Goal: Transaction & Acquisition: Purchase product/service

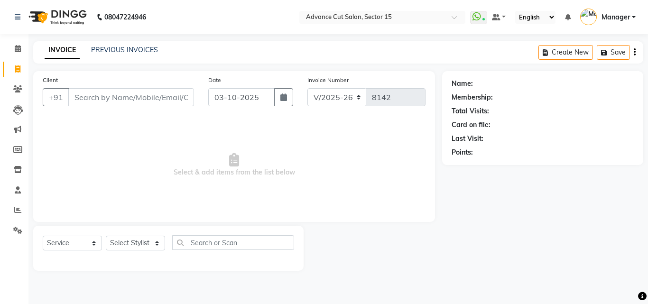
select select "6255"
select select "service"
click at [135, 49] on div "PREVIOUS INVOICES" at bounding box center [124, 50] width 67 height 10
click at [135, 50] on link "PREVIOUS INVOICES" at bounding box center [124, 50] width 67 height 9
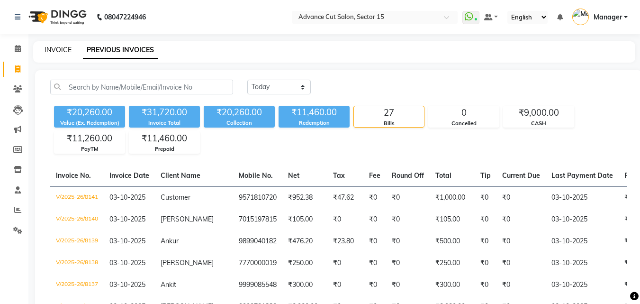
click at [67, 52] on link "INVOICE" at bounding box center [58, 50] width 27 height 9
select select "service"
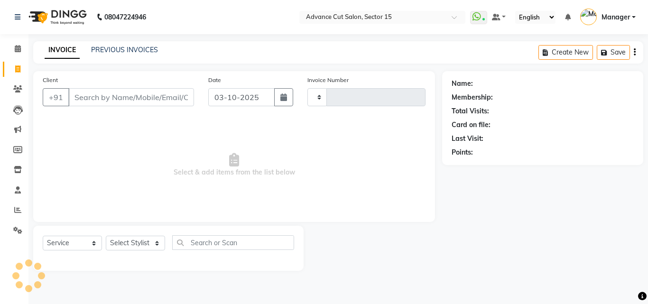
type input "8142"
select select "6255"
click at [151, 91] on input "Client" at bounding box center [131, 97] width 126 height 18
click at [153, 94] on input "Client" at bounding box center [131, 97] width 126 height 18
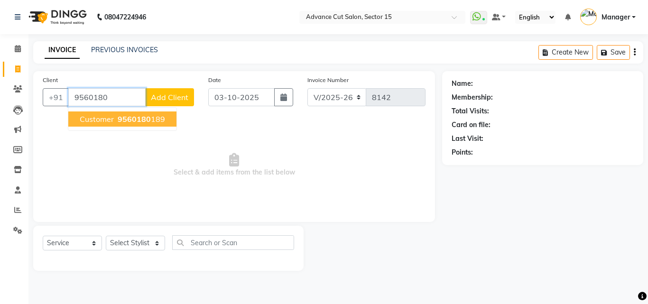
click at [146, 111] on button "Customer 9560180 189" at bounding box center [122, 118] width 108 height 15
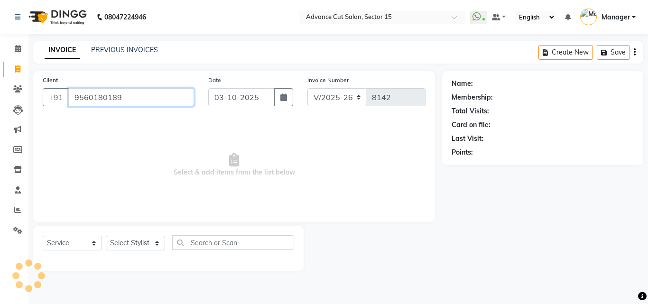
type input "9560180189"
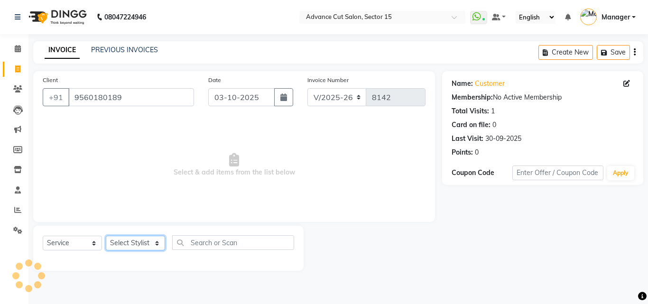
click at [140, 236] on select "Select Stylist Advance Cut [PERSON_NAME] [PERSON_NAME] [PERSON_NAME] LUCKY Mana…" at bounding box center [135, 243] width 59 height 15
select select "85929"
click at [139, 237] on select "Select Stylist Advance Cut [PERSON_NAME] [PERSON_NAME] [PERSON_NAME] LUCKY Mana…" at bounding box center [135, 243] width 59 height 15
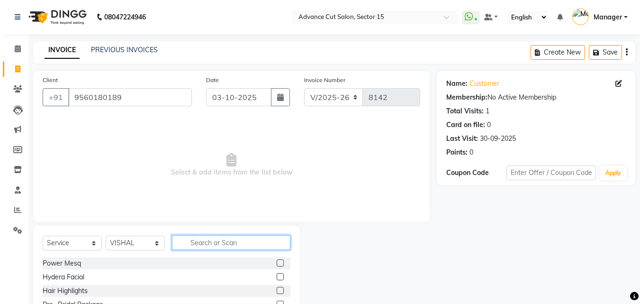
click at [197, 243] on input "text" at bounding box center [231, 242] width 119 height 15
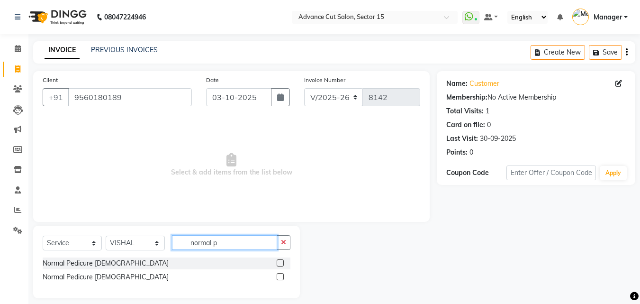
scroll to position [9, 0]
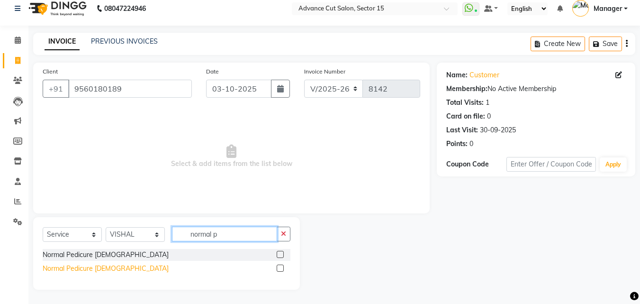
type input "normal p"
click at [89, 265] on div "Normal Pedicure [DEMOGRAPHIC_DATA]" at bounding box center [106, 269] width 126 height 10
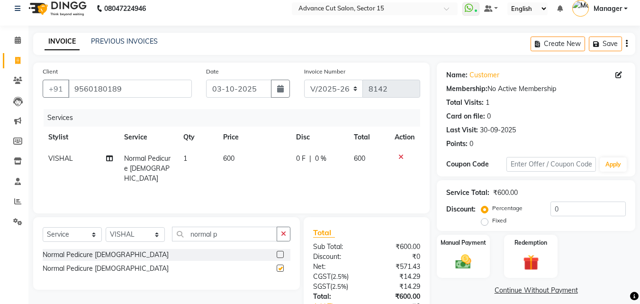
checkbox input "false"
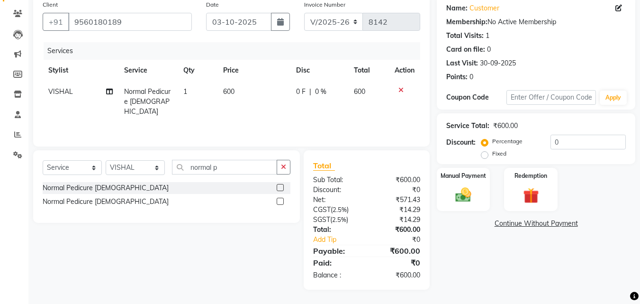
scroll to position [0, 0]
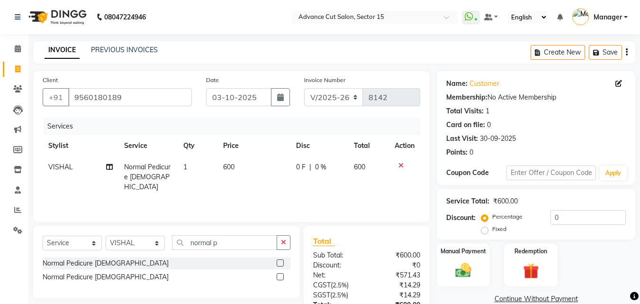
click at [365, 169] on span "600" at bounding box center [359, 167] width 11 height 9
select select "85929"
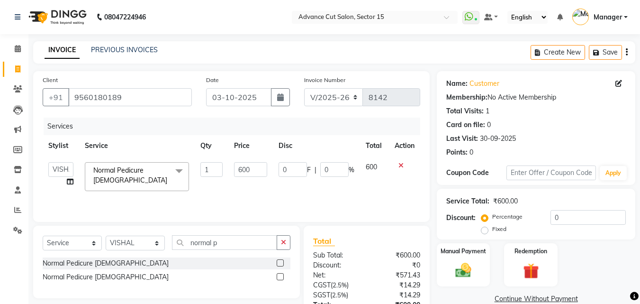
click at [406, 233] on div "Total Sub Total: ₹600.00 Discount: ₹0 Net: ₹571.43 CGST ( 2.5% ) ₹14.29 SGST ( …" at bounding box center [367, 295] width 126 height 139
click at [482, 274] on div "Manual Payment" at bounding box center [463, 264] width 55 height 45
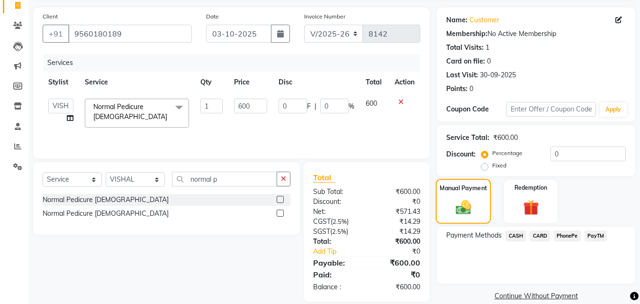
scroll to position [77, 0]
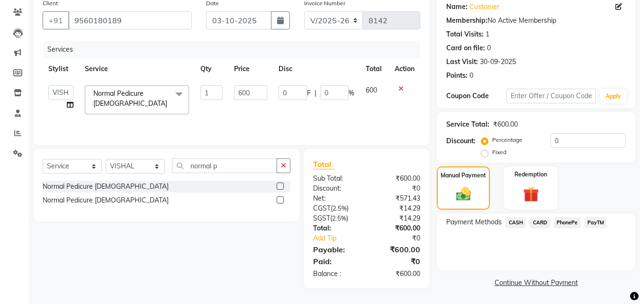
click at [609, 224] on div "Payment Methods CASH CARD PhonePe PayTM" at bounding box center [537, 223] width 180 height 13
click at [603, 220] on span "PayTM" at bounding box center [596, 222] width 23 height 11
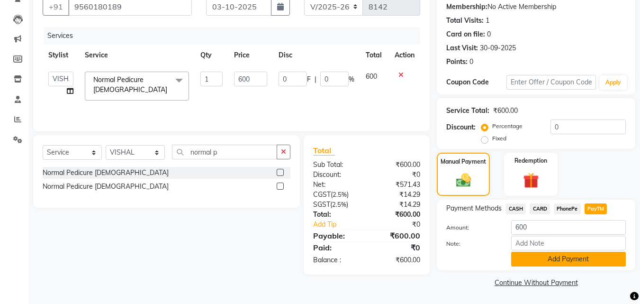
click at [582, 261] on button "Add Payment" at bounding box center [568, 259] width 115 height 15
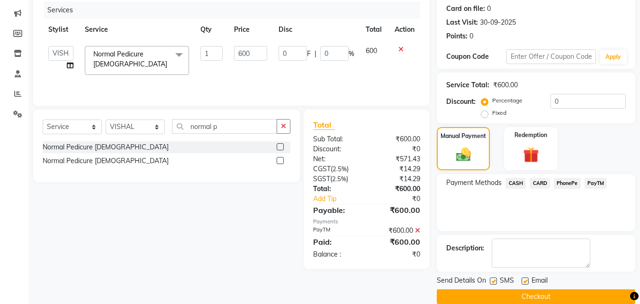
scroll to position [130, 0]
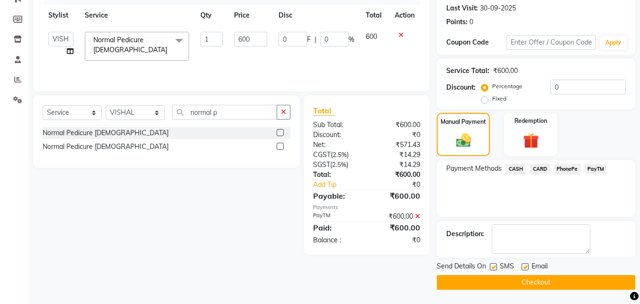
click at [587, 278] on button "Checkout" at bounding box center [536, 282] width 199 height 15
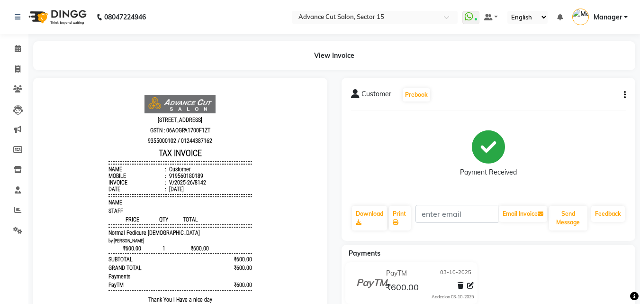
click at [119, 69] on div "View Invoice" at bounding box center [334, 55] width 603 height 29
click at [18, 68] on icon at bounding box center [17, 68] width 5 height 7
select select "service"
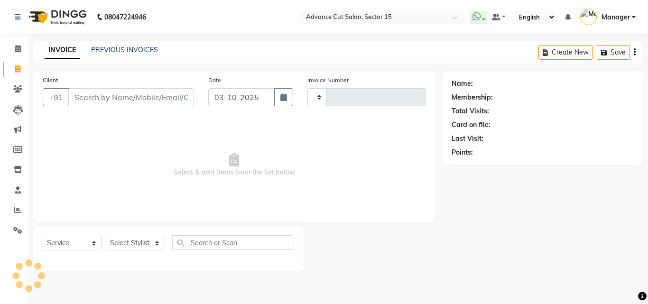
type input "8143"
select select "6255"
click at [138, 105] on input "Client" at bounding box center [131, 97] width 126 height 18
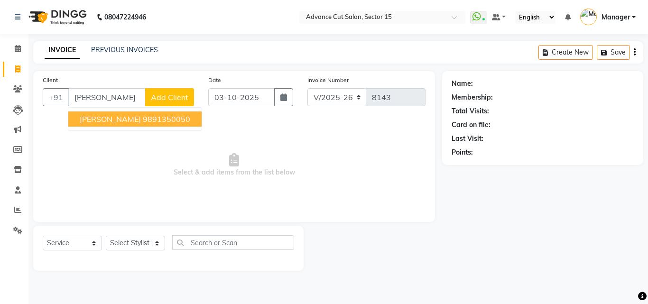
click at [143, 115] on ngb-highlight "9891350050" at bounding box center [166, 118] width 47 height 9
type input "9891350050"
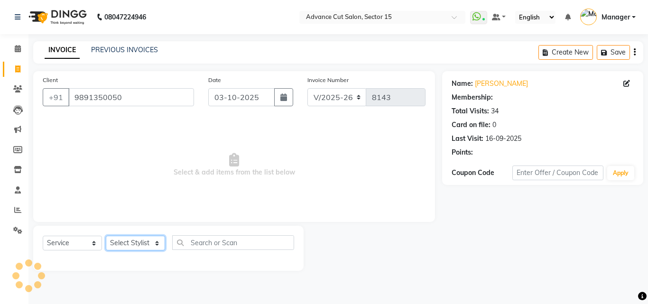
click at [137, 245] on select "Select Stylist Advance Cut ASIF FARMAN HAIDER Iqbal KASHISH LUCKY Manager MANOJ…" at bounding box center [135, 243] width 59 height 15
select select "91523"
click at [106, 236] on select "Select Stylist Advance Cut ASIF FARMAN HAIDER Iqbal KASHISH LUCKY Manager MANOJ…" at bounding box center [135, 243] width 59 height 15
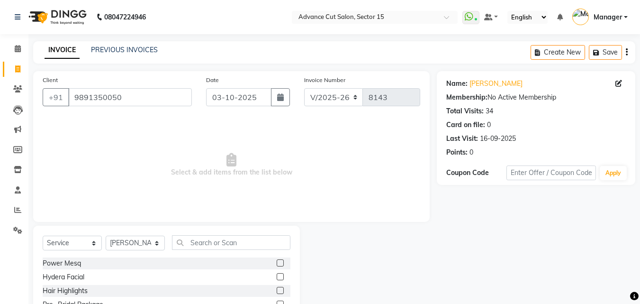
click at [245, 255] on div "Select Service Product Membership Package Voucher Prepaid Gift Card Select Styl…" at bounding box center [167, 246] width 248 height 22
click at [239, 247] on input "text" at bounding box center [231, 242] width 119 height 15
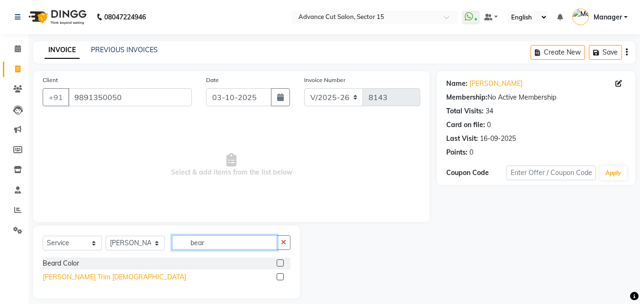
type input "bear"
click at [91, 276] on div "Beard Trim Male" at bounding box center [115, 277] width 144 height 10
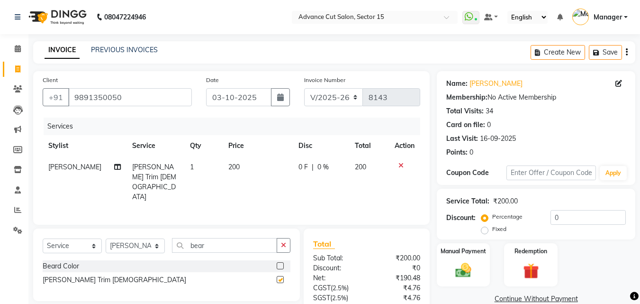
checkbox input "false"
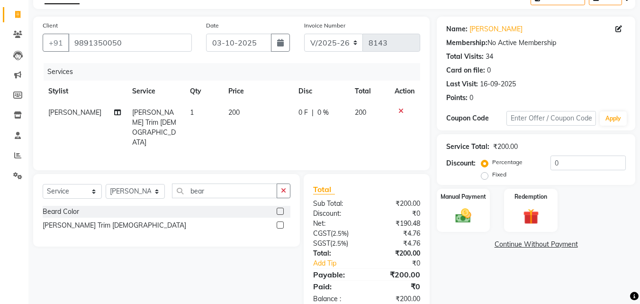
scroll to position [75, 0]
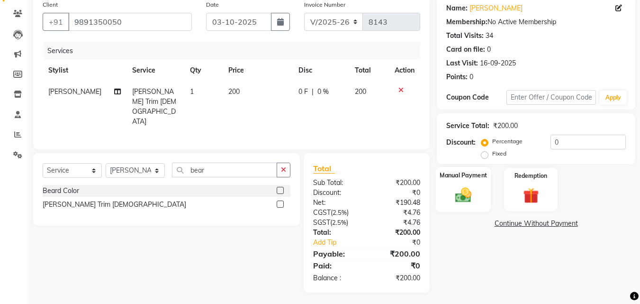
click at [460, 193] on img at bounding box center [463, 194] width 27 height 19
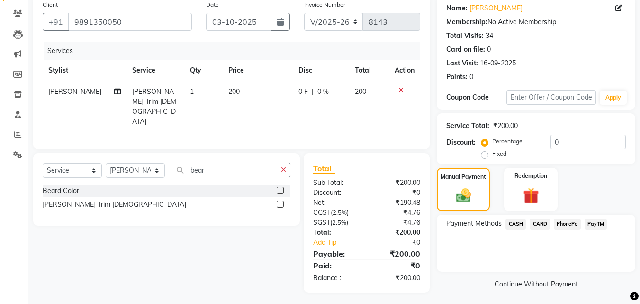
click at [596, 222] on span "PayTM" at bounding box center [596, 224] width 23 height 11
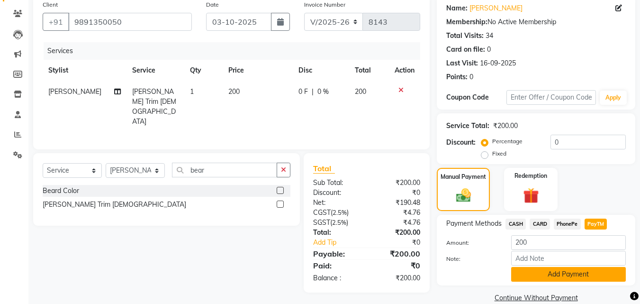
click at [594, 275] on button "Add Payment" at bounding box center [568, 274] width 115 height 15
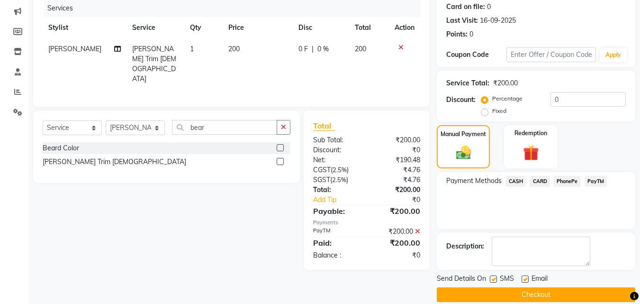
scroll to position [130, 0]
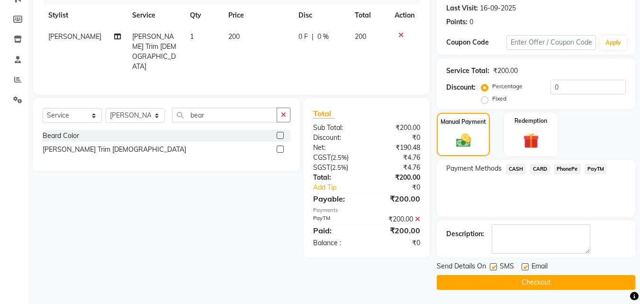
click at [589, 283] on button "Checkout" at bounding box center [536, 282] width 199 height 15
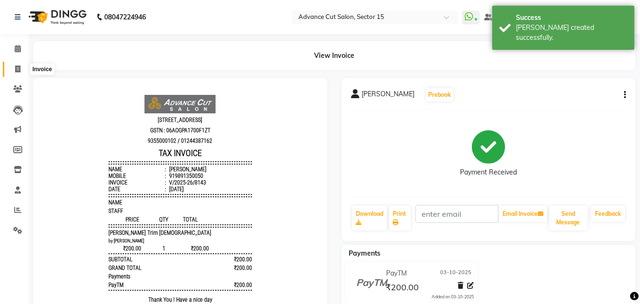
click at [17, 69] on icon at bounding box center [17, 68] width 5 height 7
select select "service"
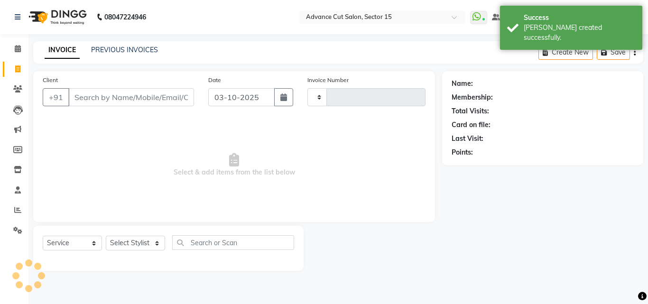
type input "8144"
select select "6255"
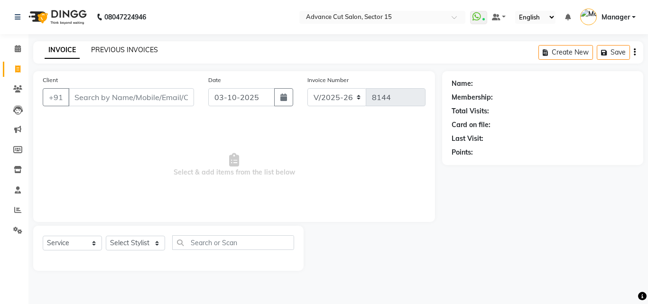
click at [108, 52] on link "PREVIOUS INVOICES" at bounding box center [124, 50] width 67 height 9
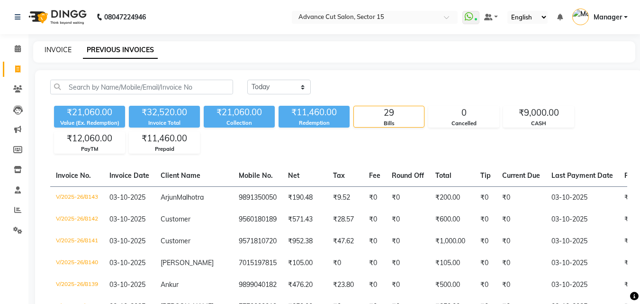
click at [68, 47] on link "INVOICE" at bounding box center [58, 50] width 27 height 9
select select "service"
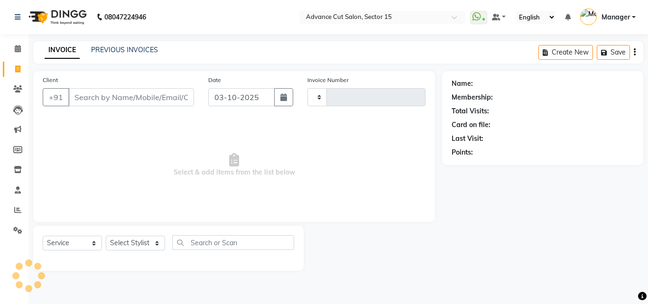
type input "8144"
select select "6255"
click at [99, 99] on input "Client" at bounding box center [131, 97] width 126 height 18
click at [99, 100] on input "Client" at bounding box center [131, 97] width 126 height 18
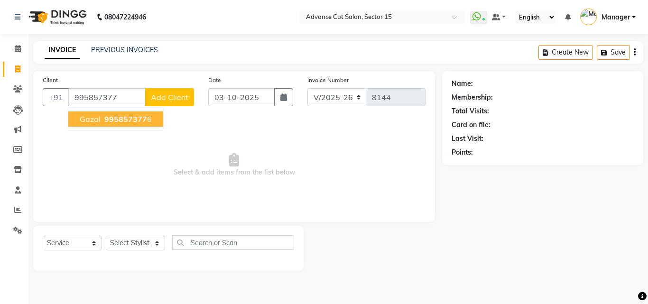
drag, startPoint x: 136, startPoint y: 122, endPoint x: 136, endPoint y: 177, distance: 55.5
click at [135, 122] on span "995857377" at bounding box center [125, 118] width 43 height 9
type input "9958573776"
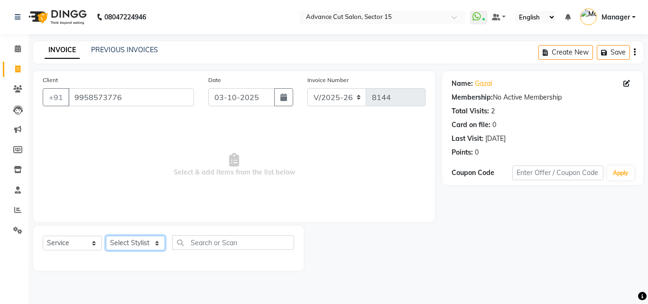
click at [145, 245] on select "Select Stylist Advance Cut ASIF FARMAN HAIDER Iqbal KASHISH LUCKY Manager MANOJ…" at bounding box center [135, 243] width 59 height 15
select select "46501"
click at [106, 236] on select "Select Stylist Advance Cut ASIF FARMAN HAIDER Iqbal KASHISH LUCKY Manager MANOJ…" at bounding box center [135, 243] width 59 height 15
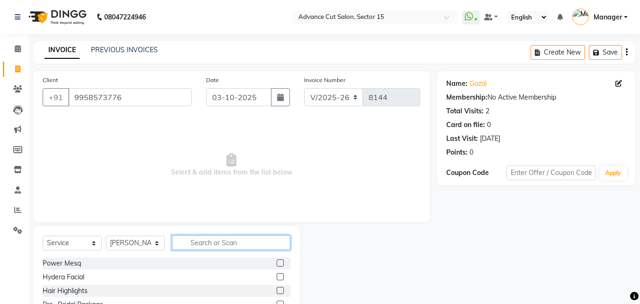
click at [234, 246] on input "text" at bounding box center [231, 242] width 119 height 15
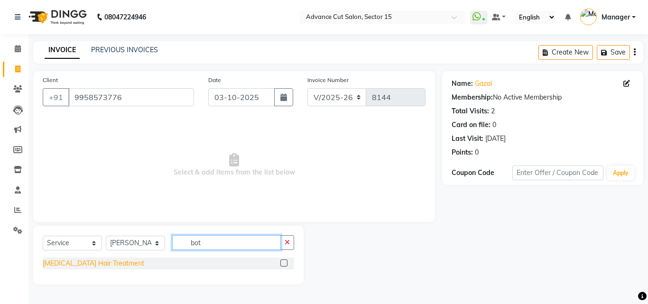
type input "bot"
click at [89, 265] on div "Botox Hair Treatment" at bounding box center [93, 263] width 101 height 10
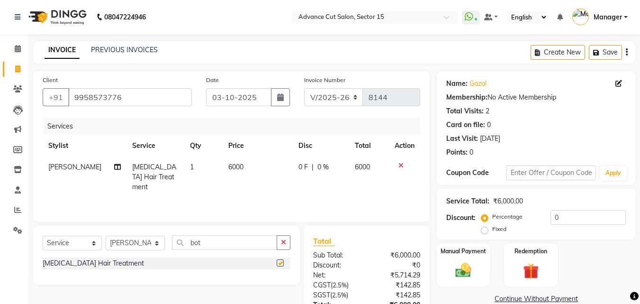
checkbox input "false"
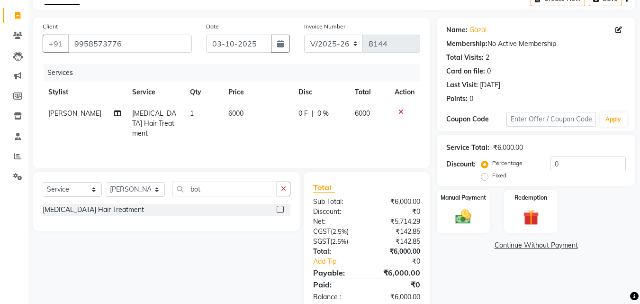
scroll to position [75, 0]
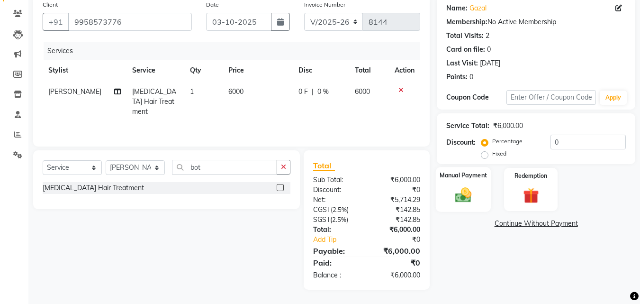
click at [485, 186] on div "Manual Payment" at bounding box center [463, 189] width 55 height 45
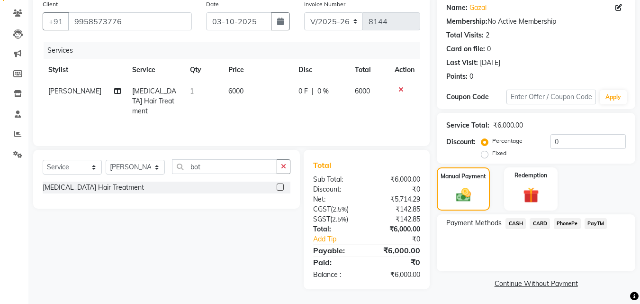
scroll to position [77, 0]
click at [602, 221] on span "PayTM" at bounding box center [596, 222] width 23 height 11
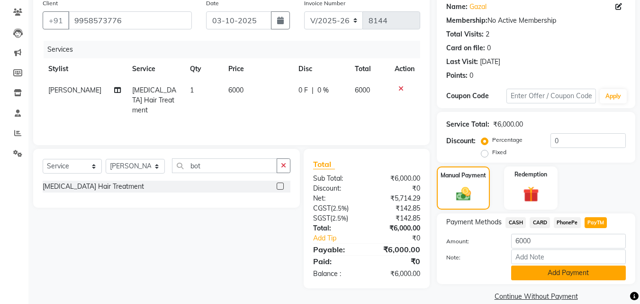
click at [599, 280] on button "Add Payment" at bounding box center [568, 272] width 115 height 15
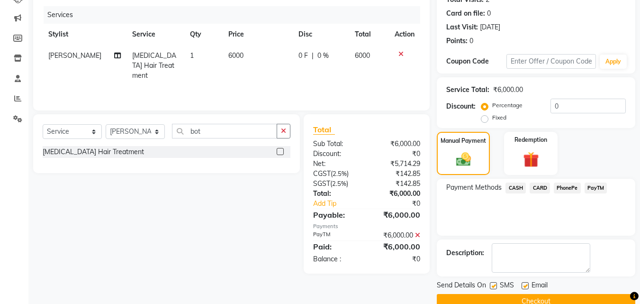
scroll to position [130, 0]
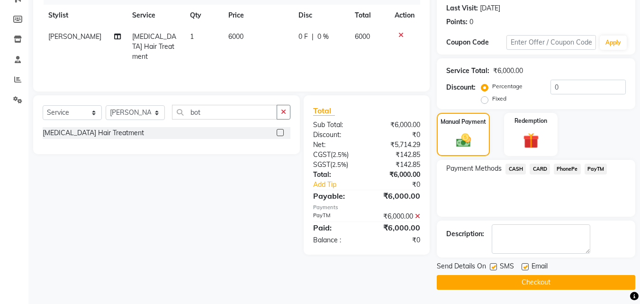
click at [553, 280] on button "Checkout" at bounding box center [536, 282] width 199 height 15
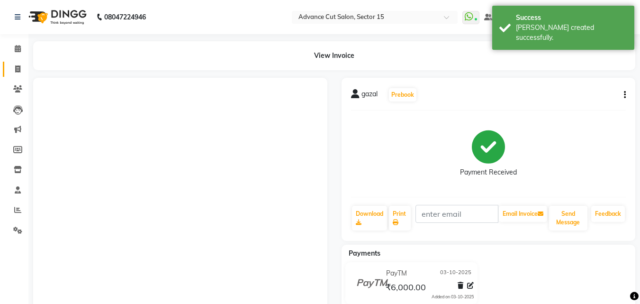
click at [8, 62] on link "Invoice" at bounding box center [14, 70] width 23 height 16
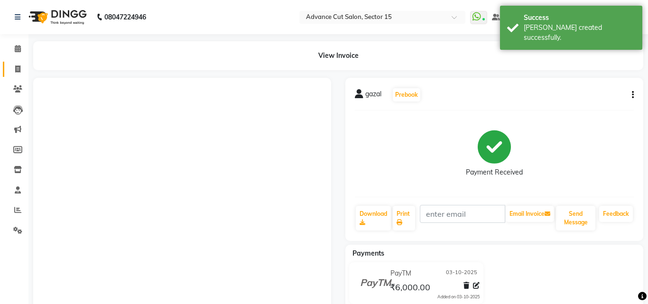
select select "service"
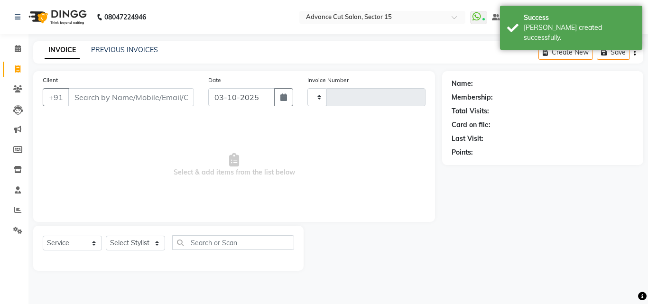
type input "8145"
select select "6255"
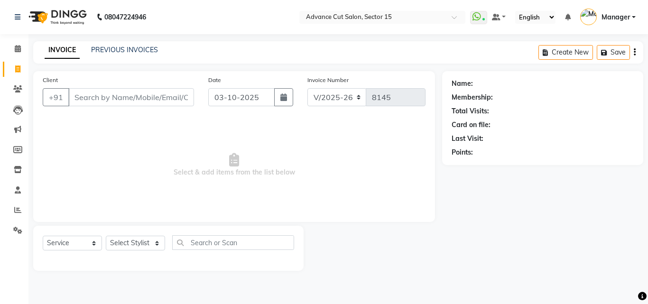
click at [168, 96] on input "Client" at bounding box center [131, 97] width 126 height 18
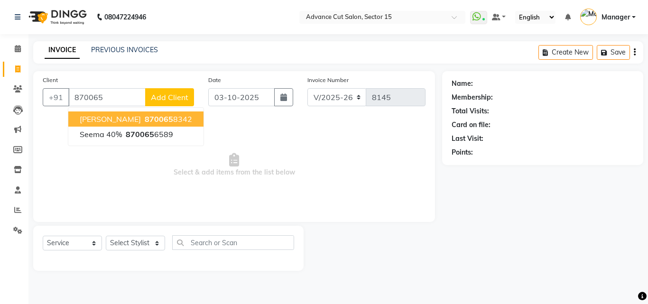
drag, startPoint x: 131, startPoint y: 118, endPoint x: 151, endPoint y: 166, distance: 51.9
click at [145, 118] on span "870065" at bounding box center [159, 118] width 28 height 9
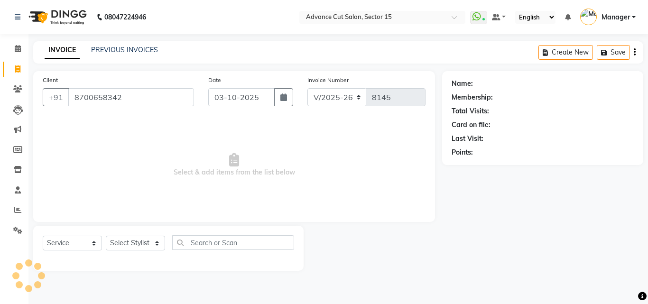
type input "8700658342"
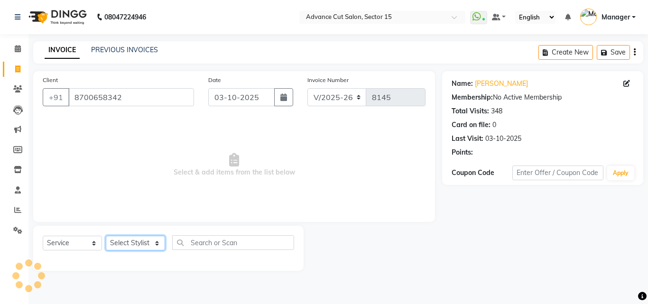
click at [140, 242] on select "Select Stylist Advance Cut ASIF FARMAN HAIDER Iqbal KASHISH LUCKY Manager MANOJ…" at bounding box center [135, 243] width 59 height 15
select select "46510"
click at [106, 236] on select "Select Stylist Advance Cut ASIF FARMAN HAIDER Iqbal KASHISH LUCKY Manager MANOJ…" at bounding box center [135, 243] width 59 height 15
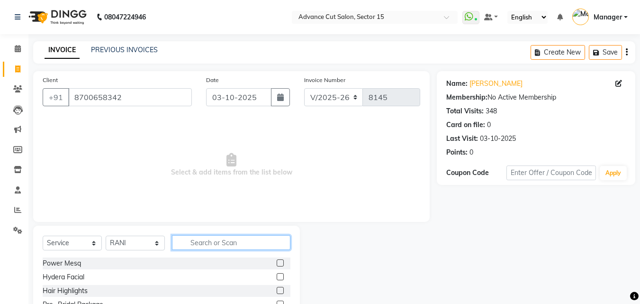
click at [216, 243] on input "text" at bounding box center [231, 242] width 119 height 15
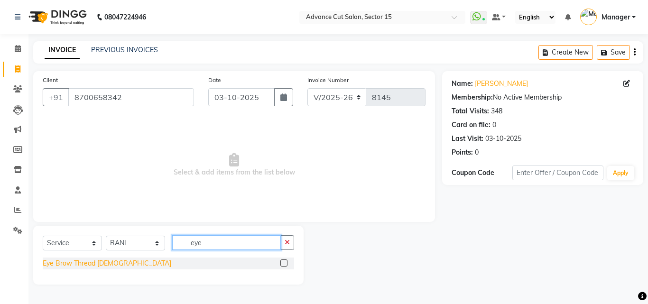
type input "eye"
drag, startPoint x: 55, startPoint y: 264, endPoint x: 91, endPoint y: 263, distance: 37.0
click at [55, 264] on div "Eye Brow Thread Female" at bounding box center [107, 263] width 128 height 10
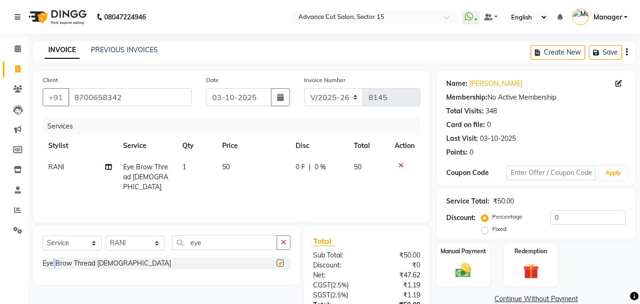
checkbox input "false"
drag, startPoint x: 282, startPoint y: 240, endPoint x: 273, endPoint y: 238, distance: 9.3
click at [281, 240] on icon "button" at bounding box center [283, 242] width 5 height 7
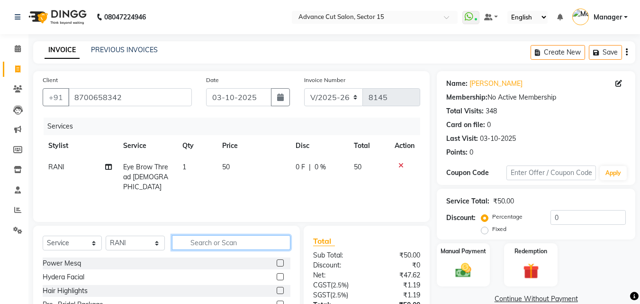
click at [271, 237] on input "text" at bounding box center [231, 242] width 119 height 15
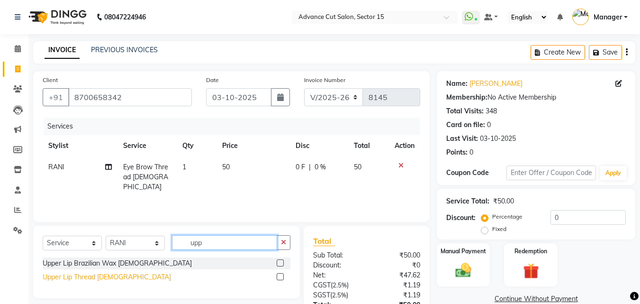
type input "upp"
click at [83, 279] on div "Upper Lip Thread Female" at bounding box center [107, 277] width 128 height 10
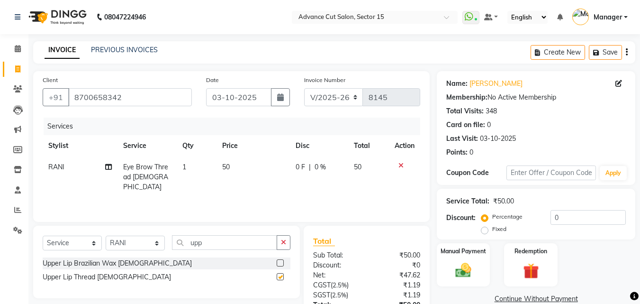
checkbox input "false"
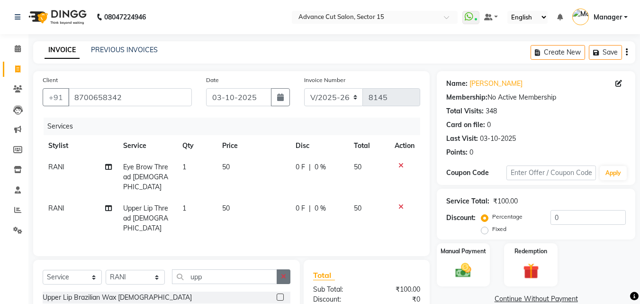
click at [286, 269] on button "button" at bounding box center [284, 276] width 14 height 15
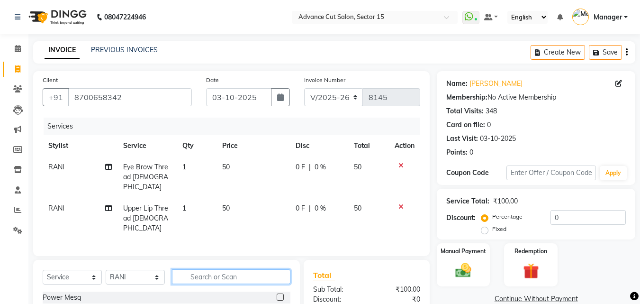
drag, startPoint x: 271, startPoint y: 264, endPoint x: 253, endPoint y: 263, distance: 18.0
click at [270, 269] on input "text" at bounding box center [231, 276] width 119 height 15
type input "fore"
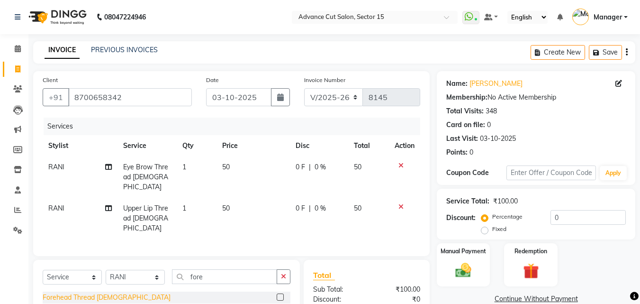
click at [98, 292] on div "Forehead Thread Female" at bounding box center [107, 297] width 128 height 10
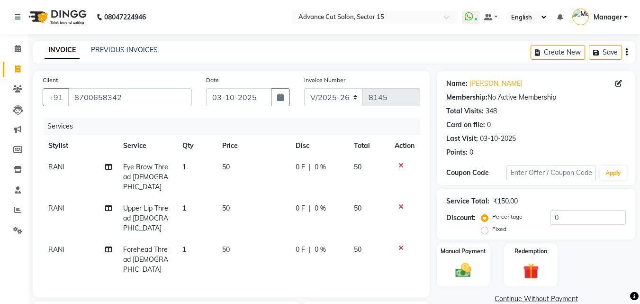
checkbox input "false"
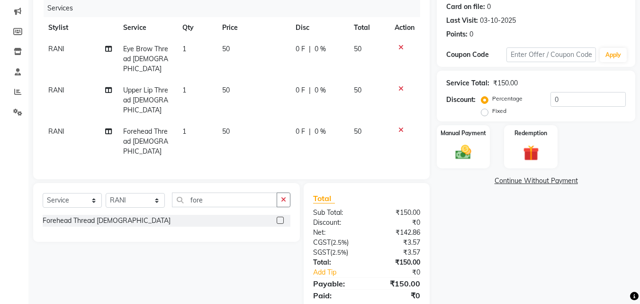
scroll to position [128, 0]
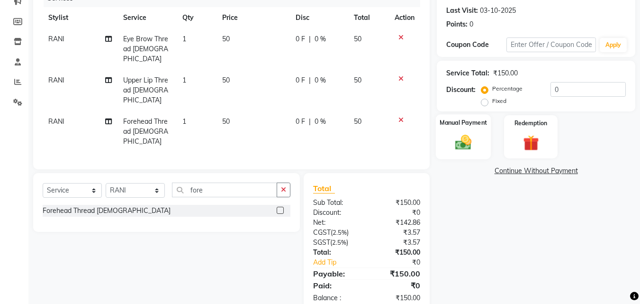
click at [446, 135] on div "Manual Payment" at bounding box center [463, 136] width 55 height 45
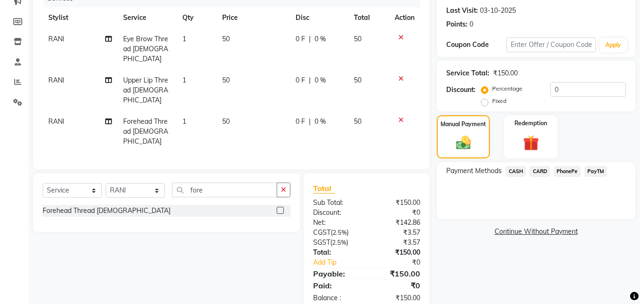
click at [593, 173] on span "PayTM" at bounding box center [596, 171] width 23 height 11
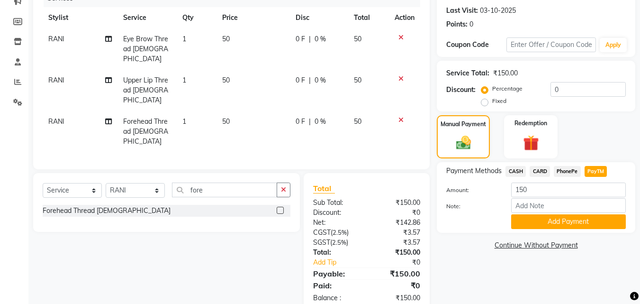
click at [573, 216] on button "Add Payment" at bounding box center [568, 221] width 115 height 15
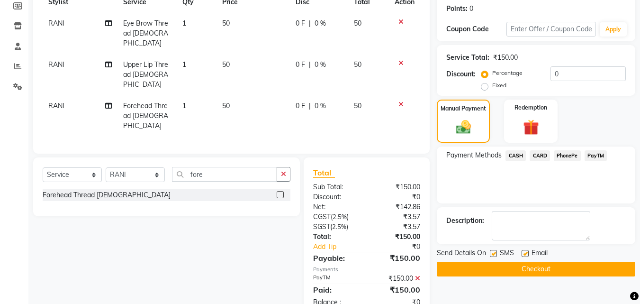
scroll to position [148, 0]
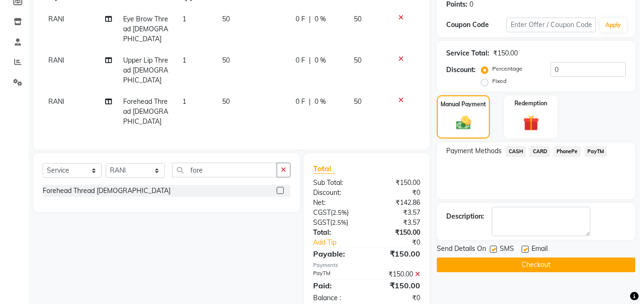
click at [587, 268] on button "Checkout" at bounding box center [536, 264] width 199 height 15
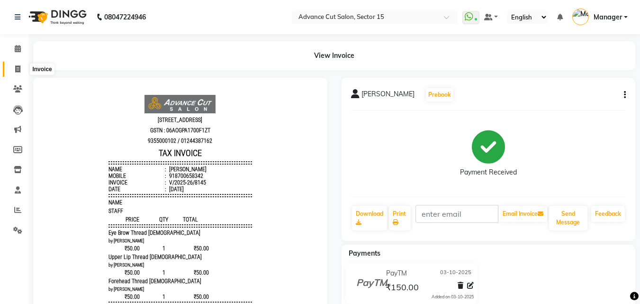
click at [19, 67] on span at bounding box center [17, 69] width 17 height 11
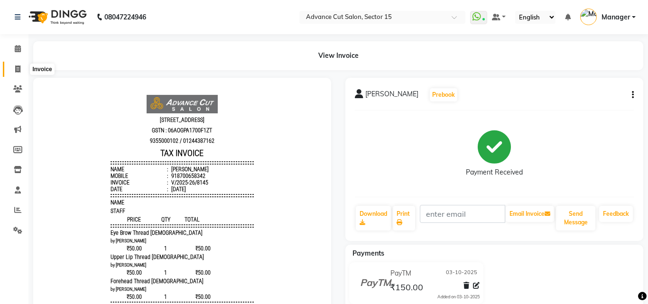
click at [17, 67] on icon at bounding box center [17, 68] width 5 height 7
select select "service"
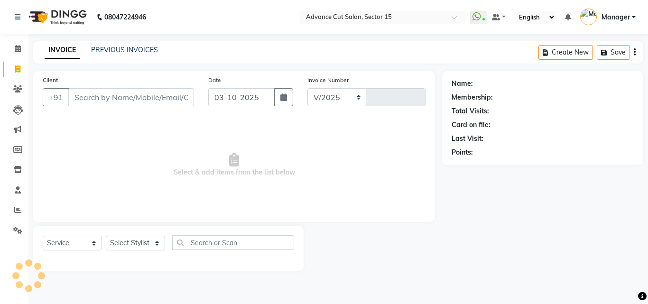
select select "6255"
type input "8146"
click at [175, 99] on input "Client" at bounding box center [131, 97] width 126 height 18
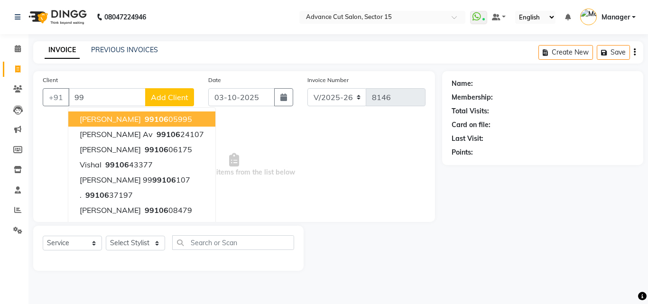
type input "9"
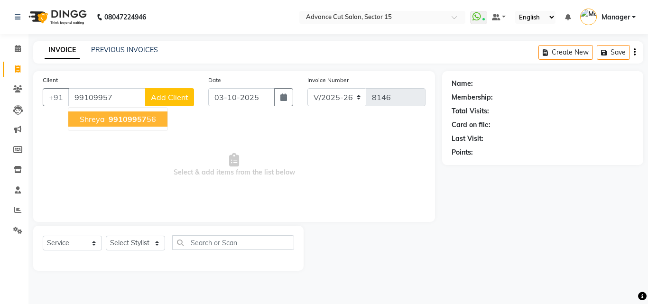
click at [139, 112] on button "Shreya 99109957 56" at bounding box center [117, 118] width 99 height 15
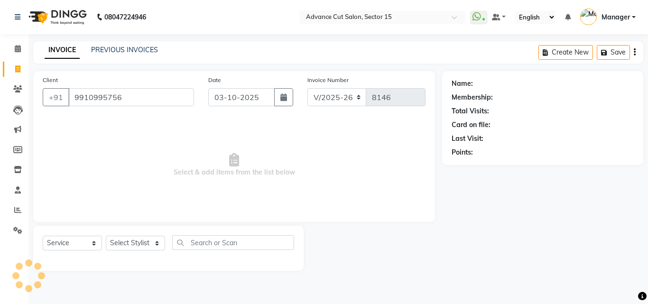
type input "9910995756"
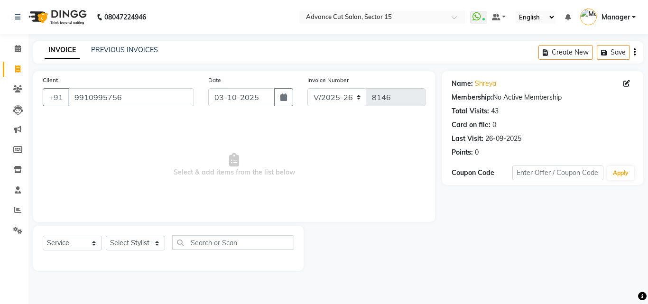
click at [487, 78] on div "Name: Shreya Membership: No Active Membership Total Visits: 43 Card on file: 0 …" at bounding box center [542, 116] width 182 height 82
click at [485, 84] on link "Shreya" at bounding box center [485, 84] width 21 height 10
click at [130, 251] on div "Select Service Product Membership Package Voucher Prepaid Gift Card Select Styl…" at bounding box center [168, 246] width 251 height 22
click at [136, 244] on select "Select Stylist Advance Cut ASIF FARMAN HAIDER Iqbal KASHISH LUCKY Manager MANOJ…" at bounding box center [135, 243] width 59 height 15
select select "46508"
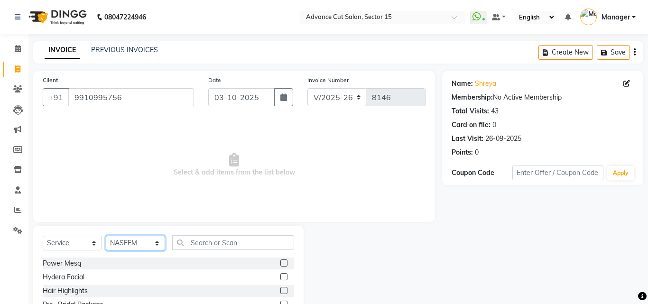
click at [134, 242] on select "Select Stylist Advance Cut ASIF FARMAN HAIDER Iqbal KASHISH LUCKY Manager MANOJ…" at bounding box center [135, 243] width 59 height 15
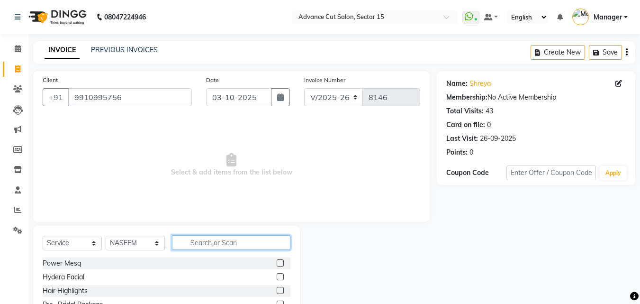
click at [239, 249] on input "text" at bounding box center [231, 242] width 119 height 15
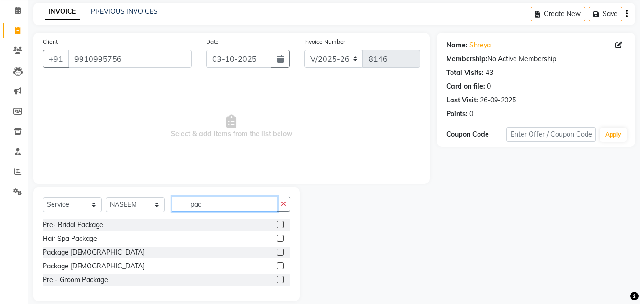
scroll to position [50, 0]
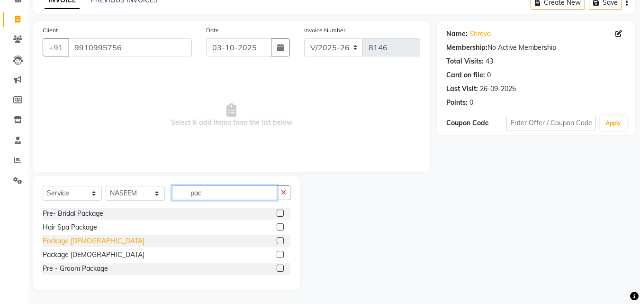
type input "pac"
click at [73, 243] on div "Package Male" at bounding box center [94, 241] width 102 height 10
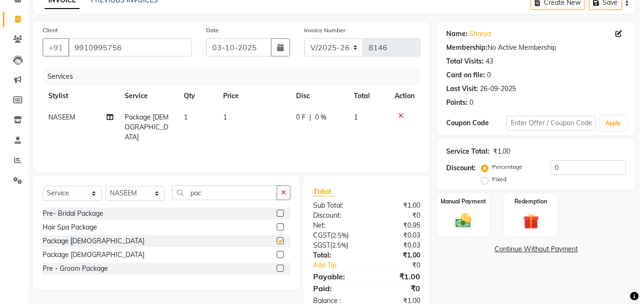
checkbox input "false"
drag, startPoint x: 210, startPoint y: 130, endPoint x: 219, endPoint y: 126, distance: 10.4
click at [212, 130] on div "Services Stylist Service Qty Price Disc Total Action NASEEM Package Male 1 1 0 …" at bounding box center [232, 115] width 378 height 95
drag, startPoint x: 219, startPoint y: 126, endPoint x: 227, endPoint y: 125, distance: 7.1
click at [220, 125] on td "1" at bounding box center [254, 127] width 73 height 41
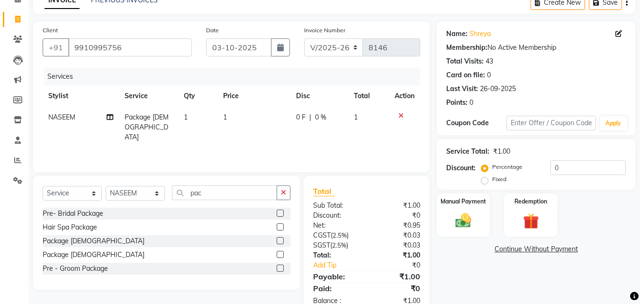
select select "46508"
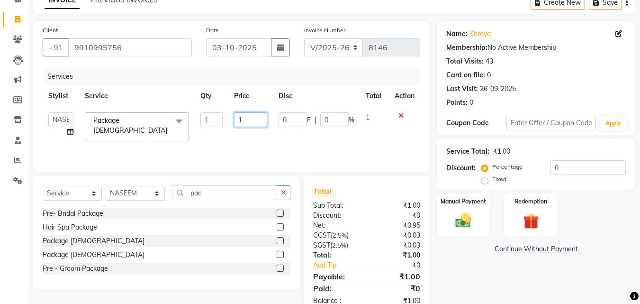
click at [247, 121] on input "1" at bounding box center [250, 119] width 33 height 15
type input "2600"
click at [230, 182] on div "Select Service Product Membership Package Voucher Prepaid Gift Card Select Styl…" at bounding box center [166, 233] width 267 height 114
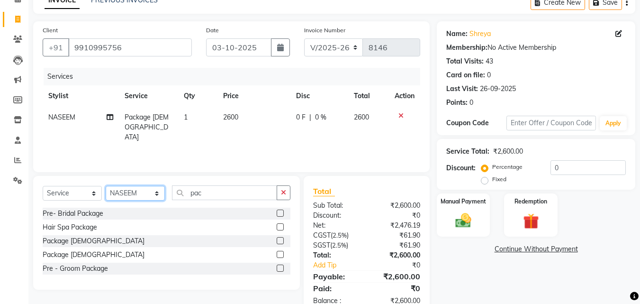
click at [139, 196] on select "Select Stylist Advance Cut ASIF FARMAN HAIDER Iqbal KASHISH LUCKY Manager MANOJ…" at bounding box center [135, 193] width 59 height 15
click at [138, 196] on select "Select Stylist Advance Cut ASIF FARMAN HAIDER Iqbal KASHISH LUCKY Manager MANOJ…" at bounding box center [135, 193] width 59 height 15
click at [137, 195] on select "Select Stylist Advance Cut ASIF FARMAN HAIDER Iqbal KASHISH LUCKY Manager MANOJ…" at bounding box center [135, 193] width 59 height 15
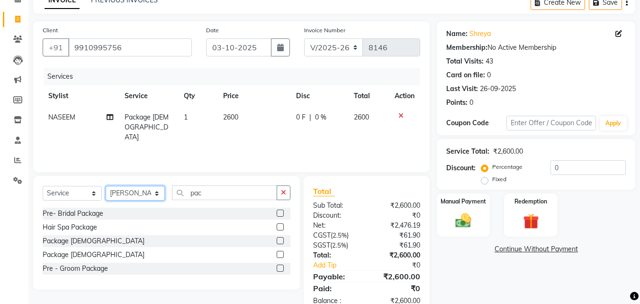
click at [106, 186] on select "Select Stylist Advance Cut ASIF FARMAN HAIDER Iqbal KASHISH LUCKY Manager MANOJ…" at bounding box center [135, 193] width 59 height 15
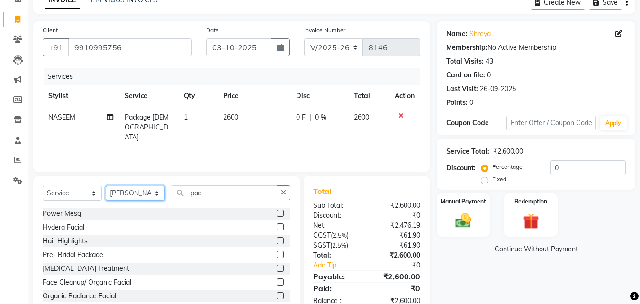
drag, startPoint x: 135, startPoint y: 199, endPoint x: 137, endPoint y: 193, distance: 6.0
click at [135, 199] on select "Select Stylist Advance Cut ASIF FARMAN HAIDER Iqbal KASHISH LUCKY Manager MANOJ…" at bounding box center [135, 193] width 59 height 15
select select "46507"
click at [106, 186] on select "Select Stylist Advance Cut ASIF FARMAN HAIDER Iqbal KASHISH LUCKY Manager MANOJ…" at bounding box center [135, 193] width 59 height 15
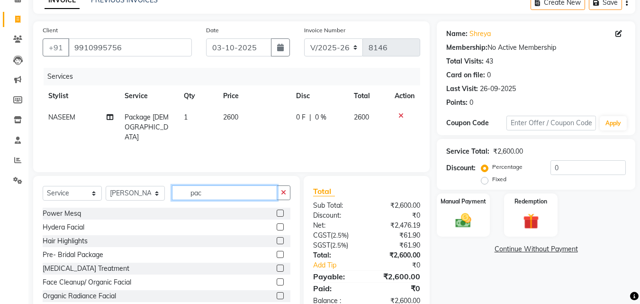
click at [220, 195] on input "pac" at bounding box center [224, 192] width 105 height 15
click at [279, 194] on div "pac" at bounding box center [232, 192] width 118 height 15
click at [282, 193] on icon "button" at bounding box center [283, 192] width 5 height 7
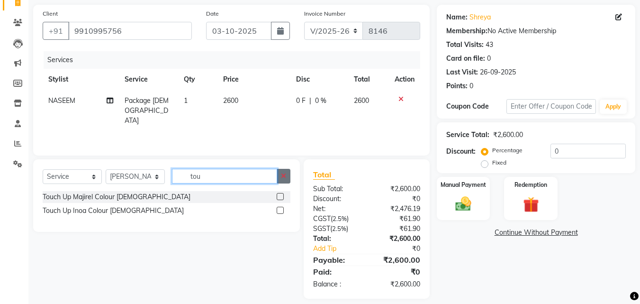
scroll to position [75, 0]
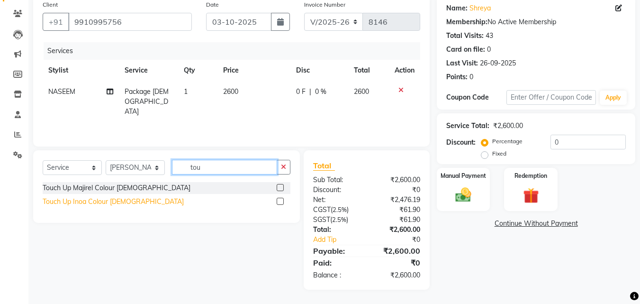
type input "tou"
click at [113, 201] on div "Touch Up Inoa Colour Female" at bounding box center [113, 202] width 141 height 10
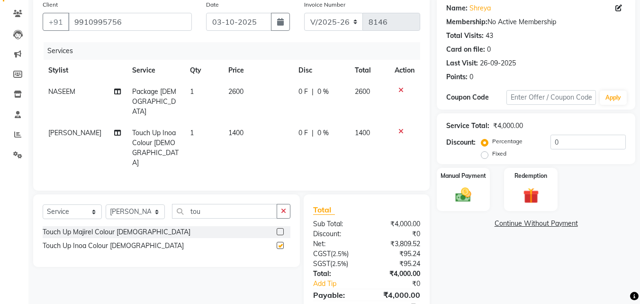
checkbox input "false"
click at [128, 204] on select "Select Stylist Advance Cut ASIF FARMAN HAIDER Iqbal KASHISH LUCKY Manager MANOJ…" at bounding box center [135, 211] width 59 height 15
select select "46514"
drag, startPoint x: 129, startPoint y: 177, endPoint x: 183, endPoint y: 188, distance: 55.0
click at [133, 204] on select "Select Stylist Advance Cut ASIF FARMAN HAIDER Iqbal KASHISH LUCKY Manager MANOJ…" at bounding box center [135, 211] width 59 height 15
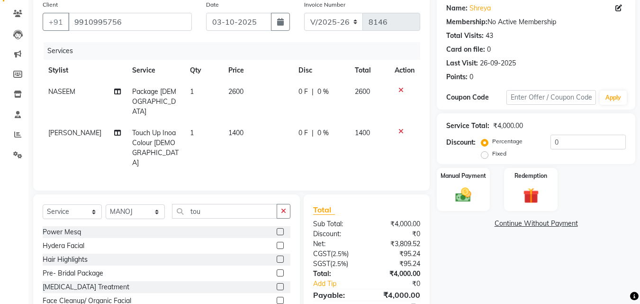
click at [291, 194] on div "Select Service Product Membership Package Voucher Prepaid Gift Card Select Styl…" at bounding box center [166, 264] width 267 height 140
click at [281, 204] on button "button" at bounding box center [284, 211] width 14 height 15
click at [260, 204] on input "text" at bounding box center [231, 211] width 119 height 15
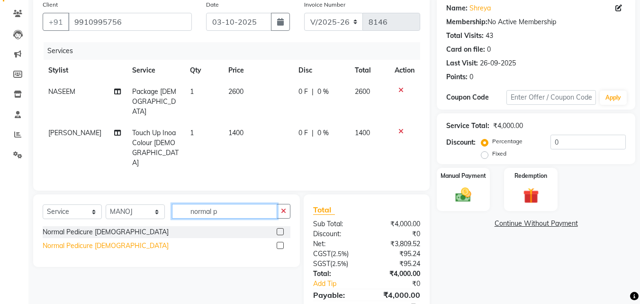
type input "normal p"
click at [98, 241] on div "Normal Pedicure Male" at bounding box center [106, 246] width 126 height 10
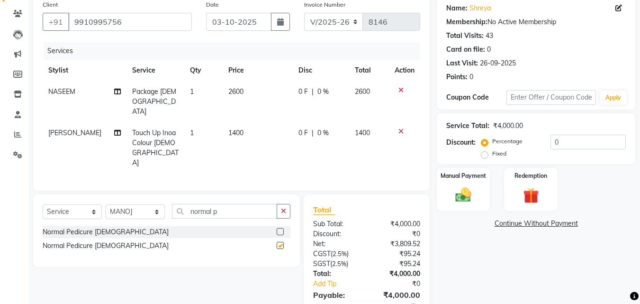
checkbox input "false"
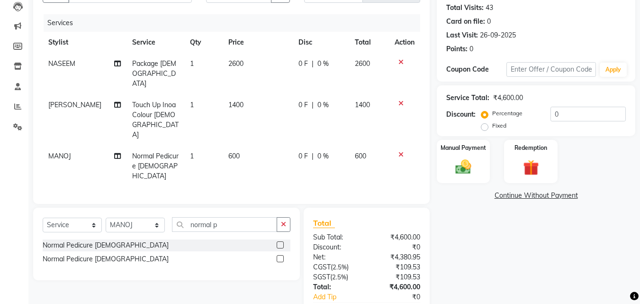
scroll to position [118, 0]
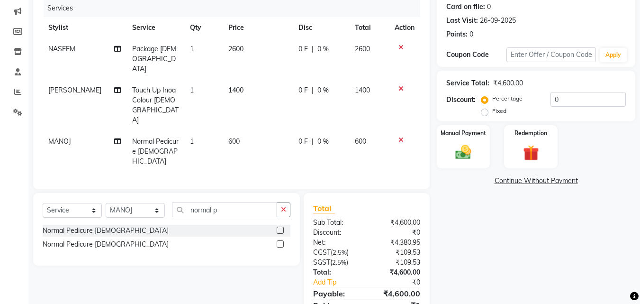
click at [401, 137] on icon at bounding box center [401, 140] width 5 height 7
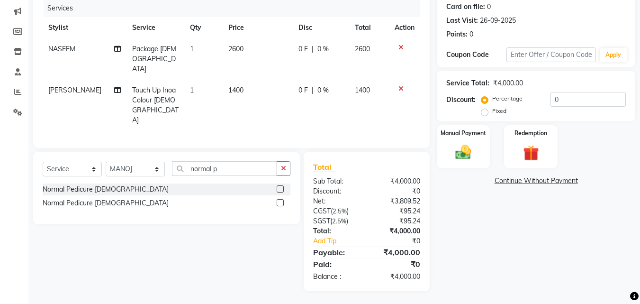
scroll to position [87, 0]
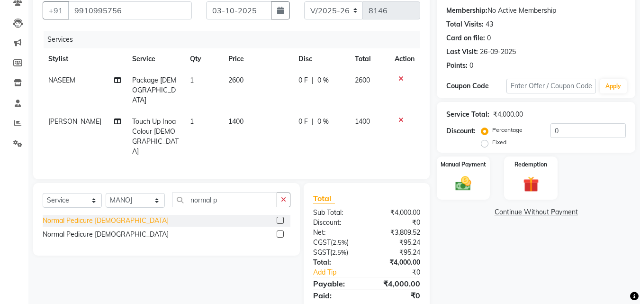
click at [99, 216] on div "Normal Pedicure Female" at bounding box center [106, 221] width 126 height 10
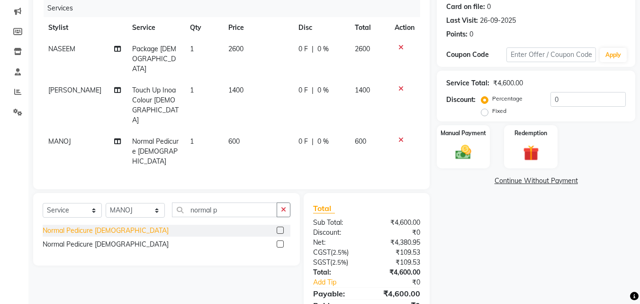
checkbox input "false"
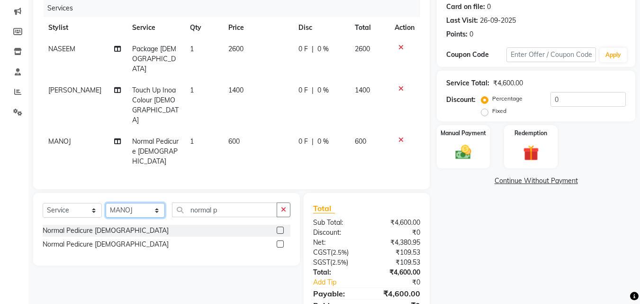
click at [139, 203] on select "Select Stylist Advance Cut ASIF FARMAN HAIDER Iqbal KASHISH LUCKY Manager MANOJ…" at bounding box center [135, 210] width 59 height 15
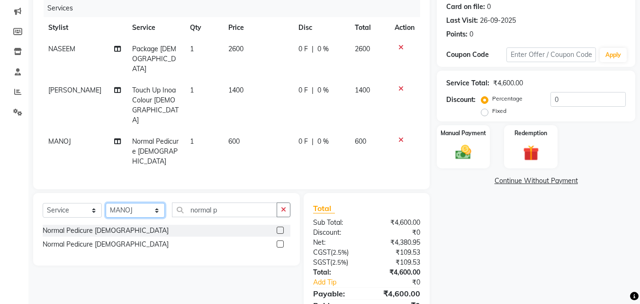
click at [139, 203] on select "Select Stylist Advance Cut ASIF FARMAN HAIDER Iqbal KASHISH LUCKY Manager MANOJ…" at bounding box center [135, 210] width 59 height 15
select select "58994"
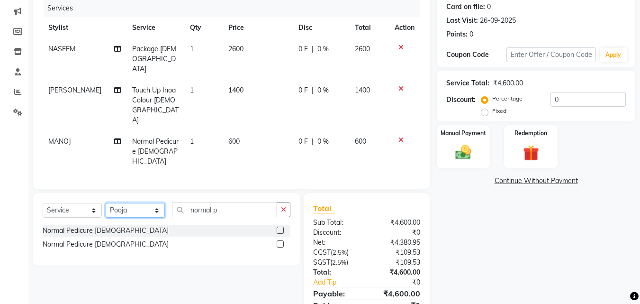
drag, startPoint x: 139, startPoint y: 171, endPoint x: 176, endPoint y: 178, distance: 38.0
click at [138, 203] on select "Select Stylist Advance Cut ASIF FARMAN HAIDER Iqbal KASHISH LUCKY Manager MANOJ…" at bounding box center [135, 210] width 59 height 15
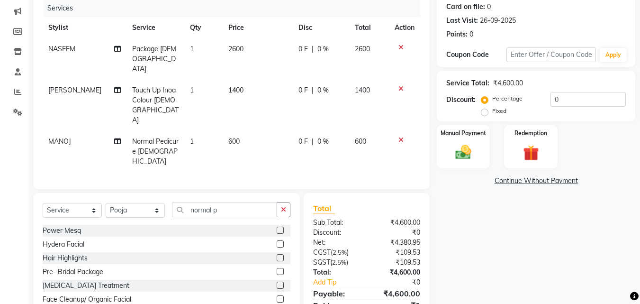
click at [305, 193] on div "Total Sub Total: ₹4,600.00 Discount: ₹0 Net: ₹4,380.95 CGST ( 2.5% ) ₹109.53 SG…" at bounding box center [367, 262] width 126 height 139
click at [282, 206] on icon "button" at bounding box center [283, 209] width 5 height 7
click at [276, 202] on input "text" at bounding box center [231, 209] width 119 height 15
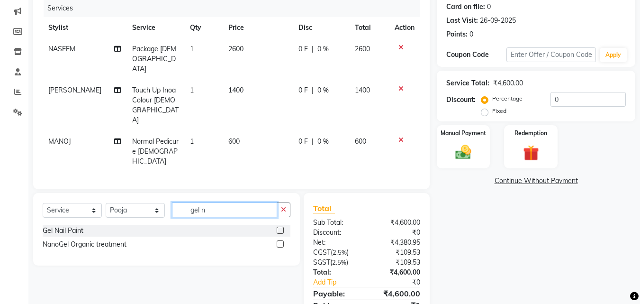
type input "gel n"
click at [72, 226] on div "Gel Nail Paint" at bounding box center [63, 231] width 41 height 10
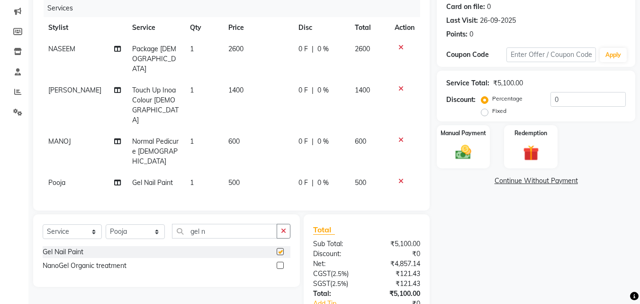
checkbox input "false"
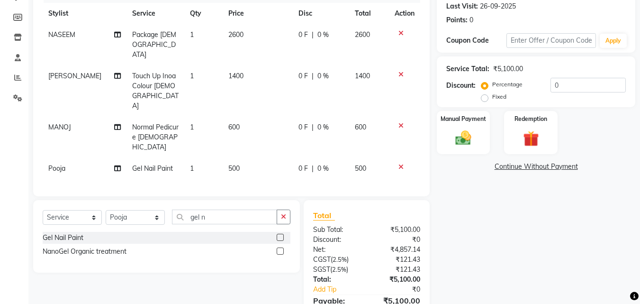
scroll to position [139, 0]
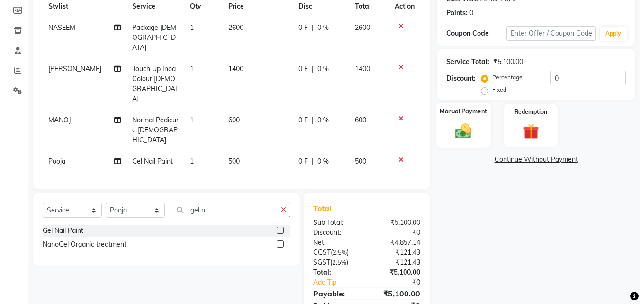
click at [479, 133] on div "Manual Payment" at bounding box center [463, 125] width 55 height 45
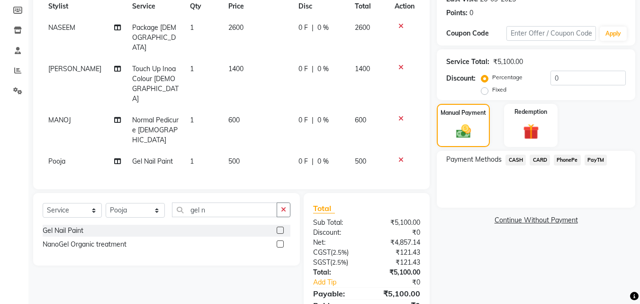
click at [517, 162] on span "CASH" at bounding box center [516, 160] width 20 height 11
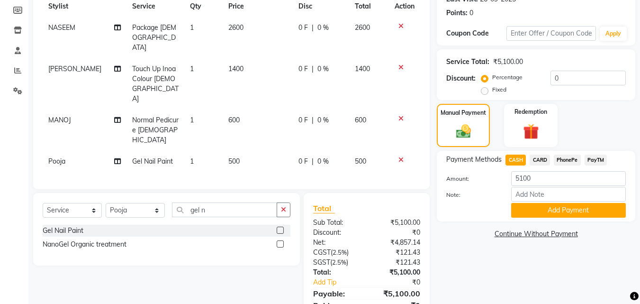
click at [544, 164] on span "CARD" at bounding box center [540, 160] width 20 height 11
click at [520, 173] on input "5100" at bounding box center [568, 178] width 115 height 15
type input "5000"
click at [565, 206] on button "Add Payment" at bounding box center [568, 210] width 115 height 15
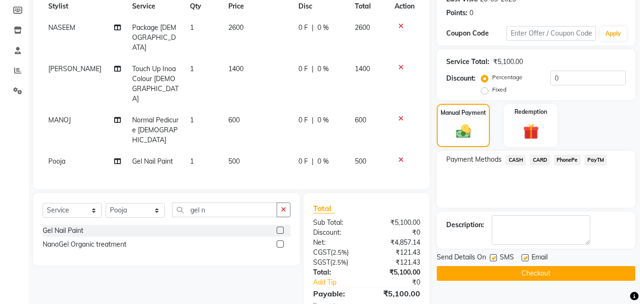
click at [516, 165] on span "CASH" at bounding box center [516, 160] width 20 height 11
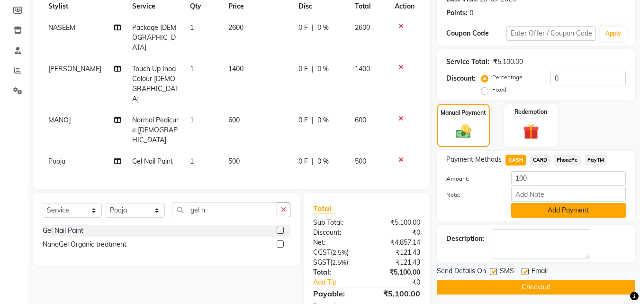
click at [569, 212] on button "Add Payment" at bounding box center [568, 210] width 115 height 15
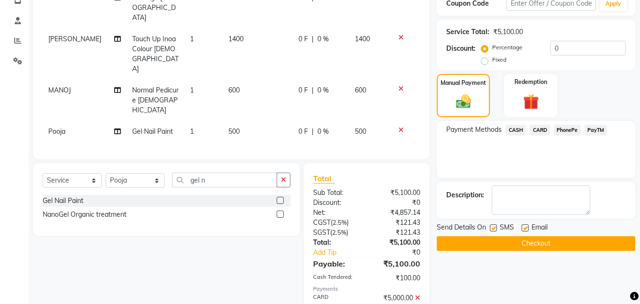
scroll to position [183, 0]
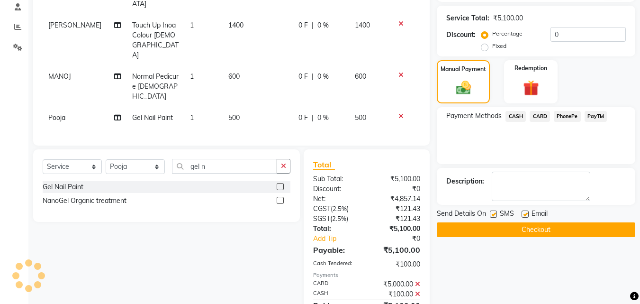
click at [565, 234] on button "Checkout" at bounding box center [536, 229] width 199 height 15
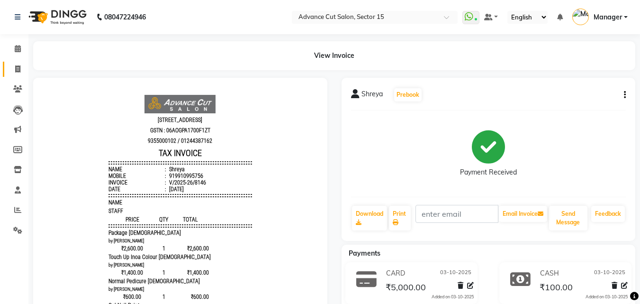
click at [9, 65] on link "Invoice" at bounding box center [14, 70] width 23 height 16
select select "service"
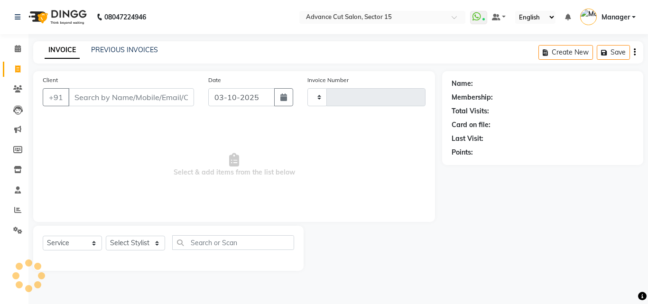
type input "8147"
select select "6255"
click at [139, 45] on div "PREVIOUS INVOICES" at bounding box center [124, 50] width 67 height 10
click at [139, 53] on link "PREVIOUS INVOICES" at bounding box center [124, 50] width 67 height 9
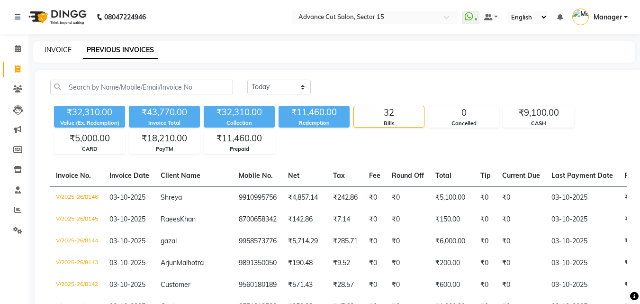
click at [67, 49] on link "INVOICE" at bounding box center [58, 50] width 27 height 9
select select "service"
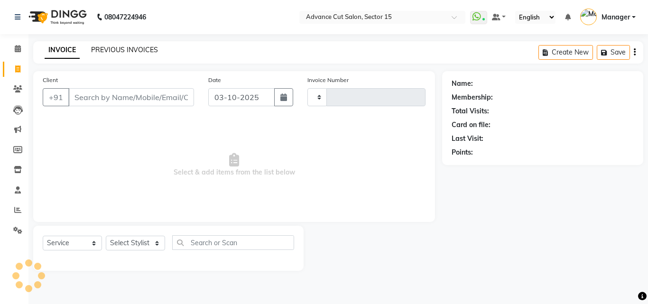
type input "8147"
click at [117, 51] on link "PREVIOUS INVOICES" at bounding box center [124, 50] width 67 height 9
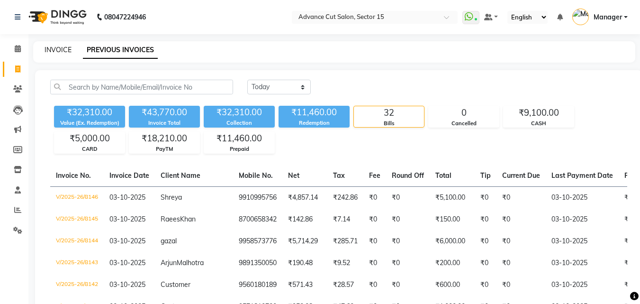
click at [61, 48] on link "INVOICE" at bounding box center [58, 50] width 27 height 9
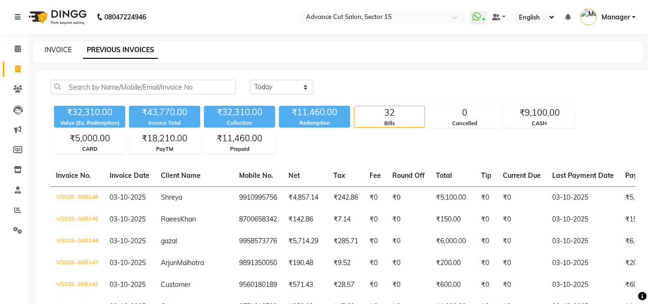
select select "6255"
select select "service"
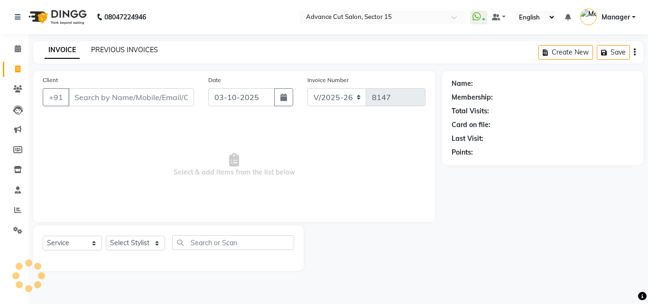
click at [114, 47] on link "PREVIOUS INVOICES" at bounding box center [124, 50] width 67 height 9
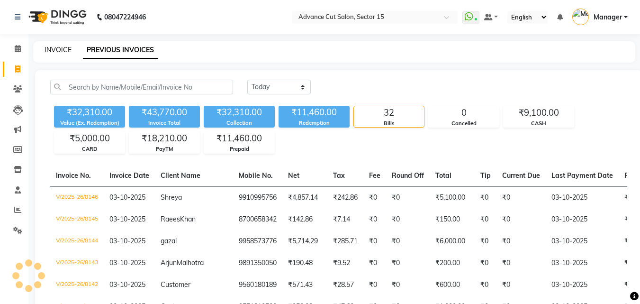
click at [59, 49] on link "INVOICE" at bounding box center [58, 50] width 27 height 9
select select "service"
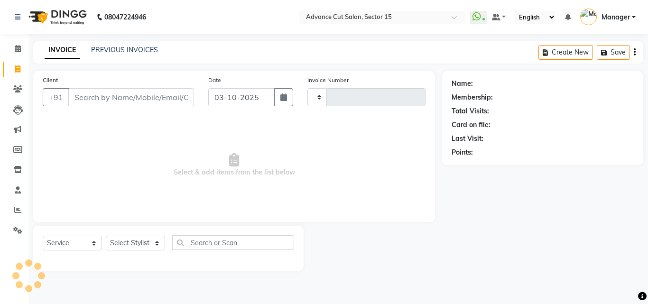
type input "8147"
select select "6255"
click at [120, 54] on link "PREVIOUS INVOICES" at bounding box center [124, 50] width 67 height 9
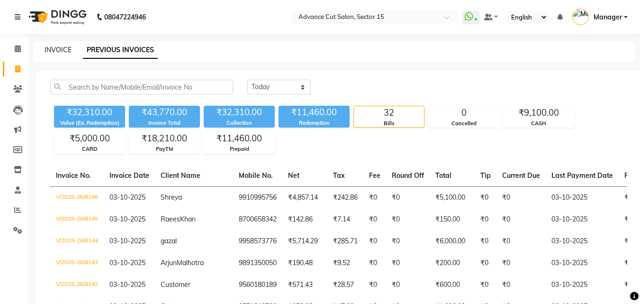
click at [59, 52] on link "INVOICE" at bounding box center [58, 50] width 27 height 9
select select "service"
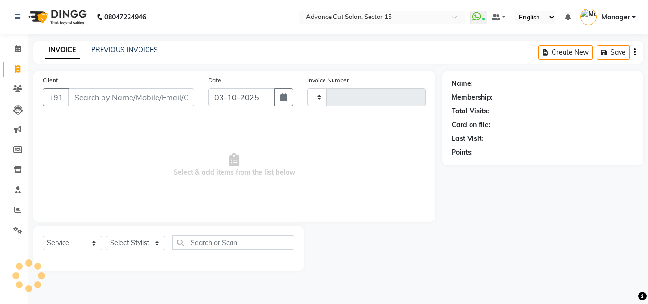
type input "8147"
select select "6255"
click at [112, 97] on input "Client" at bounding box center [131, 97] width 126 height 18
click at [78, 98] on input "Client" at bounding box center [131, 97] width 126 height 18
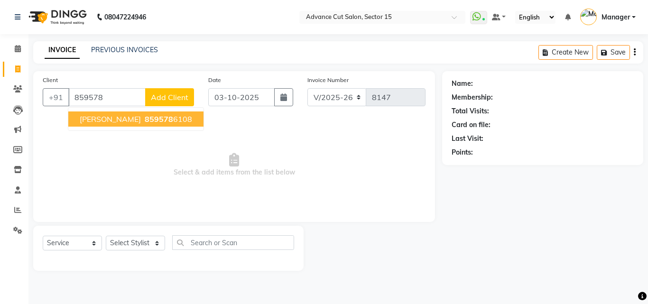
click at [145, 115] on span "859578" at bounding box center [159, 118] width 28 height 9
type input "8595786108"
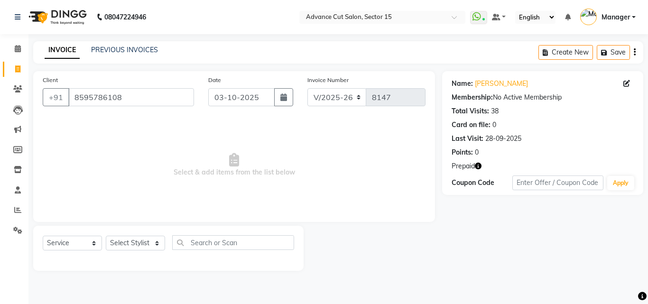
click at [480, 165] on icon "button" at bounding box center [478, 166] width 7 height 7
click at [489, 83] on link "[PERSON_NAME]" at bounding box center [501, 84] width 53 height 10
click at [112, 241] on select "Select Stylist Advance Cut ASIF FARMAN HAIDER Iqbal KASHISH LUCKY Manager MANOJ…" at bounding box center [135, 243] width 59 height 15
select select "46510"
click at [106, 236] on select "Select Stylist Advance Cut ASIF FARMAN HAIDER Iqbal KASHISH LUCKY Manager MANOJ…" at bounding box center [135, 243] width 59 height 15
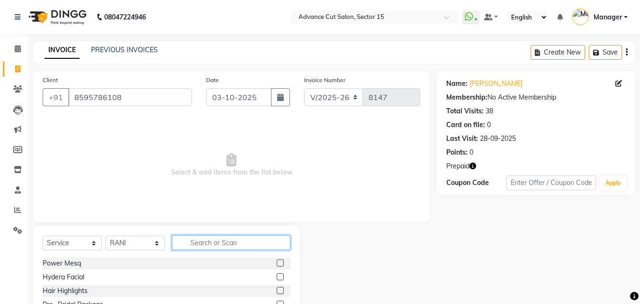
click at [208, 240] on input "text" at bounding box center [231, 242] width 119 height 15
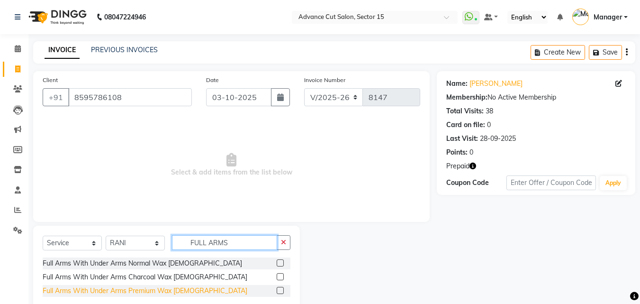
type input "FULL ARMS"
click at [145, 289] on div "Full Arms With Under Arms Premium Wax Female" at bounding box center [145, 291] width 205 height 10
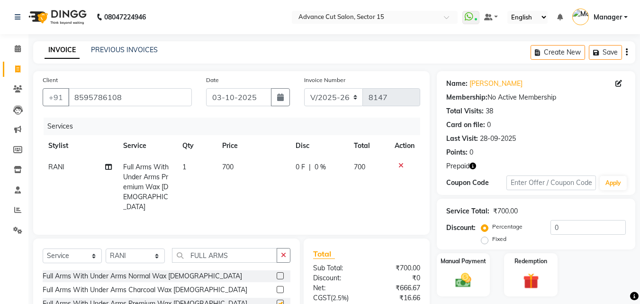
checkbox input "false"
click at [245, 251] on input "FULL ARMS" at bounding box center [224, 255] width 105 height 15
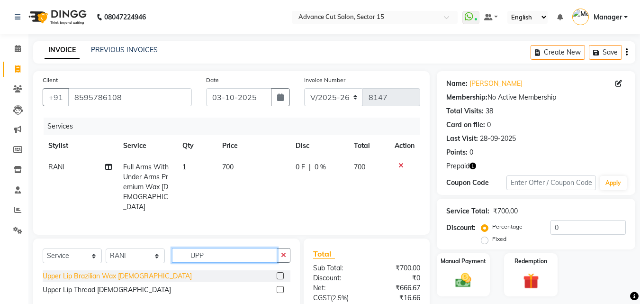
type input "UPP"
click at [102, 271] on div "Upper Lip Brazilian Wax Female" at bounding box center [117, 276] width 149 height 10
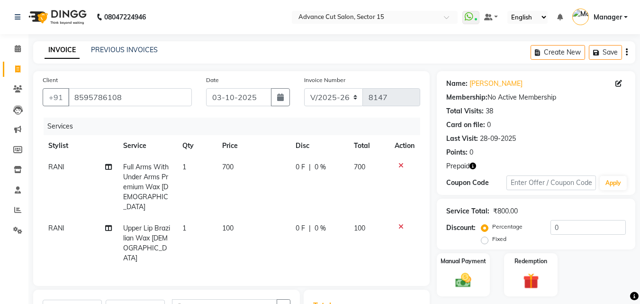
checkbox input "false"
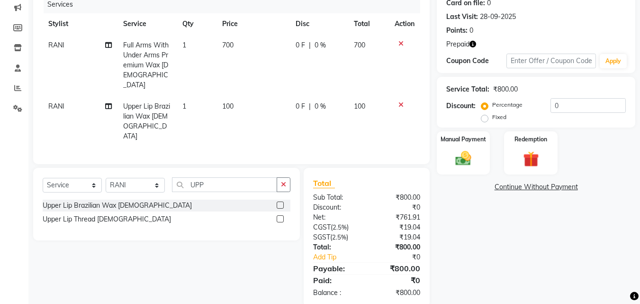
scroll to position [127, 0]
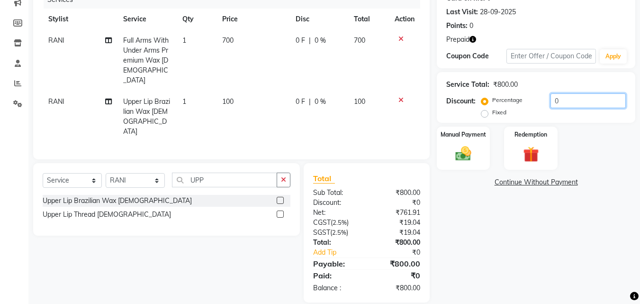
click at [573, 103] on input "0" at bounding box center [588, 100] width 75 height 15
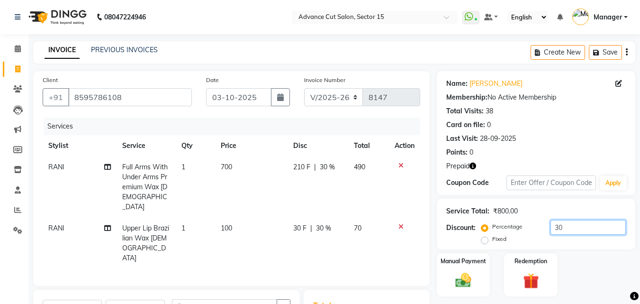
type input "30"
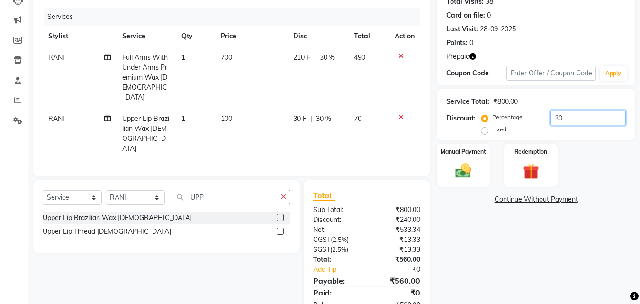
scroll to position [127, 0]
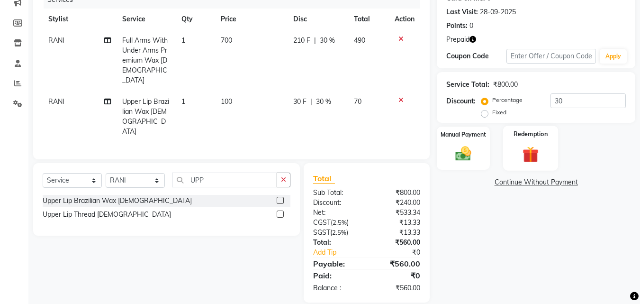
click at [521, 144] on img at bounding box center [531, 154] width 27 height 20
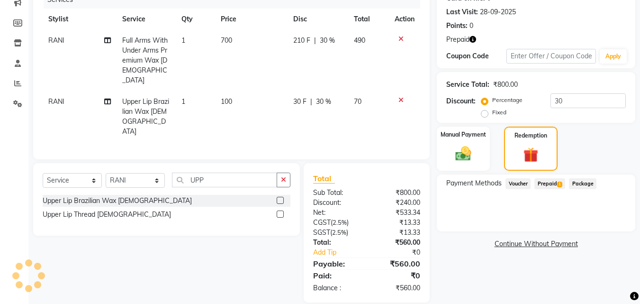
click at [552, 183] on span "Prepaid 1" at bounding box center [550, 183] width 31 height 11
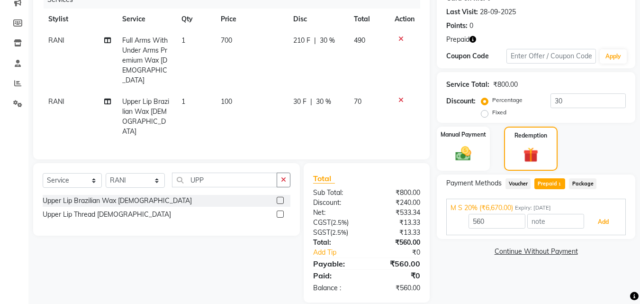
drag, startPoint x: 606, startPoint y: 219, endPoint x: 582, endPoint y: 230, distance: 27.4
click at [607, 219] on button "Add" at bounding box center [603, 222] width 35 height 16
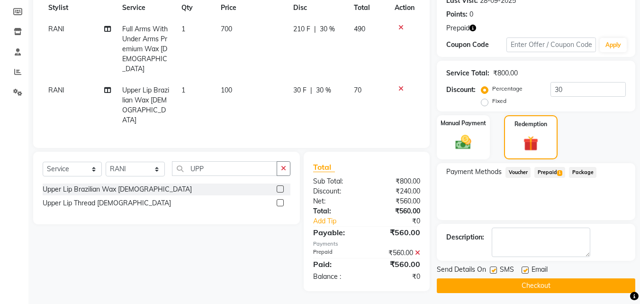
scroll to position [141, 0]
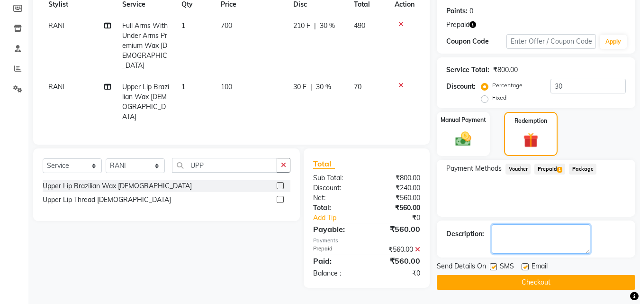
click at [532, 231] on textarea at bounding box center [541, 238] width 99 height 29
paste textarea "10 k 30% discount"
drag, startPoint x: 514, startPoint y: 236, endPoint x: 502, endPoint y: 230, distance: 13.8
click at [502, 230] on textarea at bounding box center [541, 238] width 99 height 29
type textarea "30% discount"
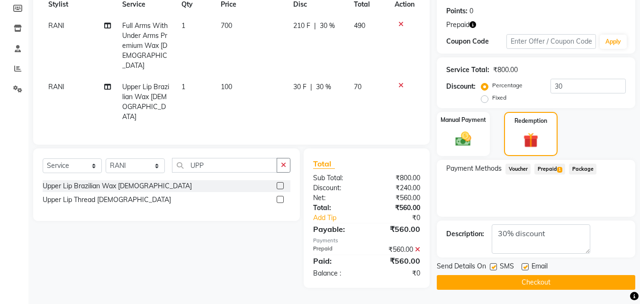
click at [553, 283] on button "Checkout" at bounding box center [536, 282] width 199 height 15
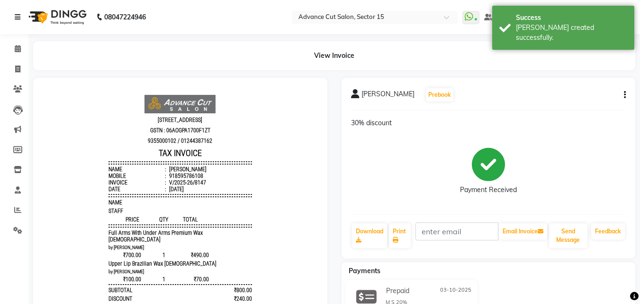
click at [18, 13] on link at bounding box center [19, 17] width 9 height 27
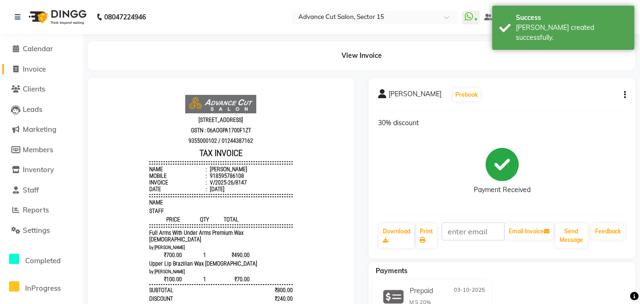
click at [39, 69] on span "Invoice" at bounding box center [34, 68] width 23 height 9
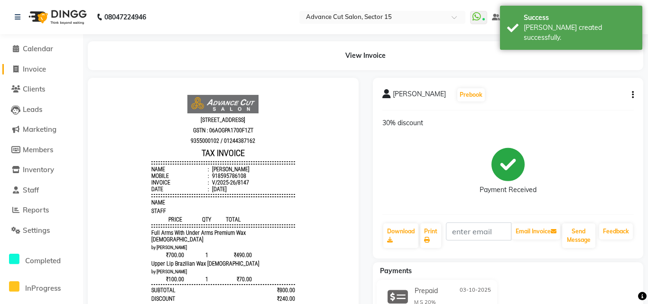
select select "service"
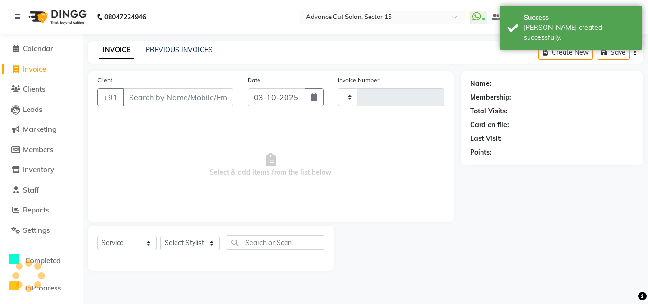
type input "8148"
select select "6255"
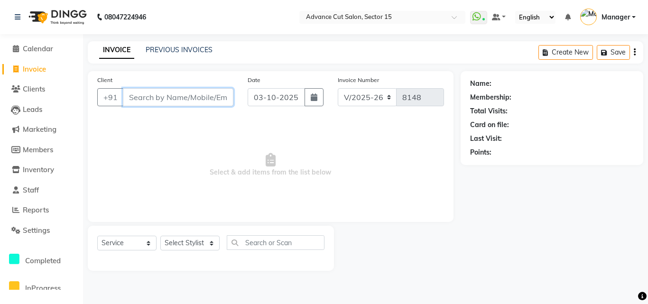
click at [207, 105] on input "Client" at bounding box center [178, 97] width 110 height 18
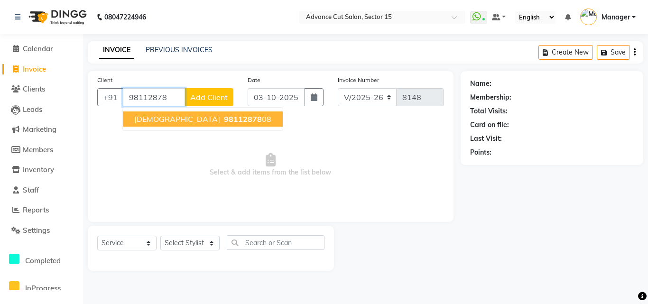
click at [224, 121] on span "98112878" at bounding box center [243, 118] width 38 height 9
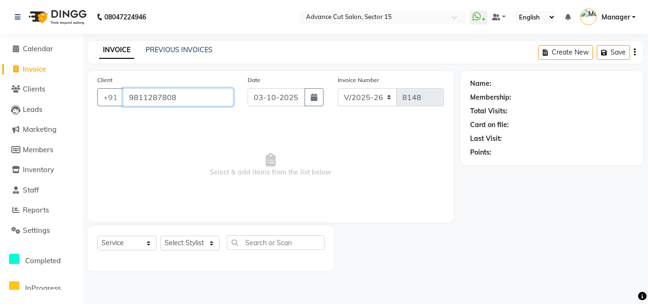
type input "9811287808"
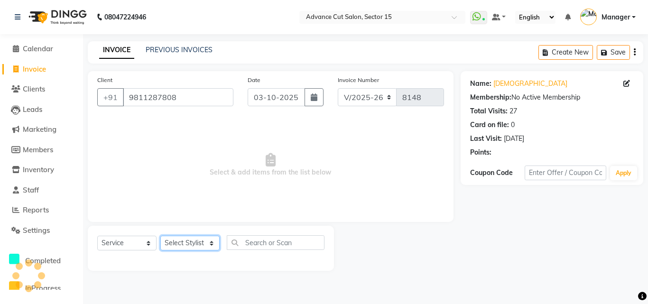
click at [196, 236] on select "Select Stylist Advance Cut ASIF FARMAN HAIDER Iqbal KASHISH LUCKY Manager MANOJ…" at bounding box center [189, 243] width 59 height 15
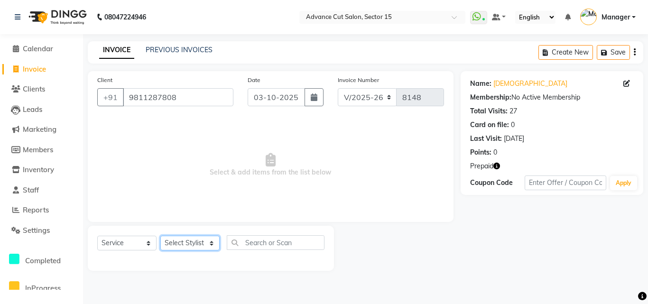
click at [196, 237] on select "Select Stylist Advance Cut ASIF FARMAN HAIDER Iqbal KASHISH LUCKY Manager MANOJ…" at bounding box center [189, 243] width 59 height 15
select select "46508"
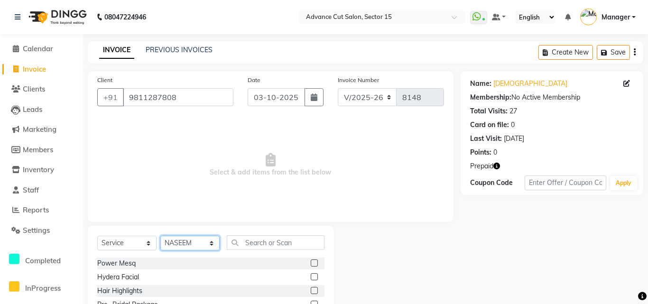
drag, startPoint x: 196, startPoint y: 237, endPoint x: 225, endPoint y: 238, distance: 28.9
click at [196, 237] on select "Select Stylist Advance Cut ASIF FARMAN HAIDER Iqbal KASHISH LUCKY Manager MANOJ…" at bounding box center [189, 243] width 59 height 15
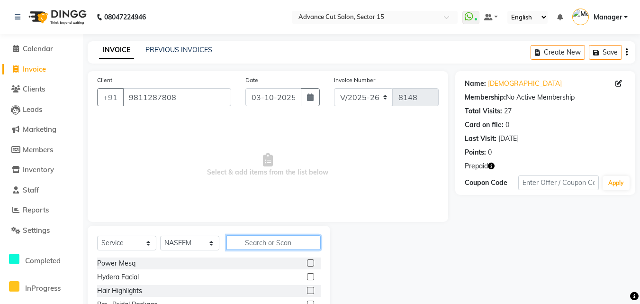
click at [245, 238] on input "text" at bounding box center [274, 242] width 94 height 15
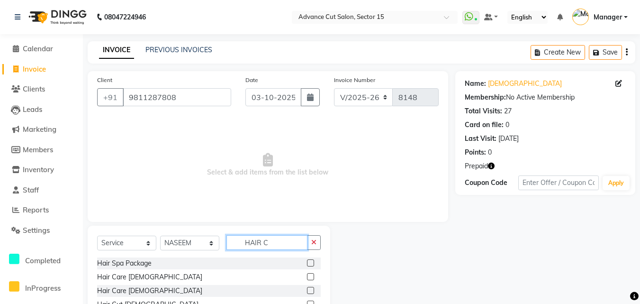
scroll to position [64, 0]
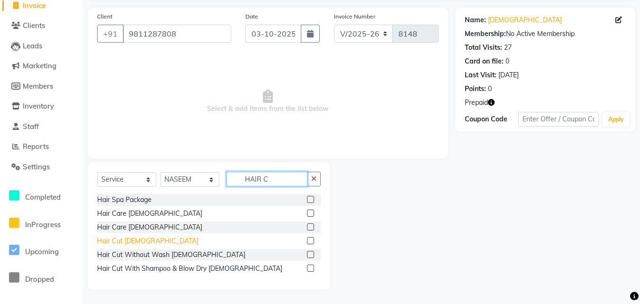
type input "HAIR C"
click at [134, 237] on div "Hair Cut [DEMOGRAPHIC_DATA]" at bounding box center [147, 241] width 101 height 10
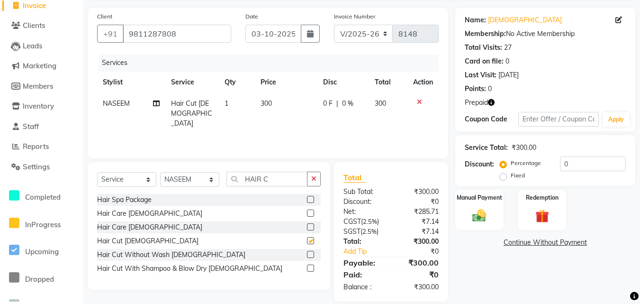
checkbox input "false"
click at [554, 161] on div "Percentage Fixed" at bounding box center [531, 169] width 59 height 25
click at [565, 168] on input "0" at bounding box center [593, 163] width 66 height 15
type input "30"
click at [547, 200] on label "Redemption" at bounding box center [543, 196] width 34 height 9
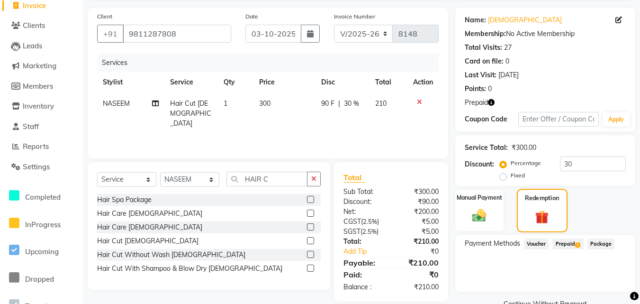
scroll to position [85, 0]
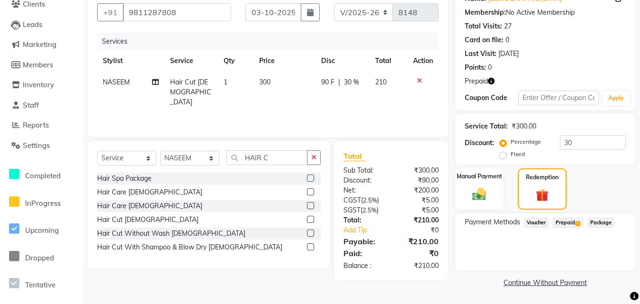
click at [569, 224] on span "Prepaid 1" at bounding box center [568, 222] width 31 height 11
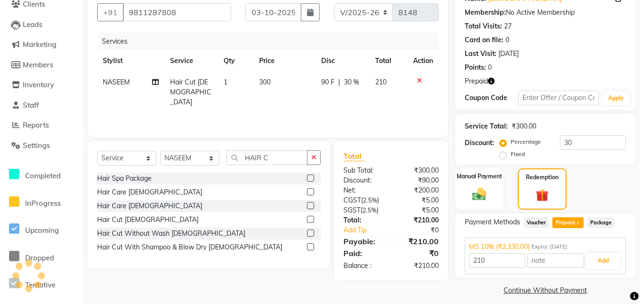
drag, startPoint x: 624, startPoint y: 273, endPoint x: 622, endPoint y: 268, distance: 5.3
click at [622, 272] on div "MS 10% (₹2,330.00) Expiry: 12-04-2026 210 Add" at bounding box center [545, 255] width 161 height 37
click at [615, 262] on button "Add" at bounding box center [603, 261] width 35 height 16
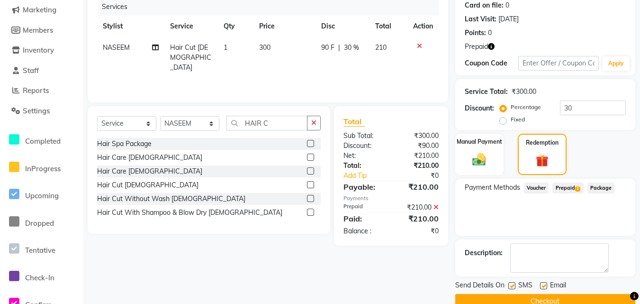
scroll to position [138, 0]
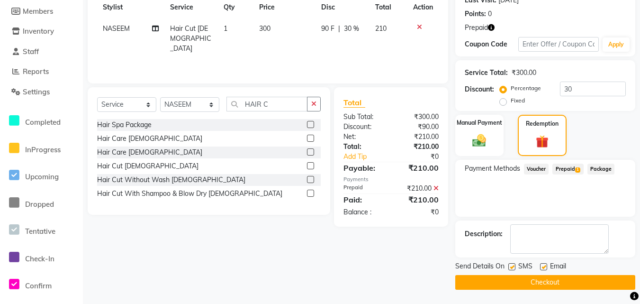
click at [603, 276] on button "Checkout" at bounding box center [546, 282] width 180 height 15
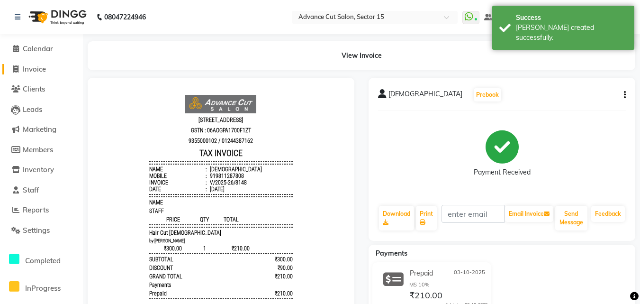
drag, startPoint x: 28, startPoint y: 66, endPoint x: 34, endPoint y: 66, distance: 5.7
click at [28, 65] on span "Invoice" at bounding box center [34, 68] width 23 height 9
select select "service"
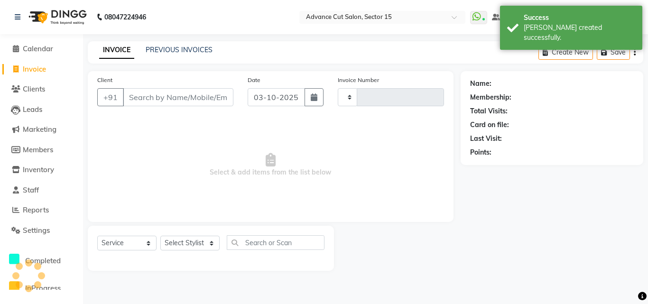
type input "8149"
select select "6255"
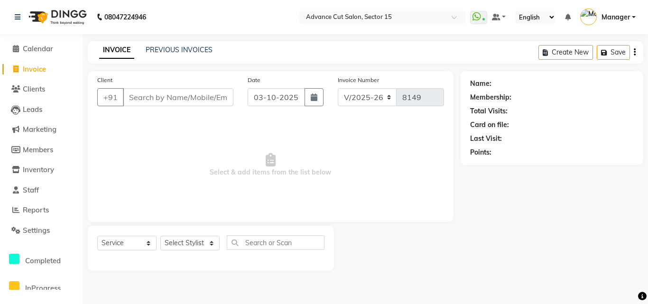
click at [190, 106] on div "Client +91" at bounding box center [165, 94] width 150 height 39
click at [191, 102] on input "Client" at bounding box center [178, 97] width 110 height 18
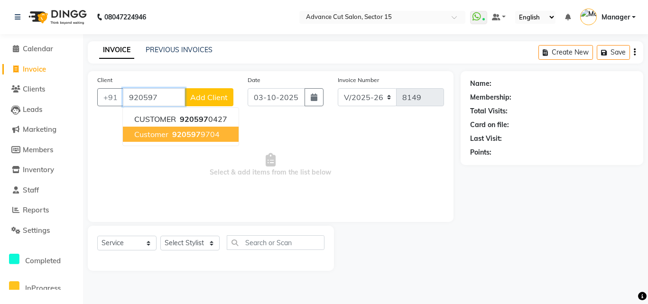
click at [199, 136] on ngb-highlight "920597 9704" at bounding box center [194, 133] width 49 height 9
type input "9205979704"
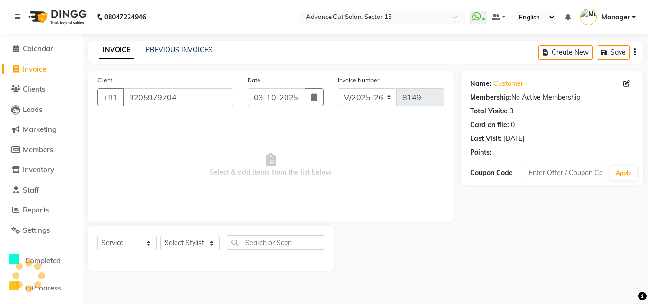
drag, startPoint x: 192, startPoint y: 257, endPoint x: 193, endPoint y: 246, distance: 11.5
click at [192, 255] on div "Select Service Product Membership Package Voucher Prepaid Gift Card Select Styl…" at bounding box center [211, 248] width 246 height 45
click at [193, 246] on select "Select Stylist Advance Cut ASIF FARMAN HAIDER Iqbal KASHISH LUCKY Manager MANOJ…" at bounding box center [189, 243] width 59 height 15
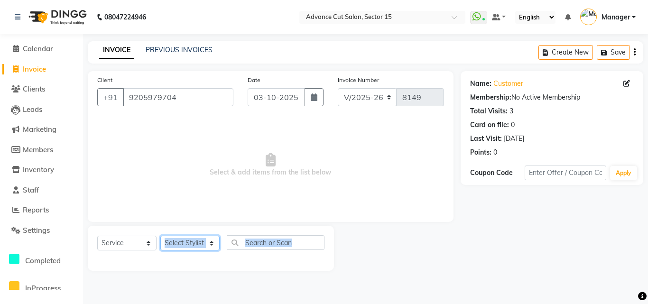
click at [193, 246] on select "Select Stylist Advance Cut ASIF FARMAN HAIDER Iqbal KASHISH LUCKY Manager MANOJ…" at bounding box center [189, 243] width 59 height 15
click at [193, 245] on select "Select Stylist Advance Cut ASIF FARMAN HAIDER Iqbal KASHISH LUCKY Manager MANOJ…" at bounding box center [189, 243] width 59 height 15
select select "46507"
click at [160, 236] on select "Select Stylist Advance Cut ASIF FARMAN HAIDER Iqbal KASHISH LUCKY Manager MANOJ…" at bounding box center [189, 243] width 59 height 15
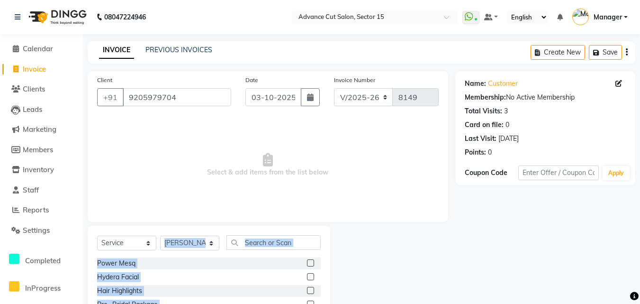
drag, startPoint x: 254, startPoint y: 229, endPoint x: 261, endPoint y: 234, distance: 8.2
click at [255, 229] on div "Select Service Product Membership Package Voucher Prepaid Gift Card Select Styl…" at bounding box center [209, 296] width 243 height 140
click at [261, 237] on input "text" at bounding box center [274, 242] width 94 height 15
click at [261, 238] on input "text" at bounding box center [274, 242] width 94 height 15
drag, startPoint x: 263, startPoint y: 253, endPoint x: 303, endPoint y: 250, distance: 40.4
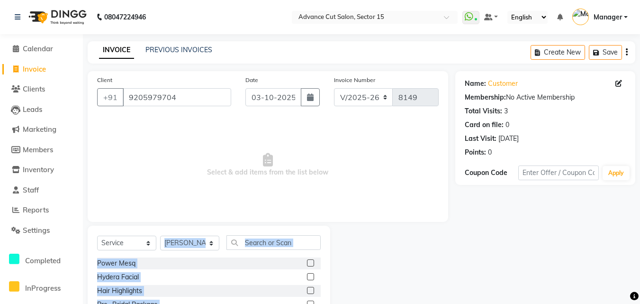
click at [263, 253] on div "Select Service Product Membership Package Voucher Prepaid Gift Card Select Styl…" at bounding box center [209, 246] width 224 height 22
click at [309, 241] on input "text" at bounding box center [274, 242] width 94 height 15
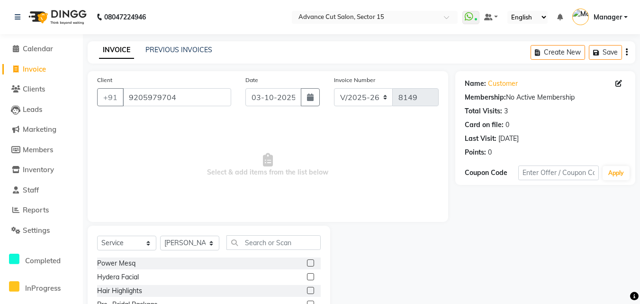
click at [327, 244] on div "Select Service Product Membership Package Voucher Prepaid Gift Card Select Styl…" at bounding box center [209, 296] width 243 height 140
click at [310, 238] on input "text" at bounding box center [274, 242] width 94 height 15
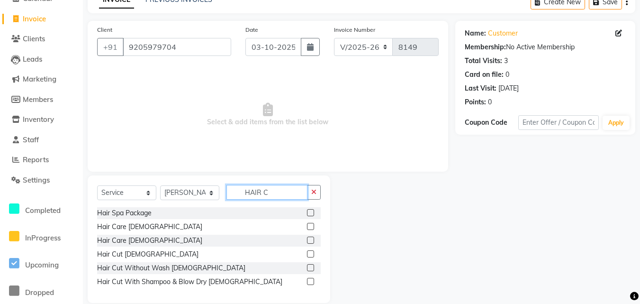
scroll to position [64, 0]
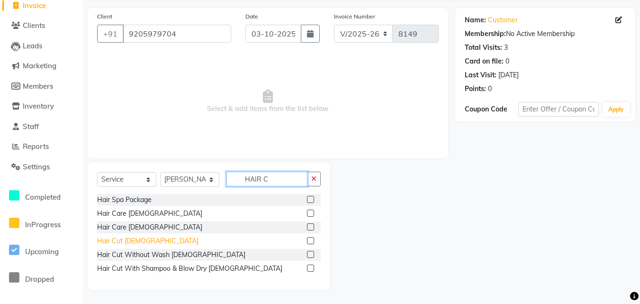
type input "HAIR C"
click at [133, 240] on div "Hair Cut [DEMOGRAPHIC_DATA]" at bounding box center [147, 241] width 101 height 10
checkbox input "false"
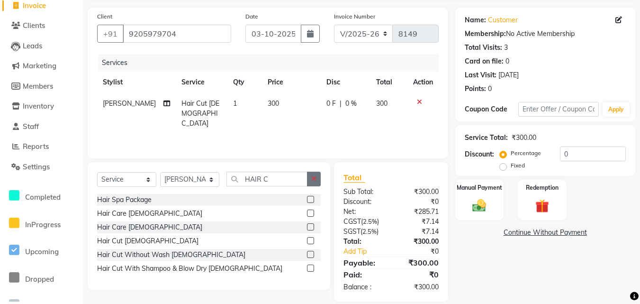
click at [311, 180] on button "button" at bounding box center [314, 179] width 14 height 15
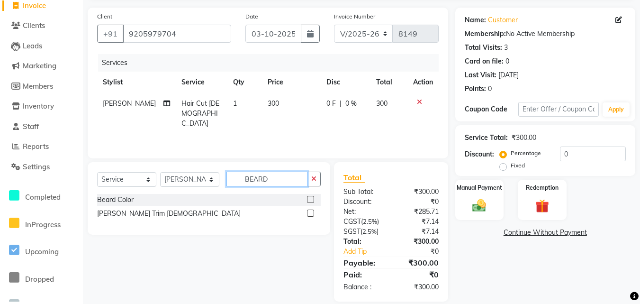
type input "BEARD"
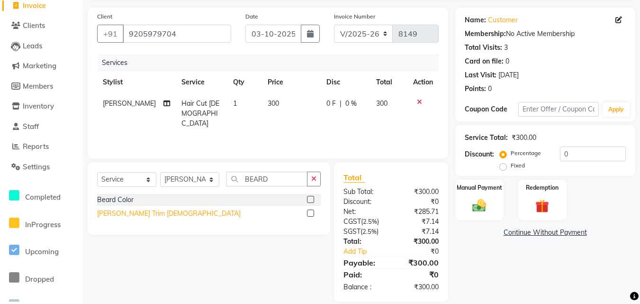
click at [147, 214] on div "Beard Trim Male" at bounding box center [209, 214] width 224 height 12
click at [144, 212] on div "Beard Trim Male" at bounding box center [169, 214] width 144 height 10
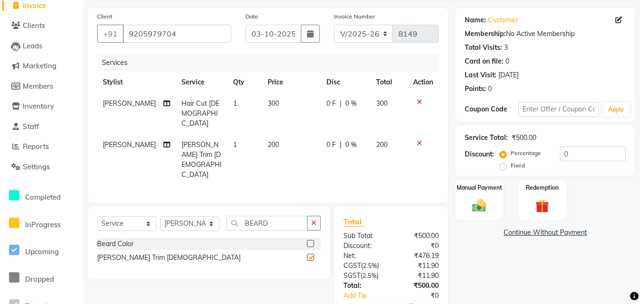
checkbox input "false"
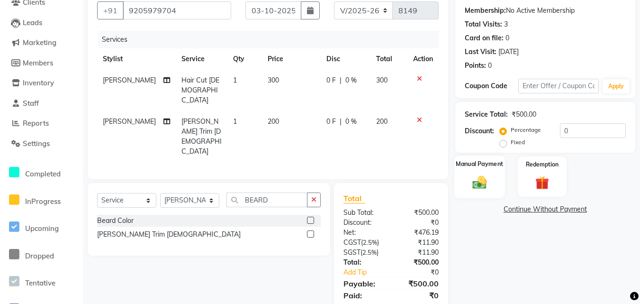
click at [496, 175] on div "Manual Payment" at bounding box center [480, 176] width 51 height 42
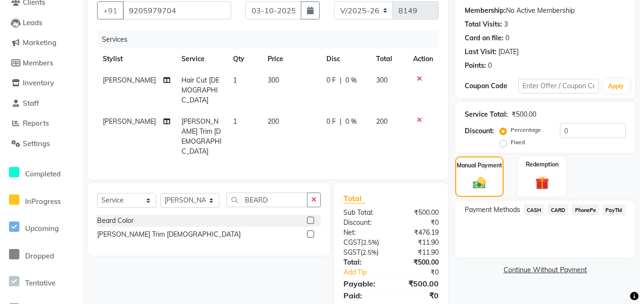
click at [542, 211] on span "CASH" at bounding box center [534, 209] width 20 height 11
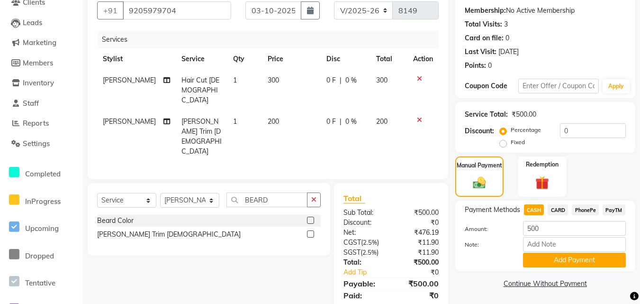
scroll to position [88, 0]
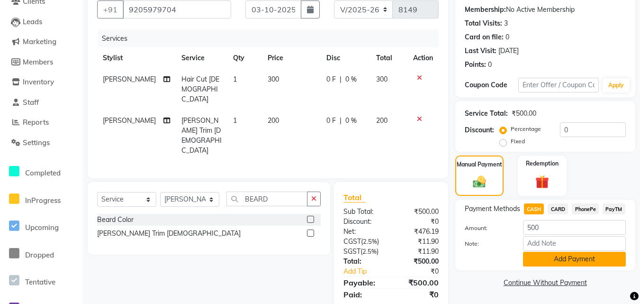
click at [592, 263] on button "Add Payment" at bounding box center [574, 259] width 103 height 15
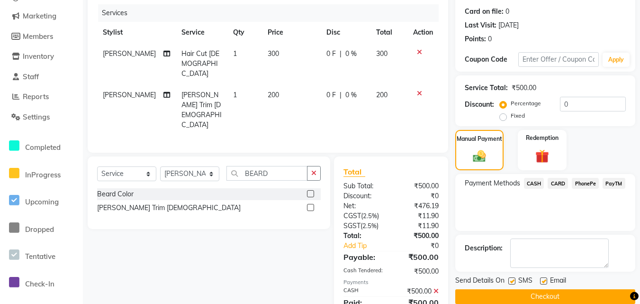
scroll to position [128, 0]
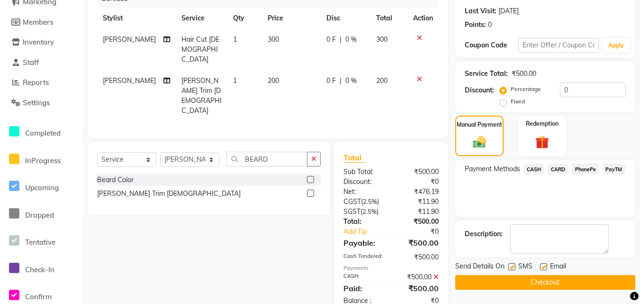
click at [589, 289] on button "Checkout" at bounding box center [546, 282] width 180 height 15
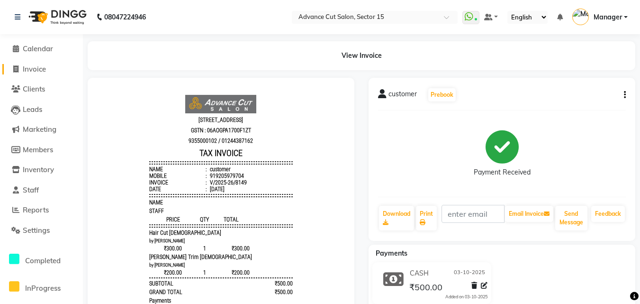
click at [46, 68] on span "Invoice" at bounding box center [34, 68] width 23 height 9
select select "service"
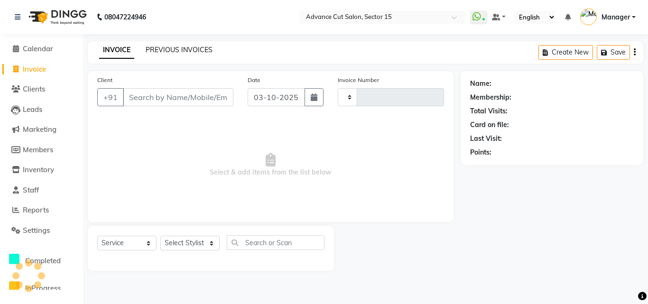
click at [179, 46] on link "PREVIOUS INVOICES" at bounding box center [179, 50] width 67 height 9
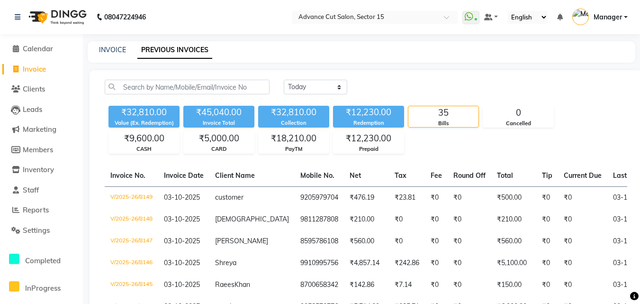
click at [120, 44] on div "INVOICE PREVIOUS INVOICES" at bounding box center [362, 51] width 548 height 21
click at [107, 55] on div "INVOICE" at bounding box center [112, 50] width 27 height 10
click at [108, 53] on link "INVOICE" at bounding box center [112, 50] width 27 height 9
select select "service"
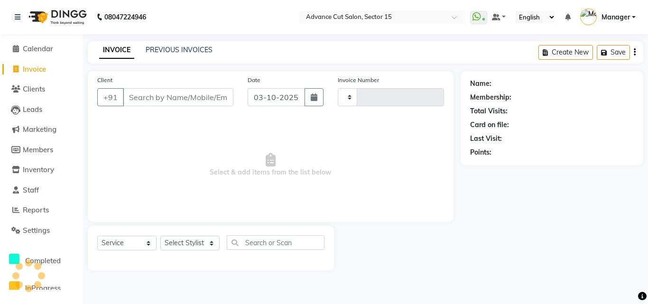
click at [149, 97] on input "Client" at bounding box center [178, 97] width 110 height 18
type input "9711126"
type input "8150"
type input "97111269"
select select "6255"
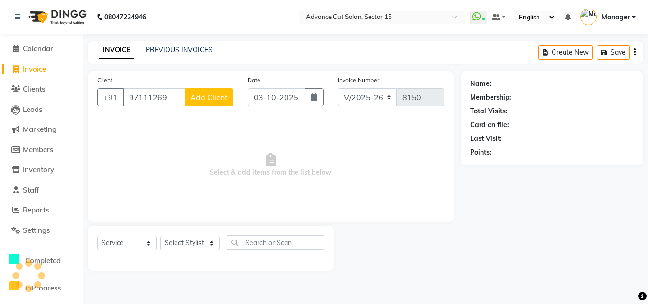
click at [148, 91] on input "97111269" at bounding box center [154, 97] width 62 height 18
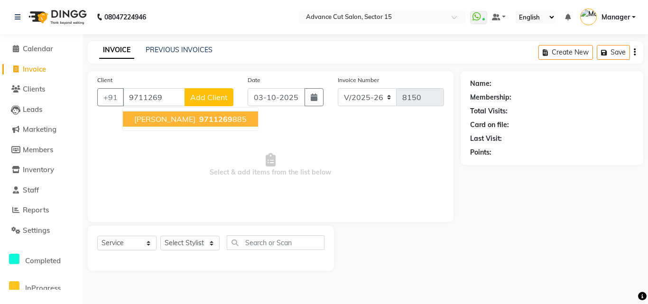
click at [205, 129] on ngb-typeahead-window "Mamta GARG 9711269 885" at bounding box center [190, 119] width 136 height 24
click at [208, 119] on span "9711269" at bounding box center [215, 118] width 33 height 9
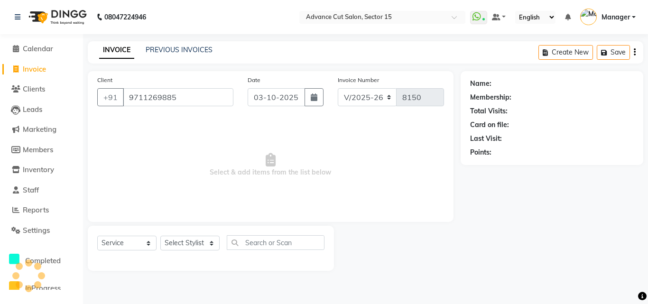
type input "9711269885"
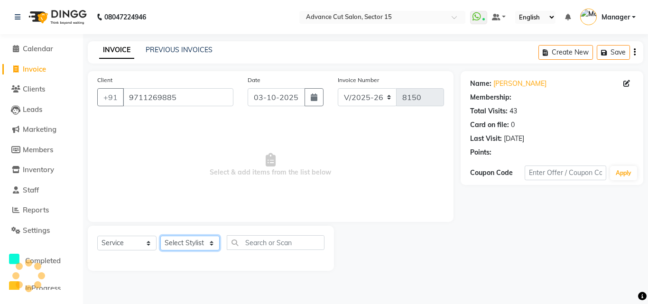
click at [194, 241] on select "Select Stylist Advance Cut ASIF FARMAN HAIDER Iqbal KASHISH LUCKY Manager MANOJ…" at bounding box center [189, 243] width 59 height 15
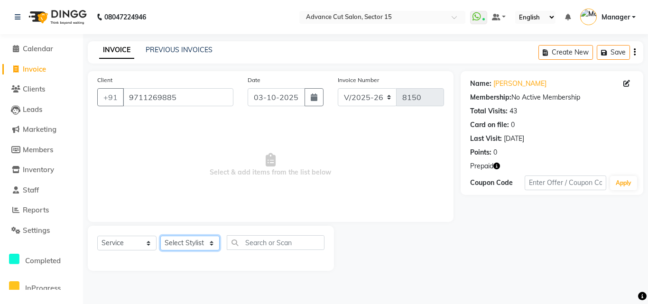
click at [193, 241] on select "Select Stylist Advance Cut ASIF FARMAN HAIDER Iqbal KASHISH LUCKY Manager MANOJ…" at bounding box center [189, 243] width 59 height 15
click at [194, 237] on select "Select Stylist Advance Cut ASIF FARMAN HAIDER Iqbal KASHISH LUCKY Manager MANOJ…" at bounding box center [189, 243] width 59 height 15
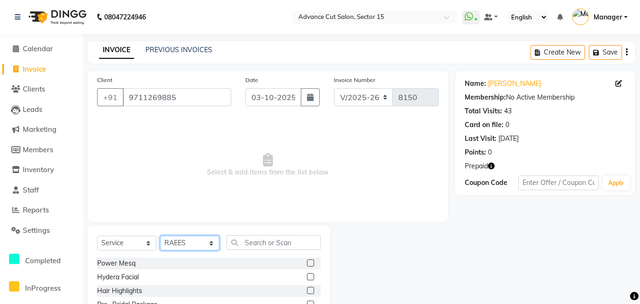
select select "46501"
click at [160, 236] on select "Select Stylist Advance Cut ASIF FARMAN HAIDER Iqbal KASHISH LUCKY Manager MANOJ…" at bounding box center [189, 243] width 59 height 15
click at [293, 246] on input "text" at bounding box center [274, 242] width 94 height 15
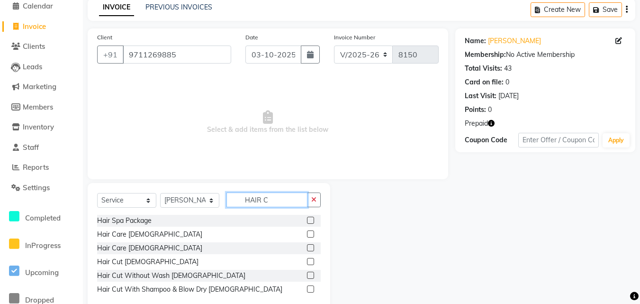
scroll to position [64, 0]
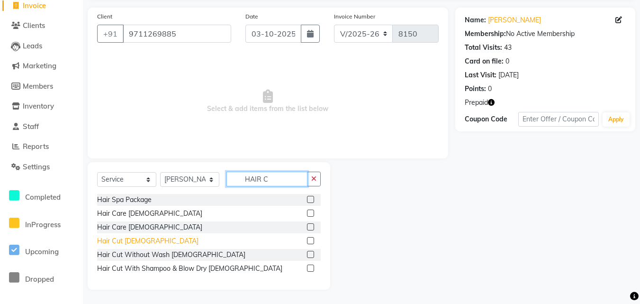
type input "HAIR C"
click at [136, 237] on div "Hair Cut [DEMOGRAPHIC_DATA]" at bounding box center [147, 241] width 101 height 10
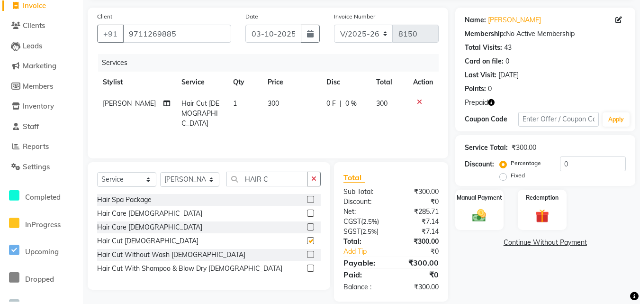
checkbox input "false"
click at [305, 176] on input "HAIR C" at bounding box center [267, 179] width 81 height 15
click at [310, 178] on button "button" at bounding box center [314, 179] width 14 height 15
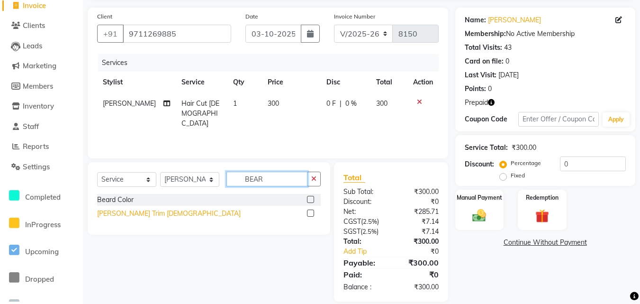
type input "BEAR"
click at [137, 210] on div "Beard Trim Male" at bounding box center [169, 214] width 144 height 10
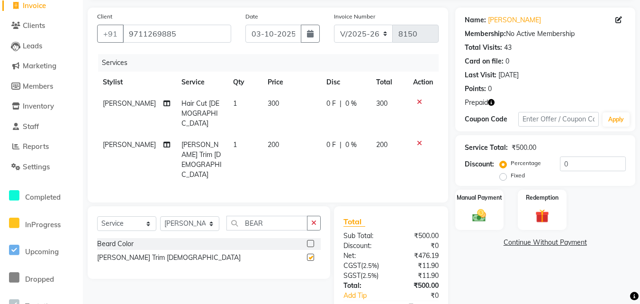
checkbox input "false"
click at [192, 216] on select "Select Stylist Advance Cut ASIF FARMAN HAIDER Iqbal KASHISH LUCKY Manager MANOJ…" at bounding box center [189, 223] width 59 height 15
select select "46515"
click at [160, 216] on select "Select Stylist Advance Cut ASIF FARMAN HAIDER Iqbal KASHISH LUCKY Manager MANOJ…" at bounding box center [189, 223] width 59 height 15
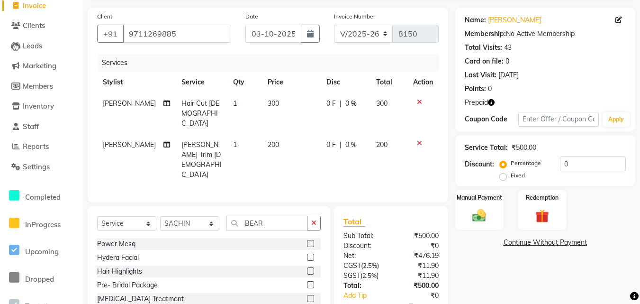
click at [323, 206] on div "Select Service Product Membership Package Voucher Prepaid Gift Card Select Styl…" at bounding box center [209, 276] width 243 height 140
click at [307, 216] on button "button" at bounding box center [314, 223] width 14 height 15
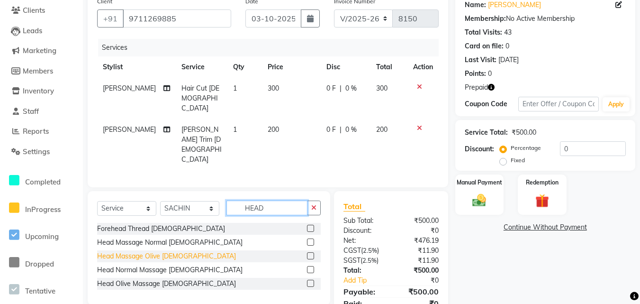
scroll to position [87, 0]
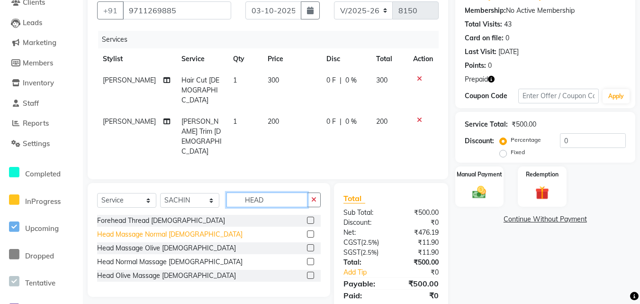
type input "HEAD"
click at [165, 229] on div "Head Massage Normal Male" at bounding box center [170, 234] width 146 height 10
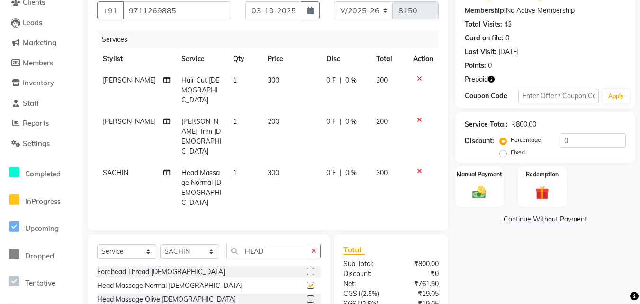
checkbox input "false"
click at [565, 141] on input "0" at bounding box center [593, 140] width 66 height 15
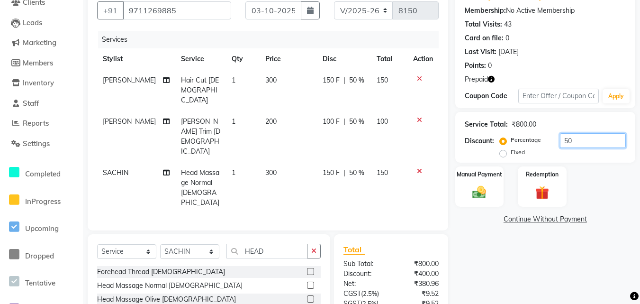
scroll to position [138, 0]
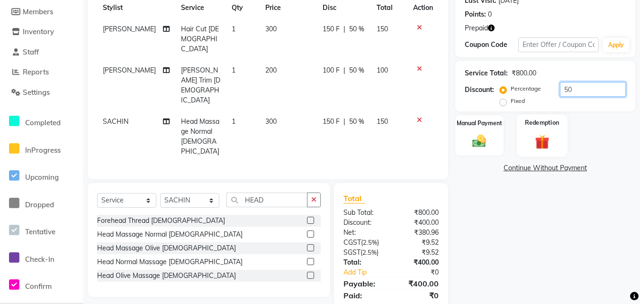
type input "50"
click at [555, 137] on div "Redemption" at bounding box center [542, 135] width 51 height 42
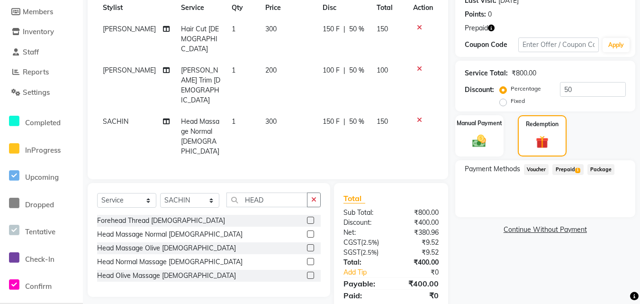
click at [570, 164] on span "Prepaid 1" at bounding box center [568, 169] width 31 height 11
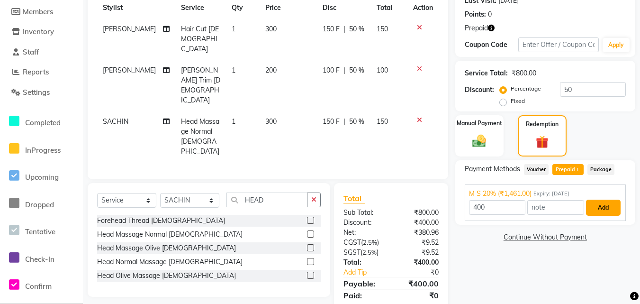
click at [612, 208] on button "Add" at bounding box center [603, 208] width 35 height 16
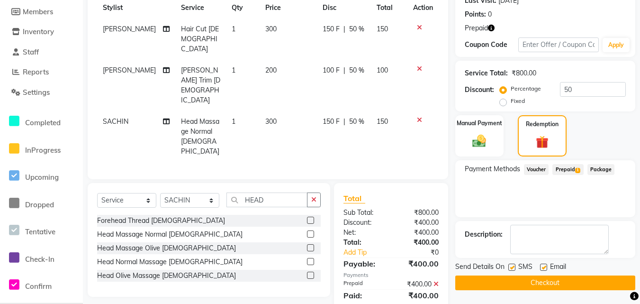
scroll to position [138, 0]
click at [596, 278] on button "Checkout" at bounding box center [546, 282] width 180 height 15
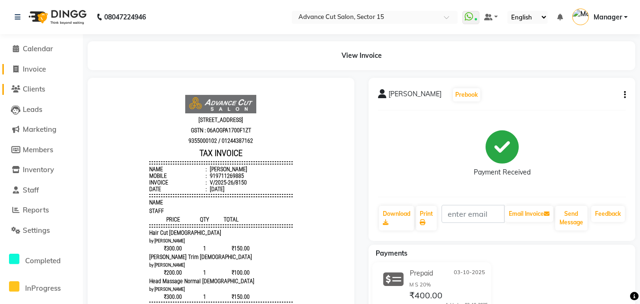
drag, startPoint x: 73, startPoint y: 84, endPoint x: 52, endPoint y: 67, distance: 26.9
click at [72, 84] on link "Clients" at bounding box center [41, 89] width 78 height 11
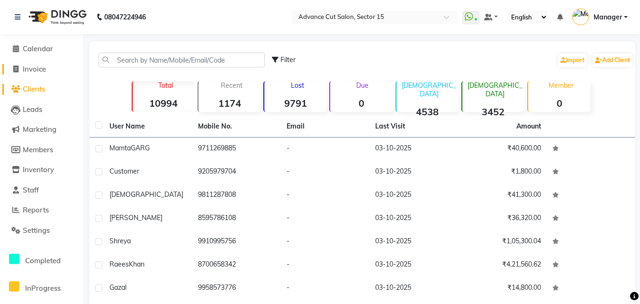
click at [41, 70] on span "Invoice" at bounding box center [34, 68] width 23 height 9
select select "service"
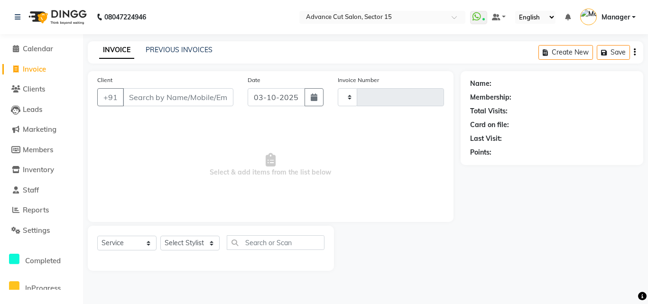
type input "8151"
select select "6255"
click at [171, 105] on input "Client" at bounding box center [178, 97] width 110 height 18
click at [170, 103] on input "Client" at bounding box center [178, 97] width 110 height 18
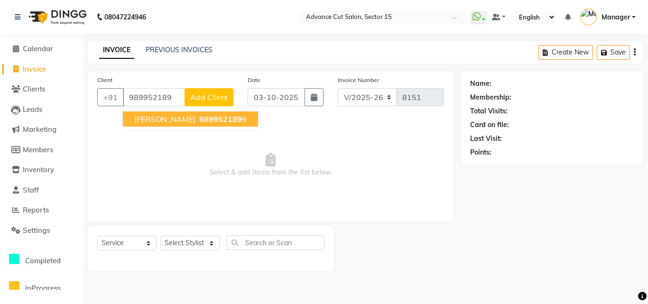
click at [199, 122] on span "989952189" at bounding box center [220, 118] width 43 height 9
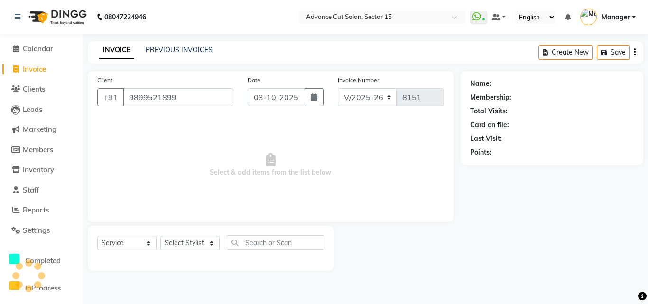
type input "9899521899"
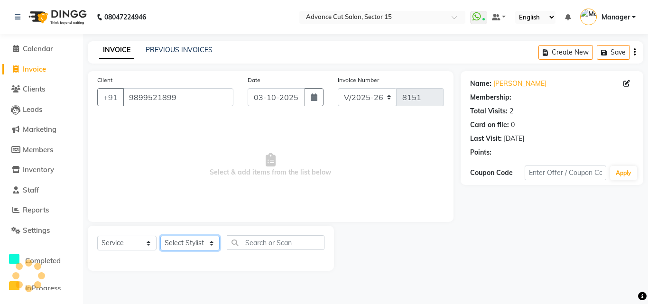
drag, startPoint x: 199, startPoint y: 250, endPoint x: 201, endPoint y: 242, distance: 8.4
click at [199, 249] on select "Select Stylist Advance Cut ASIF FARMAN HAIDER Iqbal KASHISH LUCKY Manager MANOJ…" at bounding box center [189, 243] width 59 height 15
click at [201, 242] on select "Select Stylist Advance Cut ASIF FARMAN HAIDER Iqbal KASHISH LUCKY Manager MANOJ…" at bounding box center [189, 243] width 59 height 15
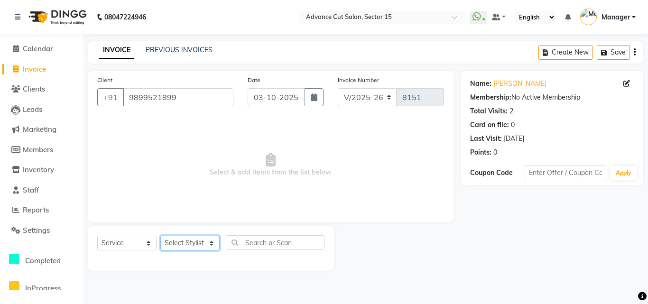
click at [200, 241] on select "Select Stylist Advance Cut ASIF FARMAN HAIDER Iqbal KASHISH LUCKY Manager MANOJ…" at bounding box center [189, 243] width 59 height 15
click at [199, 241] on select "Select Stylist Advance Cut ASIF FARMAN HAIDER Iqbal KASHISH LUCKY Manager MANOJ…" at bounding box center [189, 243] width 59 height 15
select select "91523"
click at [160, 236] on select "Select Stylist Advance Cut ASIF FARMAN HAIDER Iqbal KASHISH LUCKY Manager MANOJ…" at bounding box center [189, 243] width 59 height 15
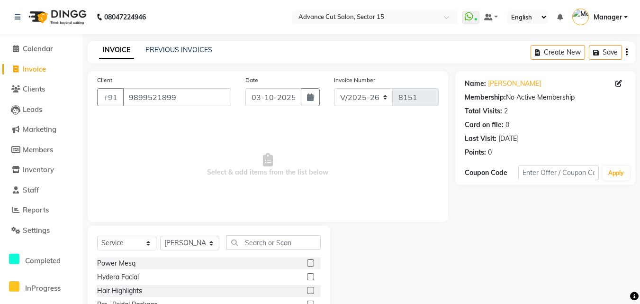
click at [315, 232] on div "Select Service Product Membership Package Voucher Prepaid Gift Card Select Styl…" at bounding box center [209, 296] width 243 height 140
click at [290, 244] on input "text" at bounding box center [274, 242] width 94 height 15
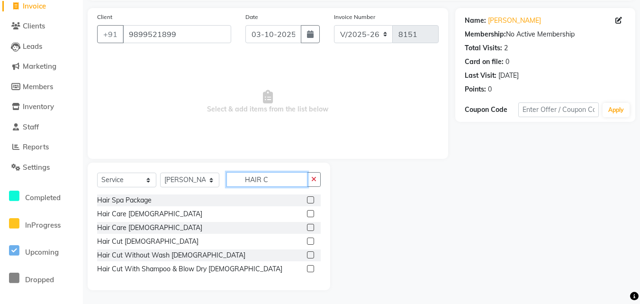
scroll to position [64, 0]
type input "HAIR C"
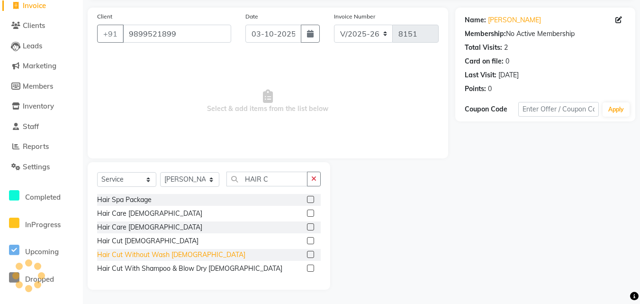
click at [185, 254] on div "Hair Cut Without Wash Female" at bounding box center [171, 255] width 148 height 10
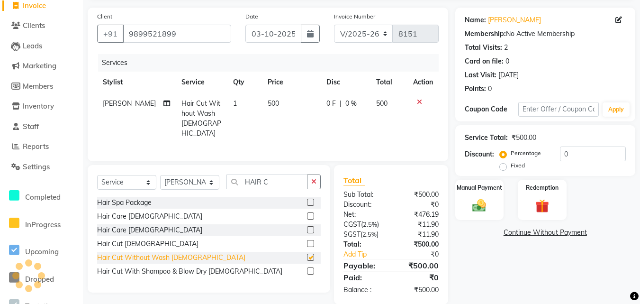
checkbox input "false"
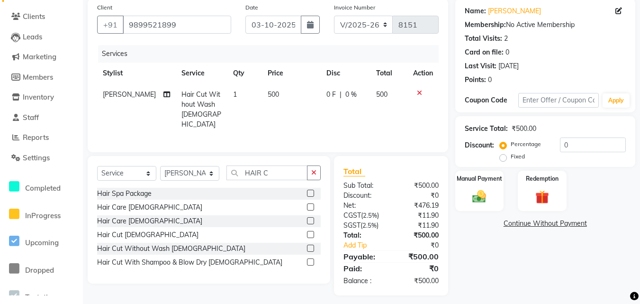
scroll to position [75, 0]
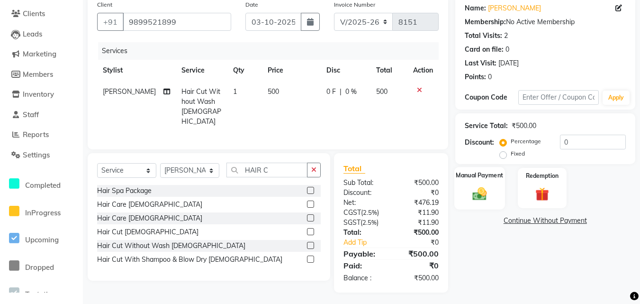
click at [491, 183] on div "Manual Payment" at bounding box center [480, 188] width 51 height 42
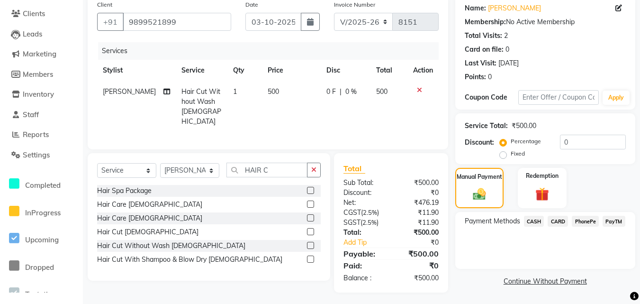
click at [612, 217] on div "Payment Methods CASH CARD PhonePe PayTM" at bounding box center [546, 240] width 180 height 57
click at [612, 227] on div "PayTM" at bounding box center [612, 222] width 27 height 13
click at [615, 219] on span "PayTM" at bounding box center [614, 221] width 23 height 11
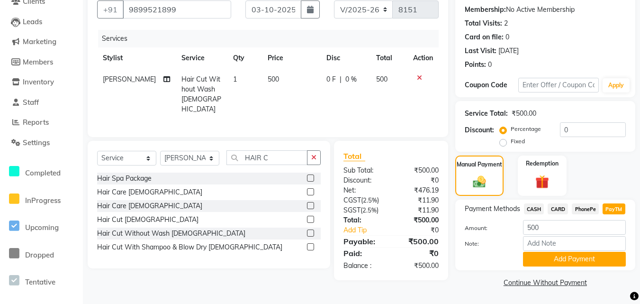
click at [622, 258] on button "Add Payment" at bounding box center [574, 259] width 103 height 15
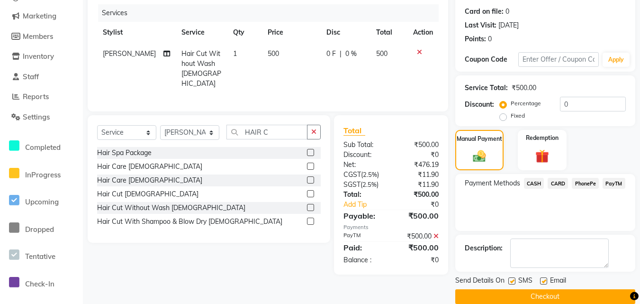
scroll to position [128, 0]
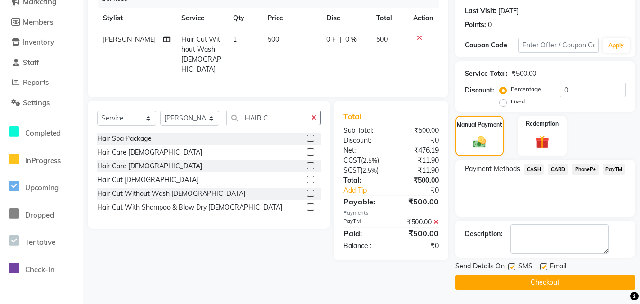
click at [550, 276] on button "Checkout" at bounding box center [546, 282] width 180 height 15
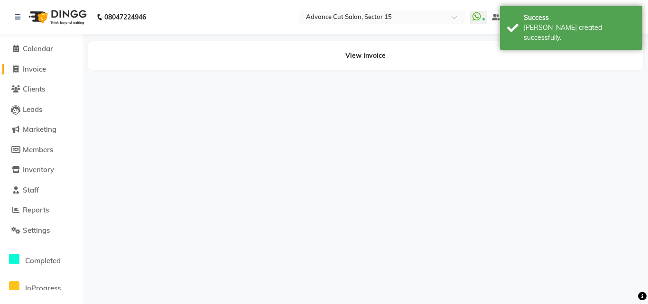
click at [33, 64] on span "Invoice" at bounding box center [34, 68] width 23 height 9
select select "service"
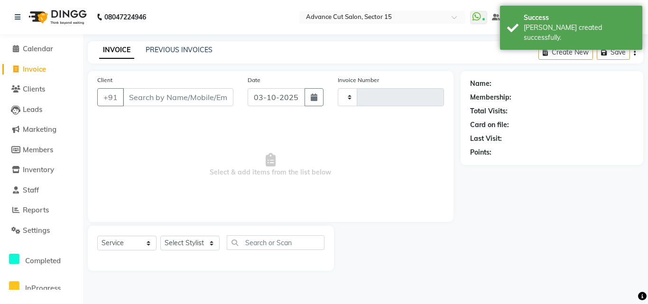
type input "8152"
select select "6255"
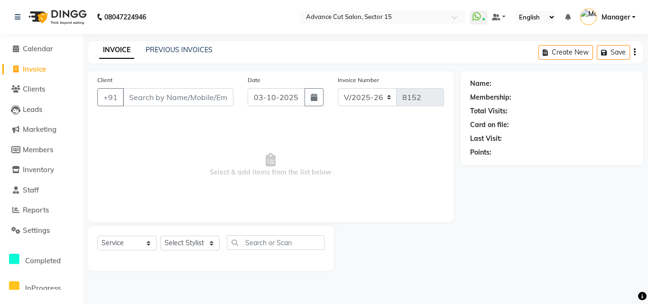
click at [33, 64] on span "Invoice" at bounding box center [34, 68] width 23 height 9
select select "service"
select select "6255"
type input "8152"
click at [139, 96] on input "Client" at bounding box center [178, 97] width 110 height 18
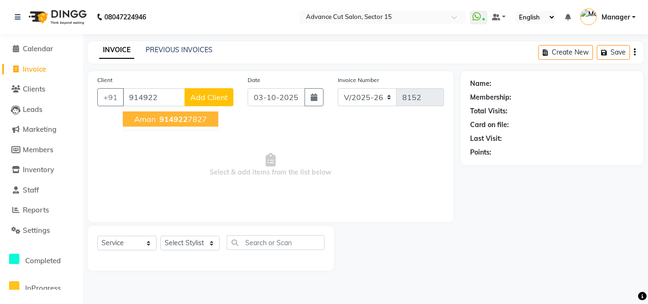
click at [205, 123] on button "Aman 914922 7827" at bounding box center [170, 118] width 95 height 15
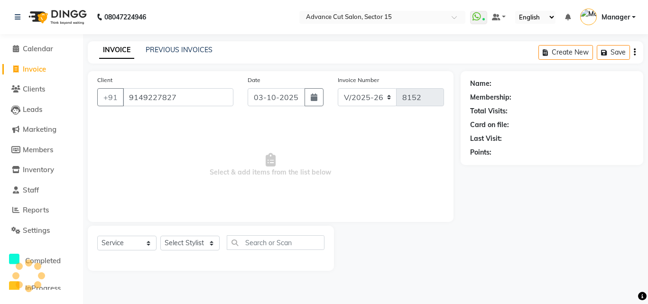
type input "9149227827"
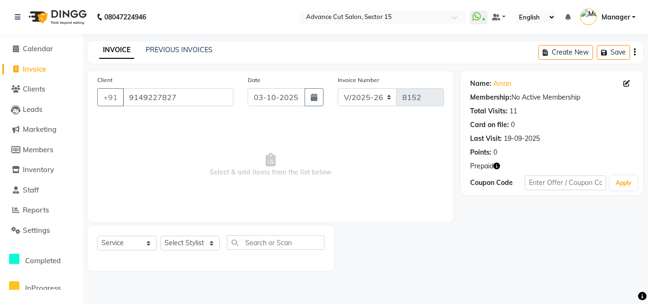
click at [496, 169] on icon "button" at bounding box center [496, 166] width 7 height 7
click at [500, 161] on div "Prepaid" at bounding box center [552, 166] width 164 height 10
click at [366, 137] on span "Select & add items from the list below" at bounding box center [270, 165] width 347 height 95
click at [29, 64] on link "Invoice" at bounding box center [41, 69] width 78 height 11
select select "service"
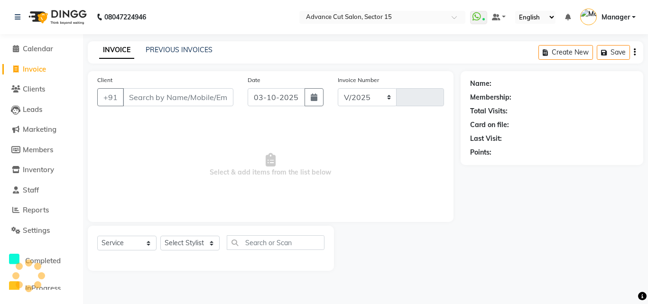
select select "6255"
type input "8152"
click at [193, 245] on select "Select Stylist Advance Cut ASIF FARMAN HAIDER Iqbal KASHISH LUCKY Manager MANOJ…" at bounding box center [189, 243] width 59 height 15
select select "46507"
click at [160, 236] on select "Select Stylist Advance Cut ASIF FARMAN HAIDER Iqbal KASHISH LUCKY Manager MANOJ…" at bounding box center [189, 243] width 59 height 15
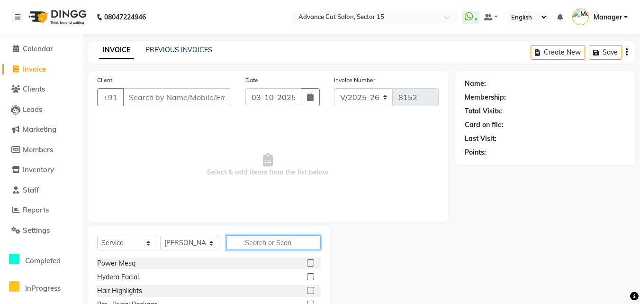
click at [264, 247] on input "text" at bounding box center [274, 242] width 94 height 15
click at [183, 242] on select "Select Stylist Advance Cut ASIF FARMAN HAIDER Iqbal KASHISH LUCKY Manager MANOJ…" at bounding box center [189, 243] width 59 height 15
drag, startPoint x: 184, startPoint y: 242, endPoint x: 206, endPoint y: 247, distance: 22.2
click at [184, 242] on select "Select Stylist Advance Cut ASIF FARMAN HAIDER Iqbal KASHISH LUCKY Manager MANOJ…" at bounding box center [189, 243] width 59 height 15
click at [247, 251] on div "Select Service Product Membership Package Voucher Prepaid Gift Card Select Styl…" at bounding box center [209, 246] width 224 height 22
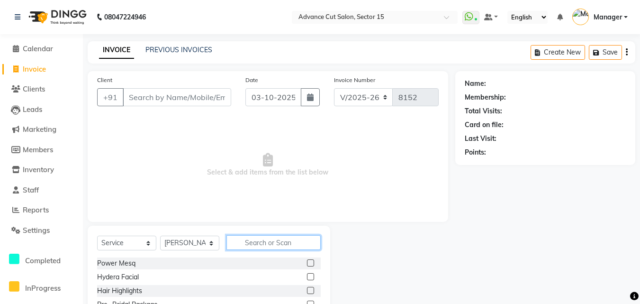
click at [251, 248] on input "text" at bounding box center [274, 242] width 94 height 15
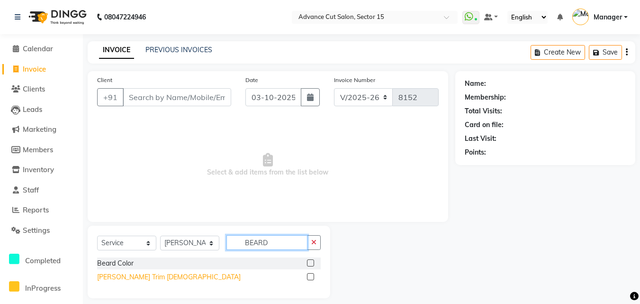
type input "BEARD"
click at [139, 276] on div "Beard Trim Male" at bounding box center [169, 277] width 144 height 10
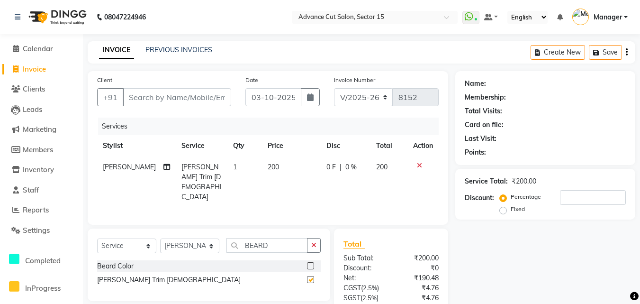
checkbox input "false"
click at [203, 109] on div "Client +91" at bounding box center [164, 94] width 148 height 39
click at [203, 102] on input "Client" at bounding box center [177, 97] width 109 height 18
click at [201, 100] on input "Client" at bounding box center [177, 97] width 109 height 18
type input "7"
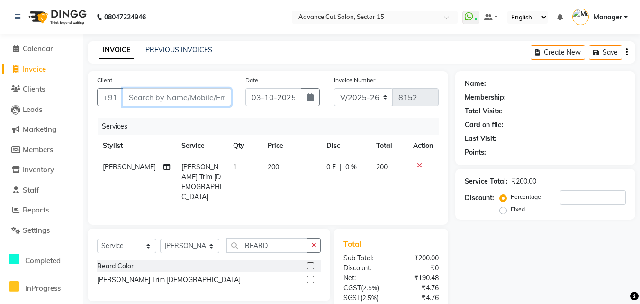
type input "0"
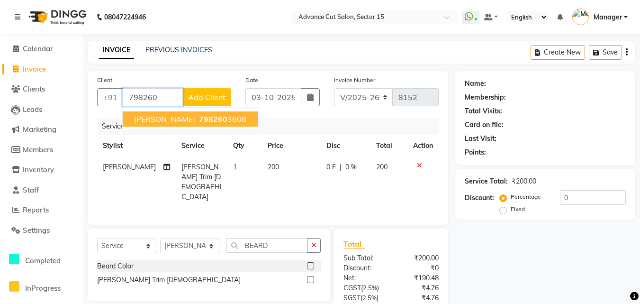
click at [197, 118] on ngb-highlight "798260 3608" at bounding box center [221, 118] width 49 height 9
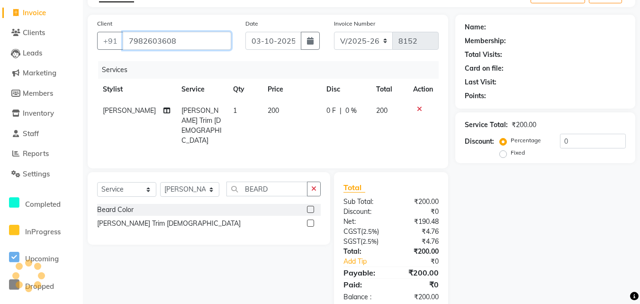
type input "7982603608"
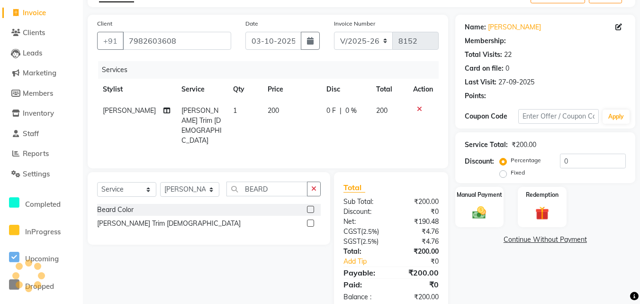
scroll to position [75, 0]
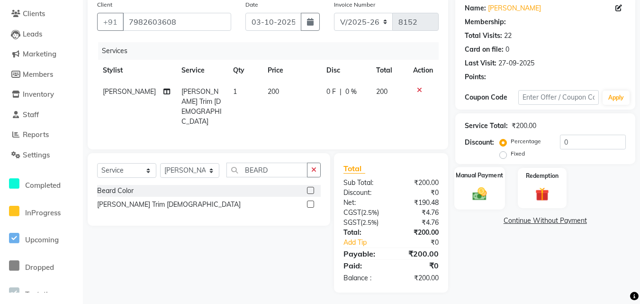
click at [490, 181] on div "Manual Payment" at bounding box center [480, 188] width 51 height 42
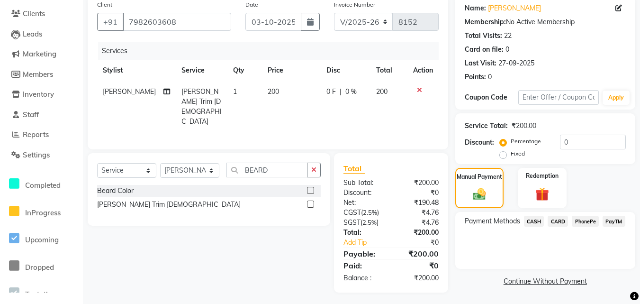
click at [537, 225] on span "CASH" at bounding box center [534, 221] width 20 height 11
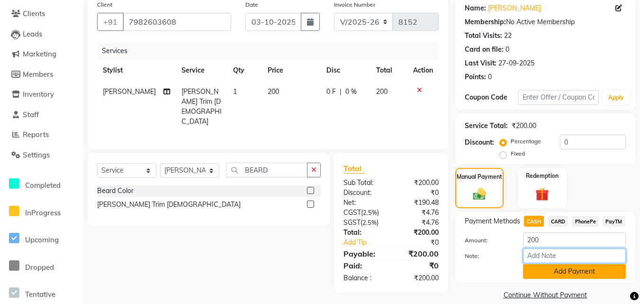
drag, startPoint x: 558, startPoint y: 257, endPoint x: 566, endPoint y: 269, distance: 13.7
click at [566, 269] on div "Amount: 200 Note: Add Payment" at bounding box center [545, 255] width 161 height 46
click at [567, 269] on button "Add Payment" at bounding box center [574, 271] width 103 height 15
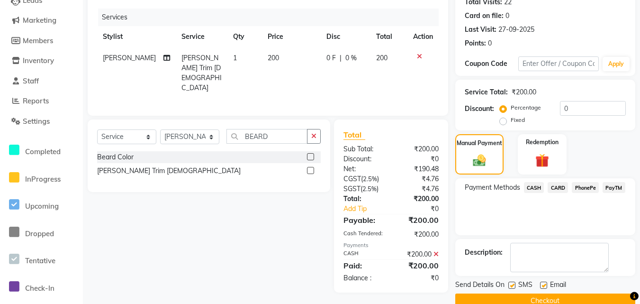
scroll to position [128, 0]
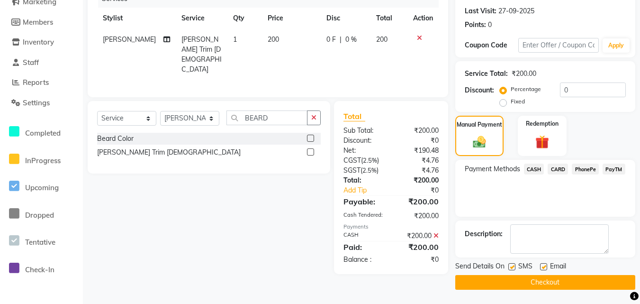
click at [571, 269] on div "Email" at bounding box center [557, 267] width 34 height 12
click at [585, 281] on button "Checkout" at bounding box center [546, 282] width 180 height 15
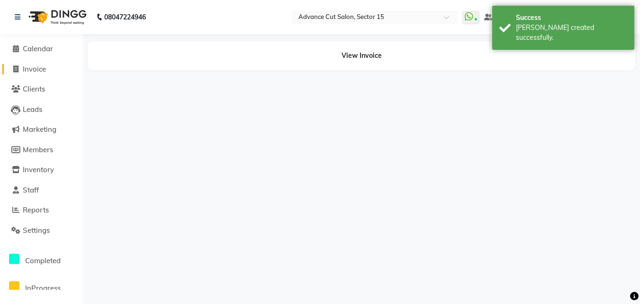
click at [35, 70] on span "Invoice" at bounding box center [34, 68] width 23 height 9
select select "service"
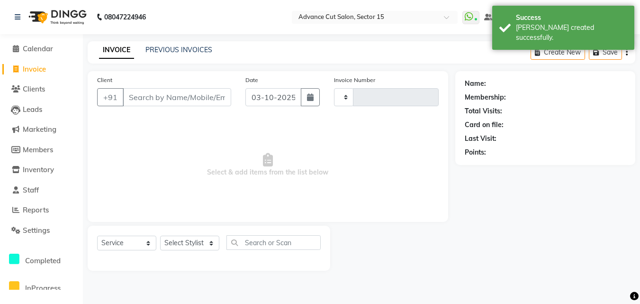
type input "8154"
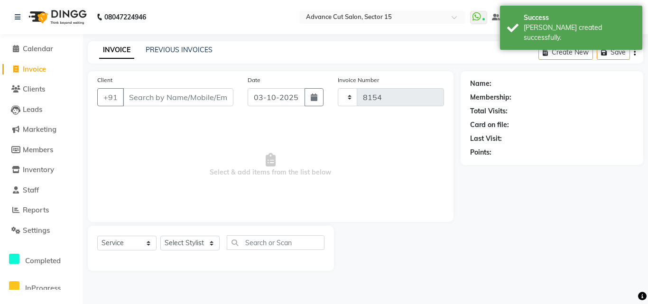
select select "6255"
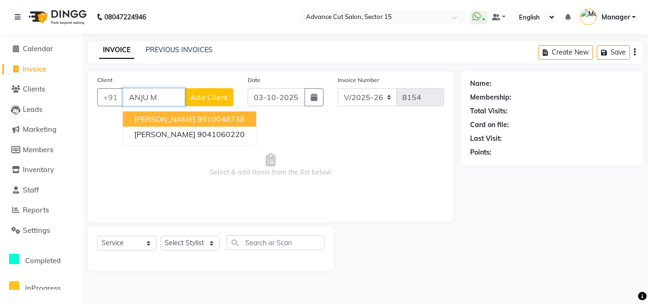
click at [197, 117] on ngb-highlight "9910048738" at bounding box center [220, 118] width 47 height 9
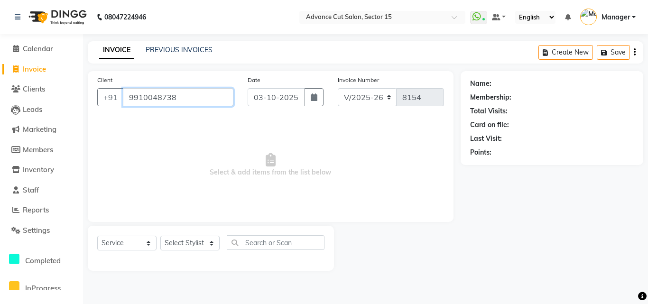
type input "9910048738"
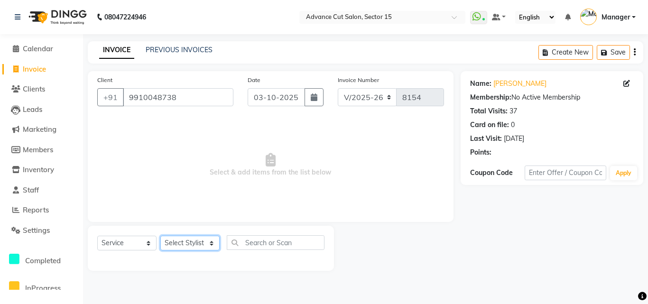
click at [188, 240] on select "Select Stylist Advance Cut ASIF FARMAN HAIDER Iqbal KASHISH LUCKY Manager MANOJ…" at bounding box center [189, 243] width 59 height 15
click at [160, 236] on select "Select Stylist Advance Cut ASIF FARMAN HAIDER Iqbal KASHISH LUCKY Manager MANOJ…" at bounding box center [189, 243] width 59 height 15
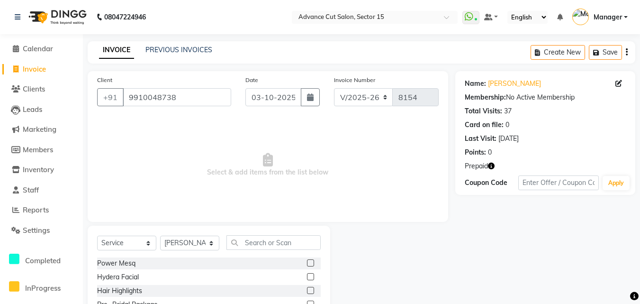
click at [187, 232] on div "Select Service Product Membership Package Voucher Prepaid Gift Card Select Styl…" at bounding box center [209, 296] width 243 height 140
drag, startPoint x: 217, startPoint y: 236, endPoint x: 205, endPoint y: 241, distance: 12.9
click at [217, 236] on select "Select Stylist Advance Cut ASIF FARMAN HAIDER Iqbal KASHISH LUCKY Manager MANOJ…" at bounding box center [189, 243] width 59 height 15
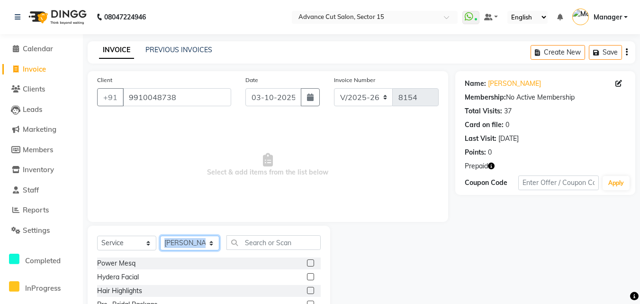
click at [202, 241] on select "Select Stylist Advance Cut ASIF FARMAN HAIDER Iqbal KASHISH LUCKY Manager MANOJ…" at bounding box center [189, 243] width 59 height 15
select select "46503"
click at [202, 241] on select "Select Stylist Advance Cut ASIF FARMAN HAIDER Iqbal KASHISH LUCKY Manager MANOJ…" at bounding box center [189, 243] width 59 height 15
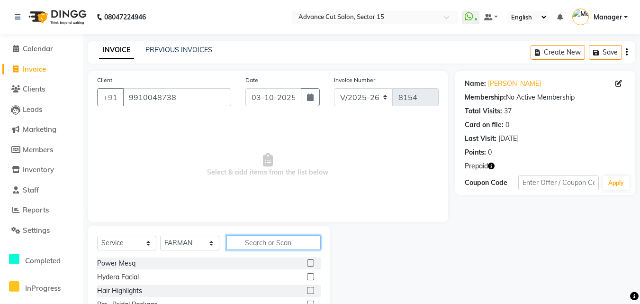
click at [249, 246] on input "text" at bounding box center [274, 242] width 94 height 15
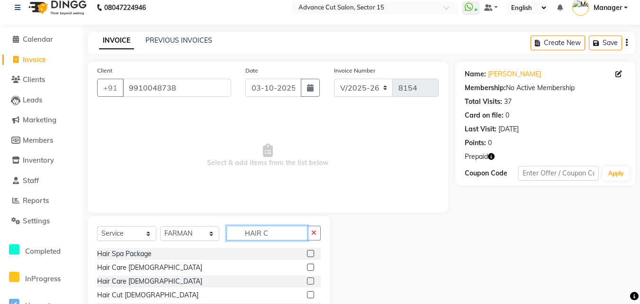
scroll to position [64, 0]
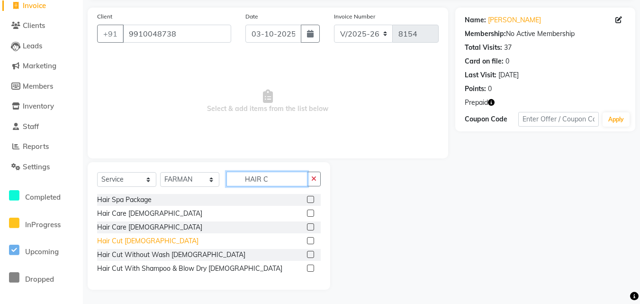
type input "HAIR C"
click at [106, 240] on div "Hair Cut [DEMOGRAPHIC_DATA]" at bounding box center [147, 241] width 101 height 10
checkbox input "false"
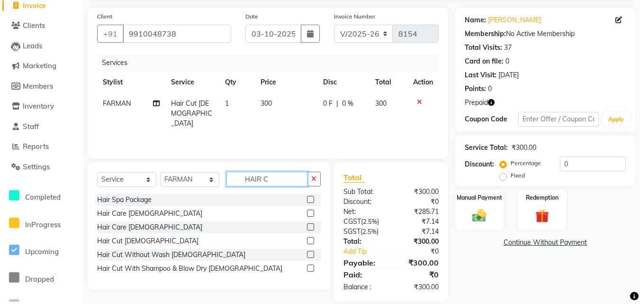
drag, startPoint x: 300, startPoint y: 183, endPoint x: 318, endPoint y: 178, distance: 18.5
click at [301, 183] on input "HAIR C" at bounding box center [267, 179] width 81 height 15
click at [321, 176] on div "Select Service Product Membership Package Voucher Prepaid Gift Card Select Styl…" at bounding box center [209, 226] width 243 height 128
click at [320, 173] on button "button" at bounding box center [314, 179] width 14 height 15
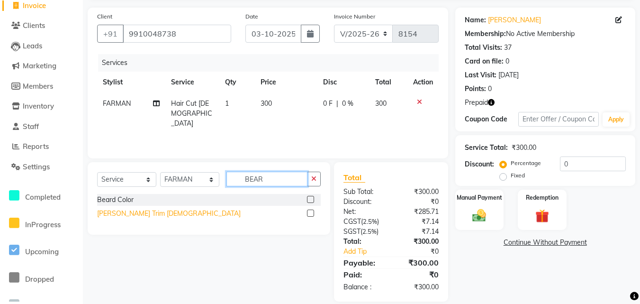
type input "BEAR"
click at [127, 213] on div "Beard Trim Male" at bounding box center [169, 214] width 144 height 10
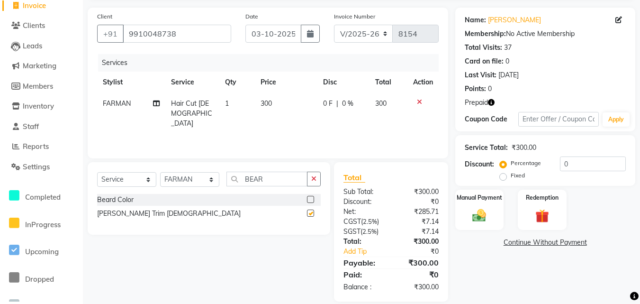
checkbox input "false"
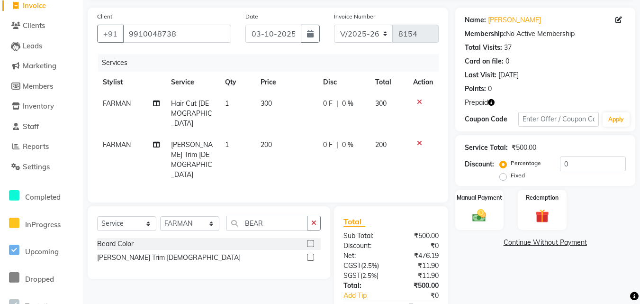
click at [486, 105] on span "Prepaid" at bounding box center [476, 103] width 23 height 10
click at [488, 105] on icon "button" at bounding box center [491, 102] width 7 height 7
click at [556, 162] on div "Percentage Fixed" at bounding box center [531, 169] width 59 height 25
click at [560, 168] on div "Percentage Fixed 0" at bounding box center [564, 169] width 124 height 26
click at [561, 171] on input "50" at bounding box center [593, 163] width 66 height 15
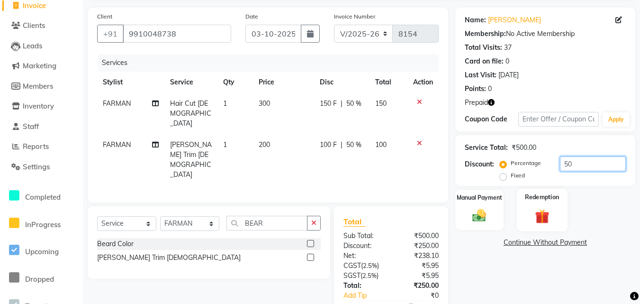
type input "50"
click at [559, 228] on div "Redemption" at bounding box center [542, 210] width 51 height 42
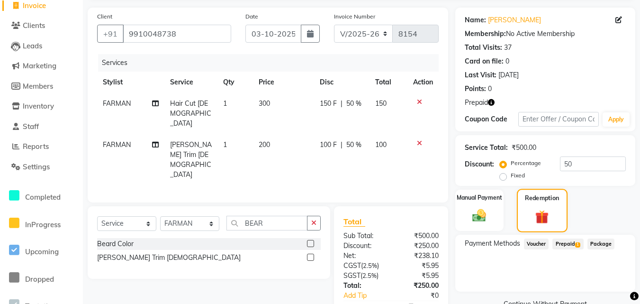
scroll to position [97, 0]
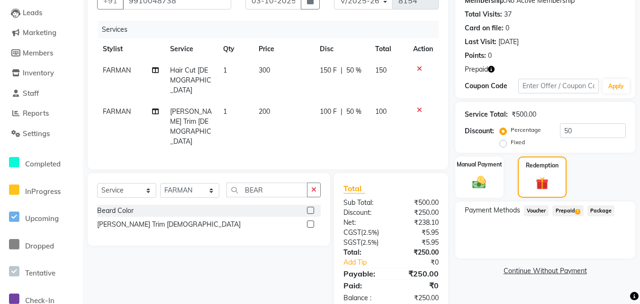
click at [565, 212] on span "Prepaid 1" at bounding box center [568, 210] width 31 height 11
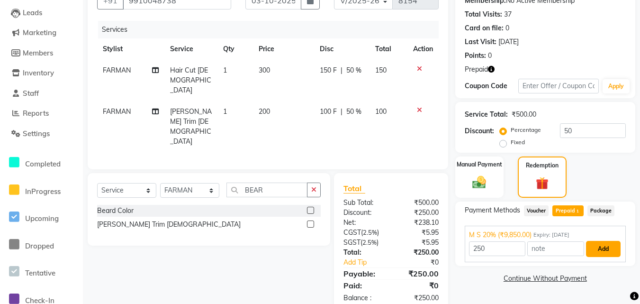
click at [612, 254] on button "Add" at bounding box center [603, 249] width 35 height 16
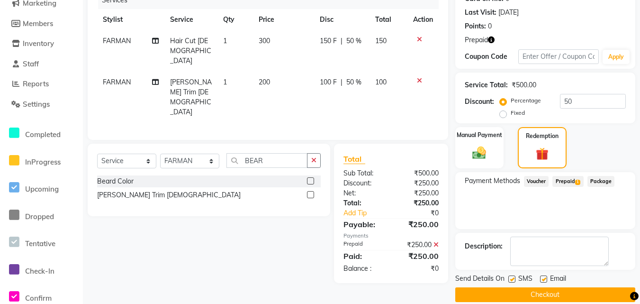
scroll to position [138, 0]
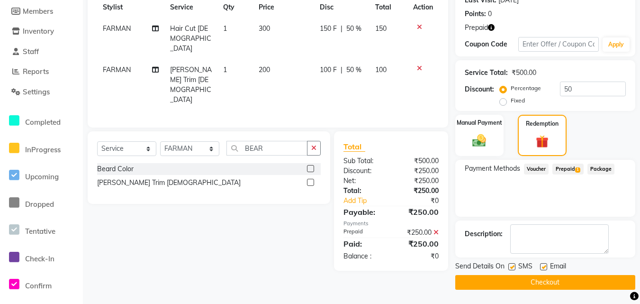
click at [589, 278] on button "Checkout" at bounding box center [546, 282] width 180 height 15
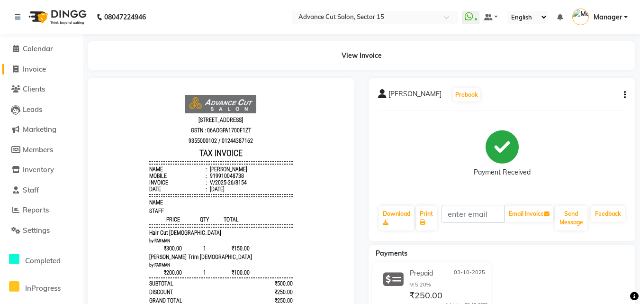
click at [31, 72] on span "Invoice" at bounding box center [34, 68] width 23 height 9
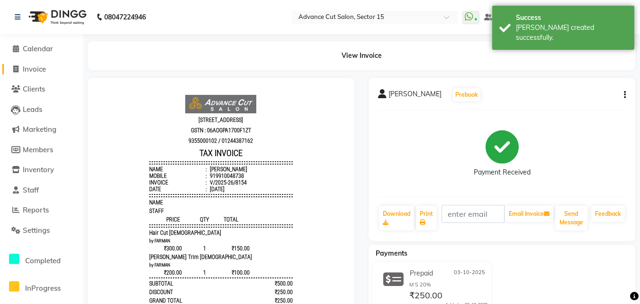
select select "service"
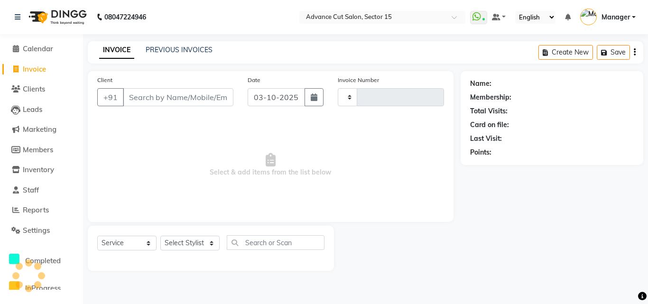
type input "8155"
select select "6255"
click at [156, 54] on link "PREVIOUS INVOICES" at bounding box center [179, 50] width 67 height 9
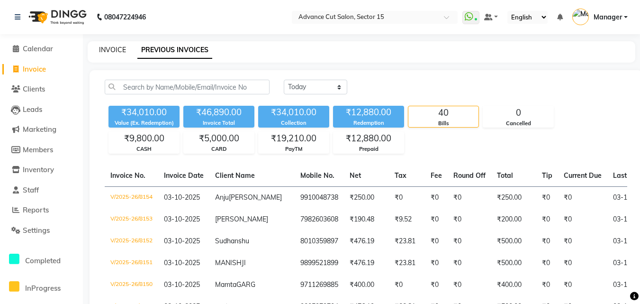
drag, startPoint x: 105, startPoint y: 50, endPoint x: 161, endPoint y: 0, distance: 74.8
click at [106, 50] on link "INVOICE" at bounding box center [112, 50] width 27 height 9
select select "service"
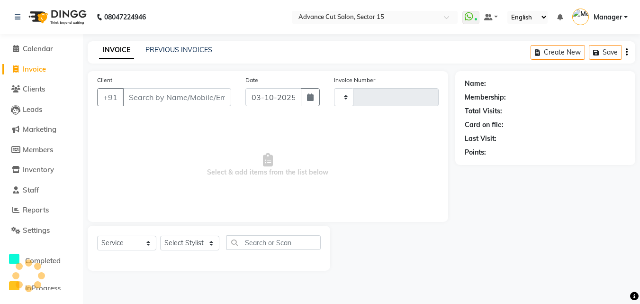
type input "8155"
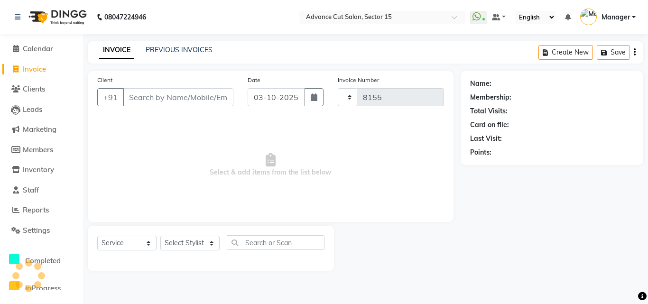
select select "6255"
click at [144, 93] on input "Client" at bounding box center [178, 97] width 110 height 18
click at [151, 102] on input "Client" at bounding box center [178, 97] width 110 height 18
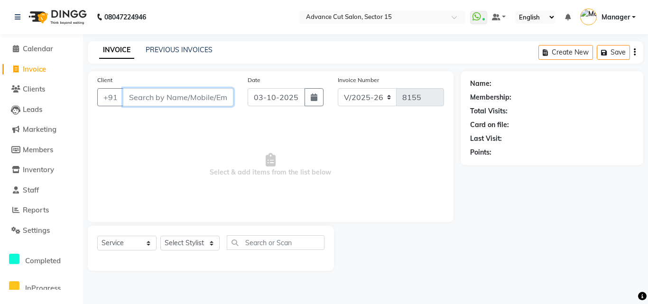
click at [151, 102] on input "Client" at bounding box center [178, 97] width 110 height 18
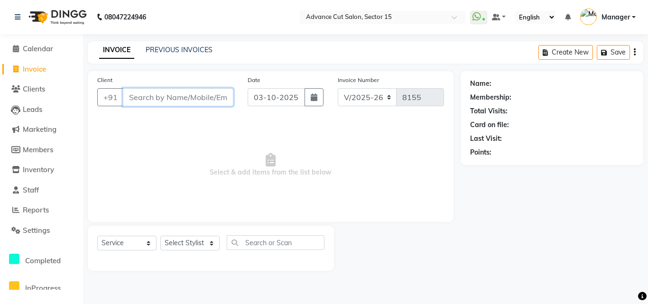
click at [151, 102] on input "Client" at bounding box center [178, 97] width 110 height 18
click at [148, 102] on input "Client" at bounding box center [178, 97] width 110 height 18
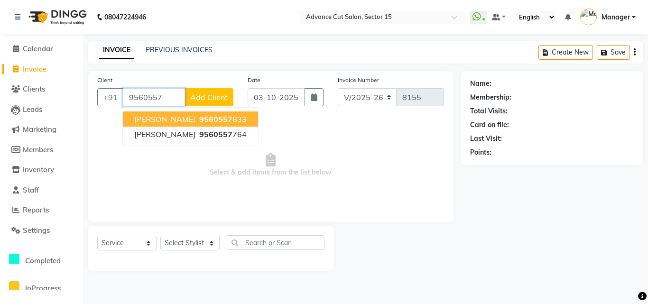
click at [216, 115] on ngb-highlight "9560557 833" at bounding box center [221, 118] width 49 height 9
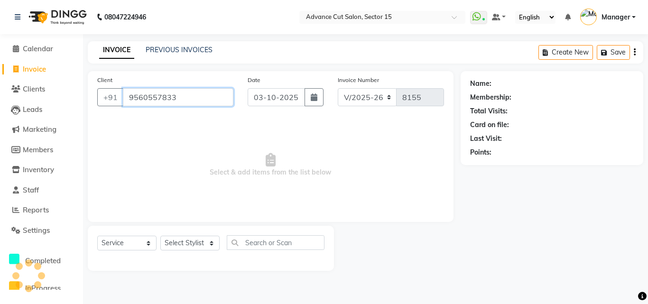
type input "9560557833"
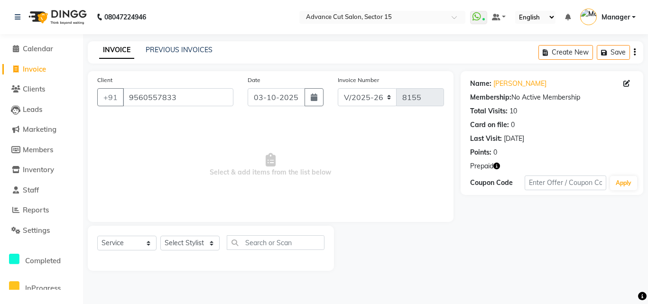
click at [502, 166] on div "Prepaid" at bounding box center [552, 166] width 164 height 10
click at [499, 164] on icon "button" at bounding box center [496, 166] width 7 height 7
click at [499, 84] on link "Anirudh" at bounding box center [519, 84] width 53 height 10
click at [192, 242] on select "Select Stylist Advance Cut ASIF FARMAN HAIDER Iqbal KASHISH LUCKY Manager MANOJ…" at bounding box center [189, 243] width 59 height 15
select select "78122"
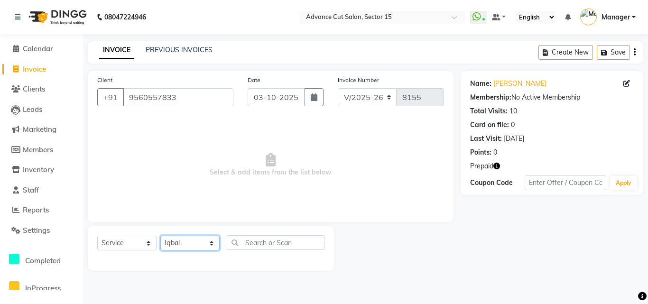
click at [160, 236] on select "Select Stylist Advance Cut ASIF FARMAN HAIDER Iqbal KASHISH LUCKY Manager MANOJ…" at bounding box center [189, 243] width 59 height 15
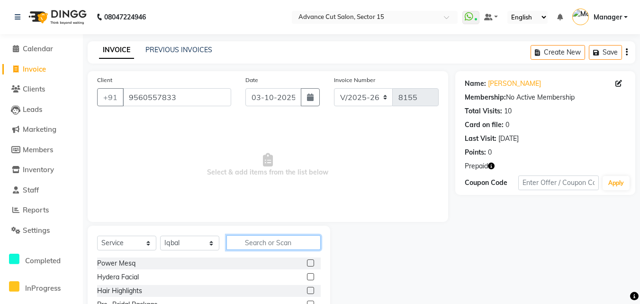
click at [261, 240] on input "text" at bounding box center [274, 242] width 94 height 15
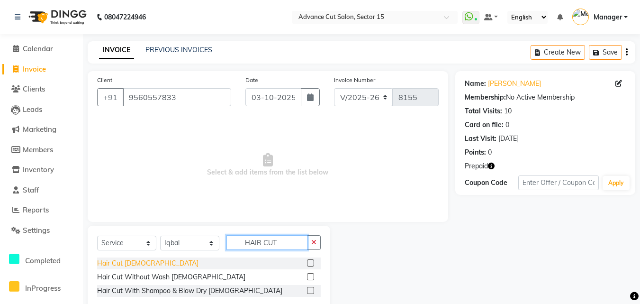
type input "HAIR CUT"
click at [118, 261] on div "Hair Cut [DEMOGRAPHIC_DATA]" at bounding box center [147, 263] width 101 height 10
checkbox input "false"
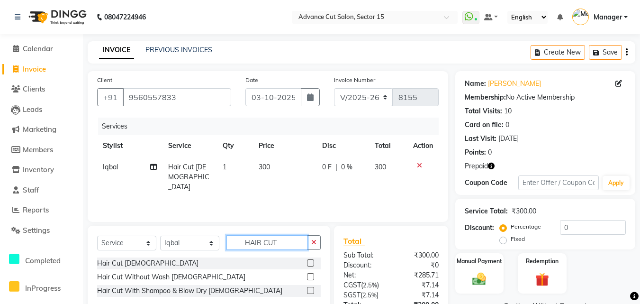
click at [284, 242] on input "HAIR CUT" at bounding box center [267, 242] width 81 height 15
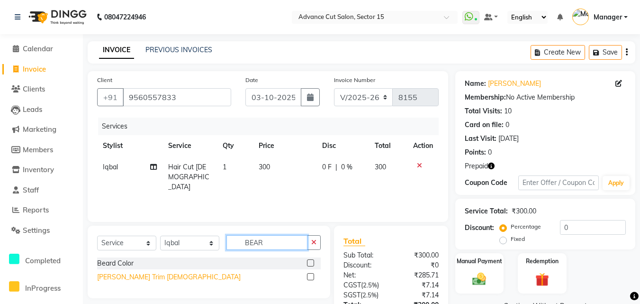
type input "BEAR"
click at [119, 277] on div "Beard Trim Male" at bounding box center [169, 277] width 144 height 10
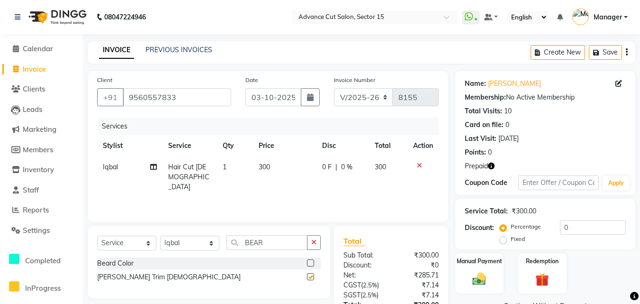
checkbox input "false"
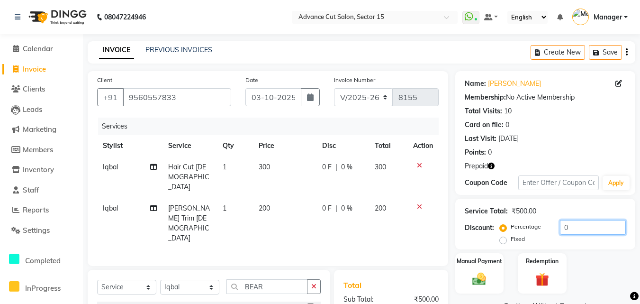
click at [574, 231] on input "0" at bounding box center [593, 227] width 66 height 15
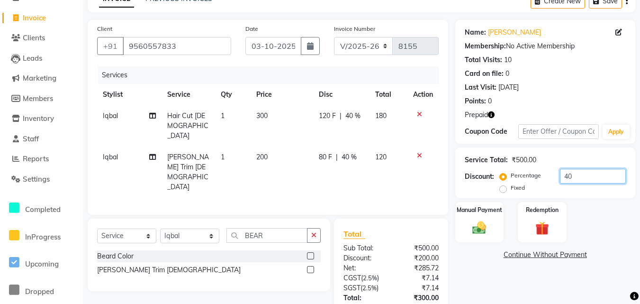
scroll to position [87, 0]
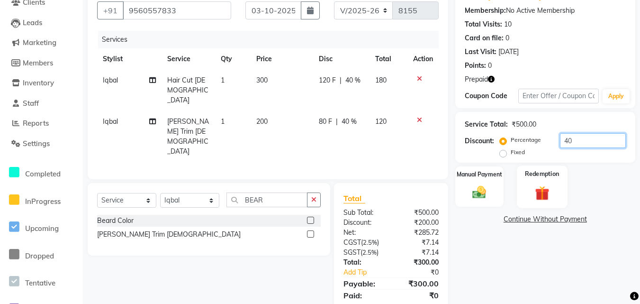
type input "40"
click at [539, 196] on img at bounding box center [542, 193] width 23 height 18
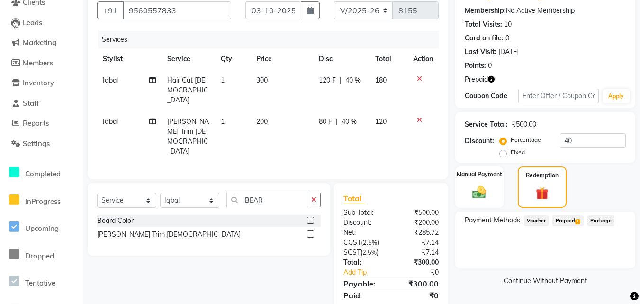
drag, startPoint x: 579, startPoint y: 216, endPoint x: 584, endPoint y: 226, distance: 11.5
click at [579, 215] on span "Prepaid 1" at bounding box center [568, 220] width 31 height 11
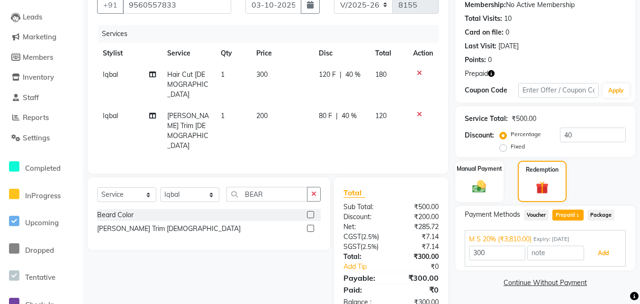
click at [603, 249] on button "Add" at bounding box center [603, 253] width 35 height 16
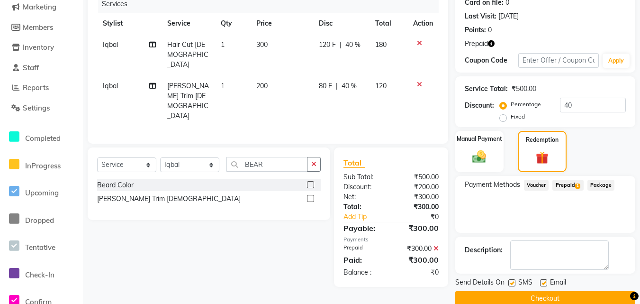
scroll to position [138, 0]
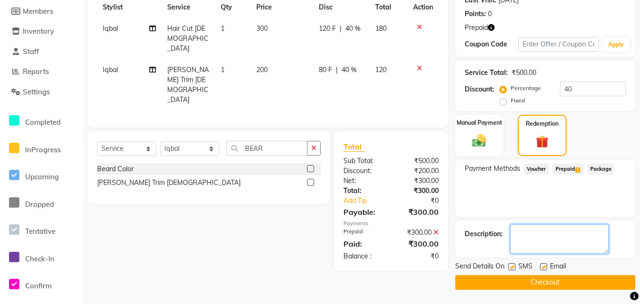
click at [546, 235] on textarea at bounding box center [560, 238] width 99 height 29
paste textarea "40% Discount"
type textarea "40% Discount"
click at [531, 284] on button "Checkout" at bounding box center [546, 282] width 180 height 15
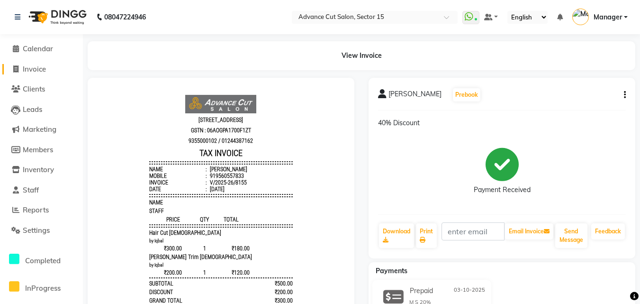
click at [43, 71] on span "Invoice" at bounding box center [34, 68] width 23 height 9
select select "service"
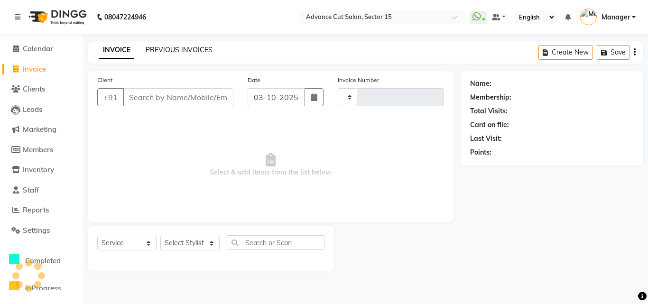
click at [181, 47] on link "PREVIOUS INVOICES" at bounding box center [179, 50] width 67 height 9
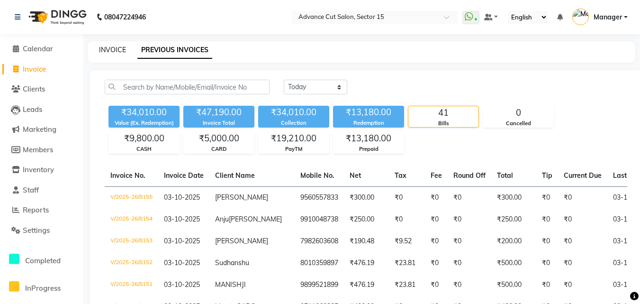
click at [117, 47] on link "INVOICE" at bounding box center [112, 50] width 27 height 9
select select "service"
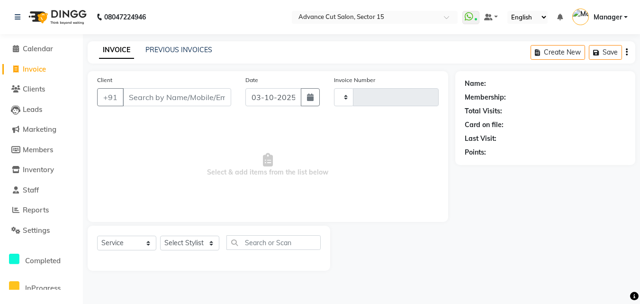
type input "8156"
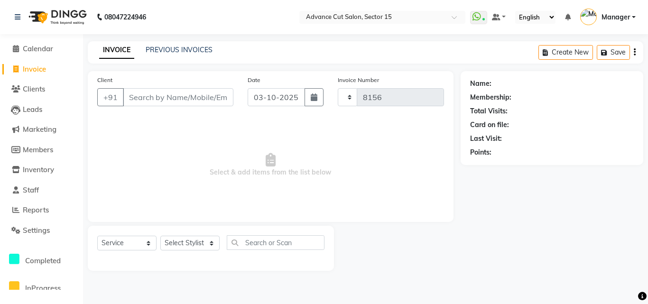
select select "6255"
click at [136, 97] on input "Client" at bounding box center [178, 97] width 110 height 18
click at [172, 47] on link "PREVIOUS INVOICES" at bounding box center [179, 50] width 67 height 9
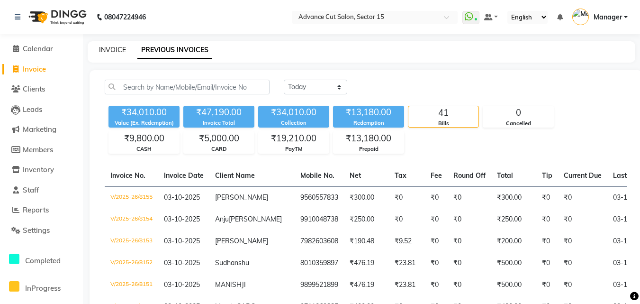
click at [120, 48] on link "INVOICE" at bounding box center [112, 50] width 27 height 9
select select "service"
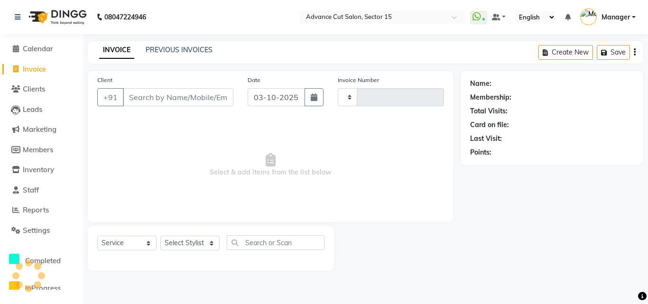
type input "8156"
select select "6255"
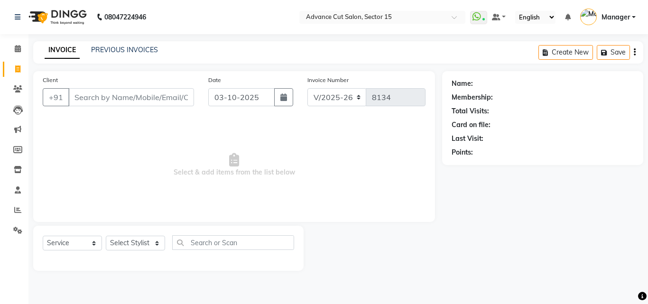
select select "6255"
select select "service"
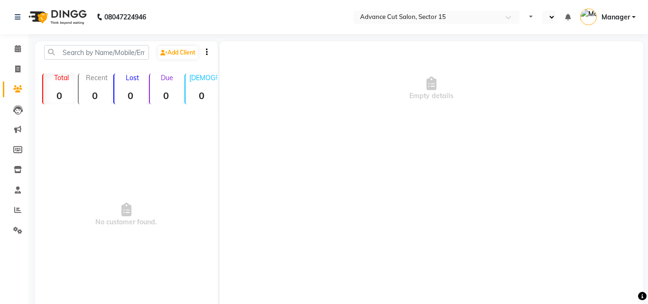
select select "en"
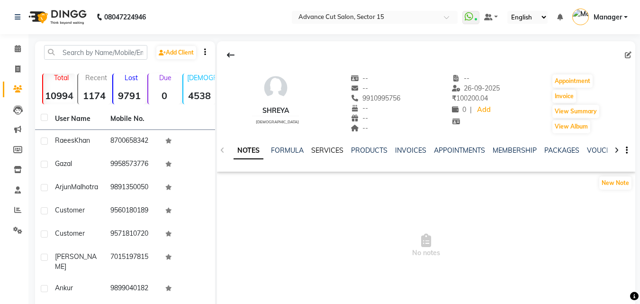
click at [342, 147] on link "SERVICES" at bounding box center [327, 150] width 32 height 9
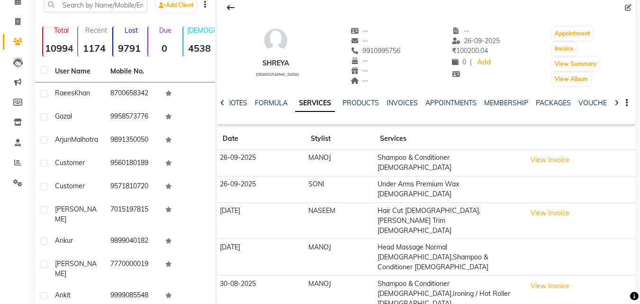
scroll to position [68, 0]
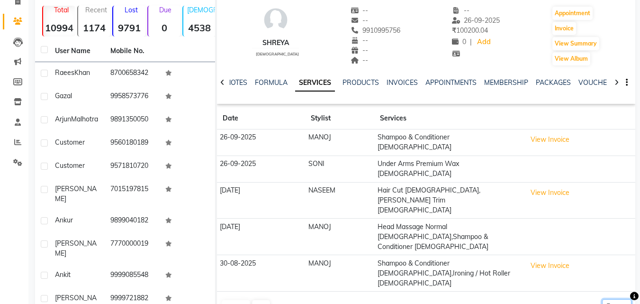
click at [620, 299] on select "5 10 50 100 500" at bounding box center [617, 306] width 29 height 15
select select "50"
click at [603, 299] on select "5 10 50 100 500" at bounding box center [617, 306] width 29 height 15
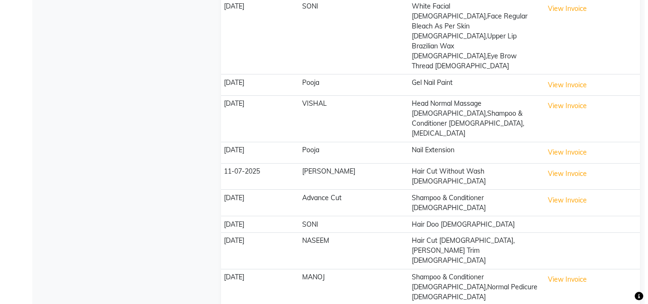
scroll to position [703, 0]
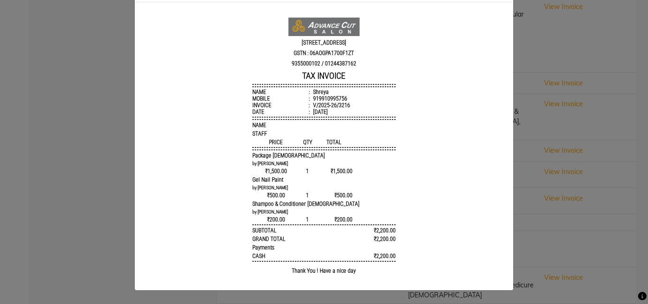
scroll to position [0, 0]
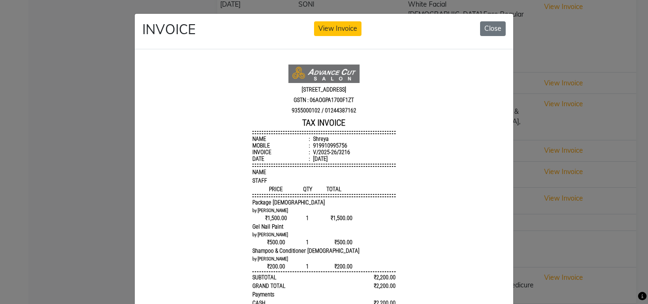
click at [503, 31] on div "INVOICE View Invoice Close" at bounding box center [324, 32] width 378 height 36
click at [495, 32] on button "Close" at bounding box center [493, 28] width 26 height 15
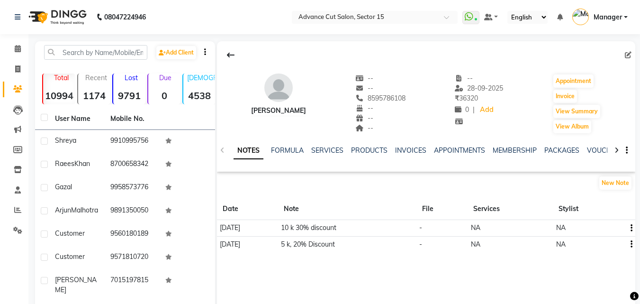
click at [332, 227] on td "10 k 30% discount" at bounding box center [347, 228] width 138 height 17
copy td "10 k 30% discount"
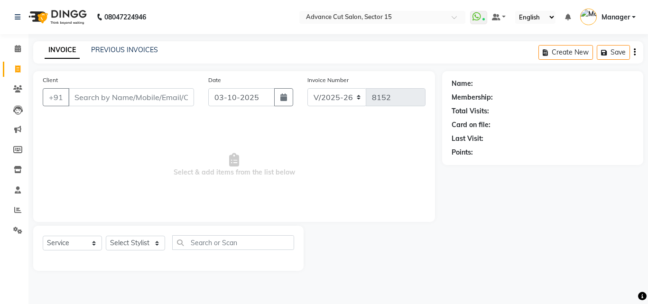
select select "6255"
select select "service"
click at [163, 102] on input "Client" at bounding box center [131, 97] width 126 height 18
click at [145, 242] on select "Select Stylist Advance Cut [PERSON_NAME] [PERSON_NAME] [PERSON_NAME] LUCKY Mana…" at bounding box center [135, 243] width 59 height 15
select select "46501"
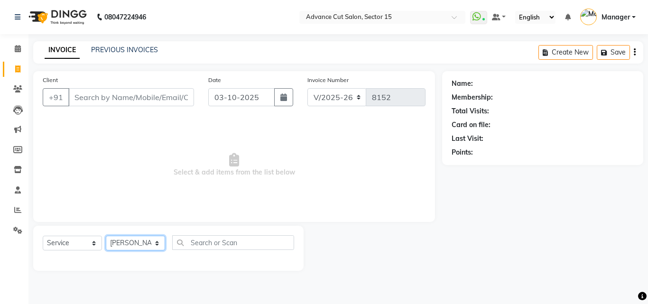
click at [106, 236] on select "Select Stylist Advance Cut [PERSON_NAME] [PERSON_NAME] [PERSON_NAME] LUCKY Mana…" at bounding box center [135, 243] width 59 height 15
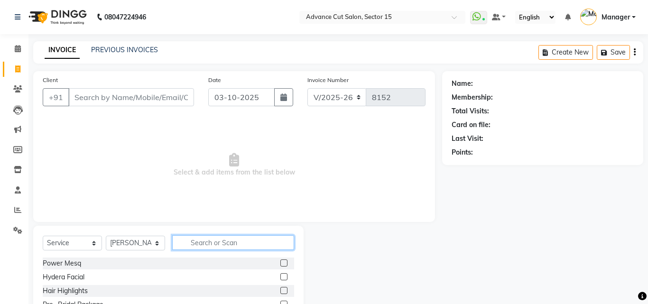
click at [234, 240] on input "text" at bounding box center [233, 242] width 122 height 15
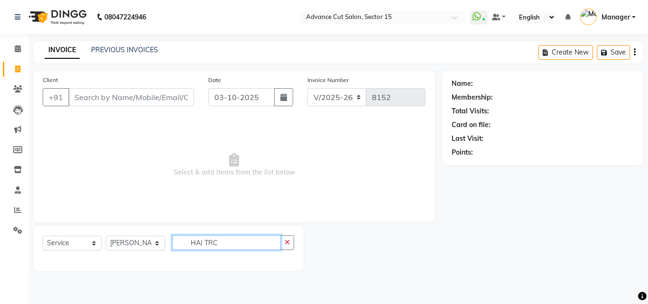
type input "HAI TRC"
click at [104, 100] on input "Client" at bounding box center [131, 97] width 126 height 18
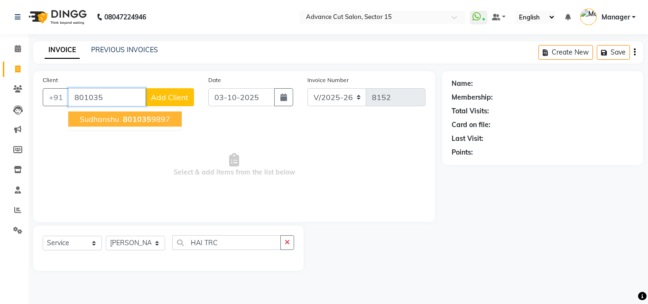
click at [161, 117] on ngb-highlight "801035 9897" at bounding box center [145, 118] width 49 height 9
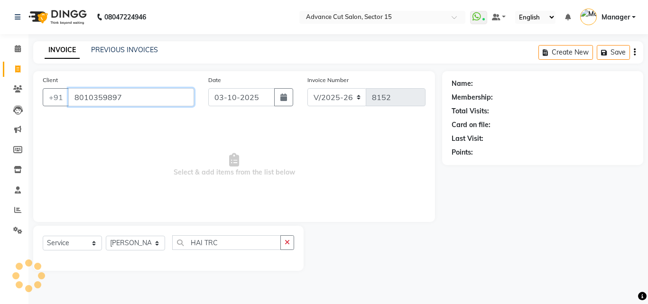
type input "8010359897"
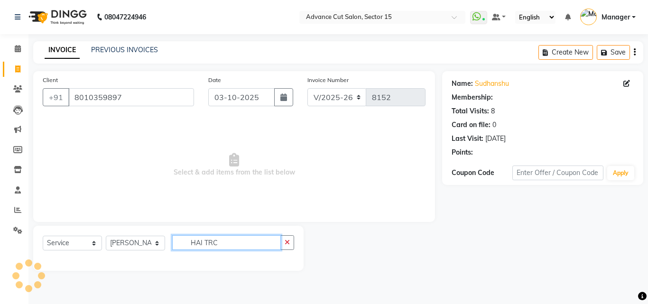
click at [243, 244] on input "HAI TRC" at bounding box center [226, 242] width 109 height 15
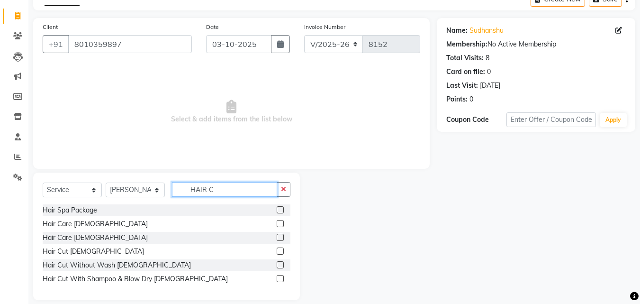
scroll to position [64, 0]
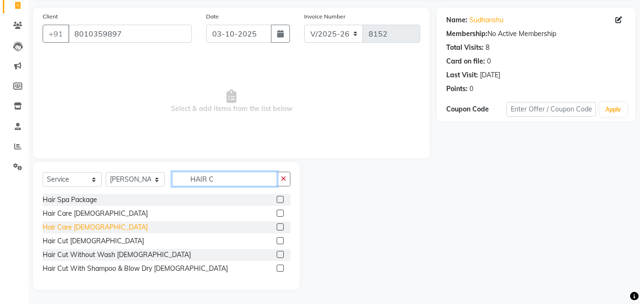
type input "HAIR C"
click at [89, 230] on div "Hair Care Female" at bounding box center [95, 227] width 105 height 10
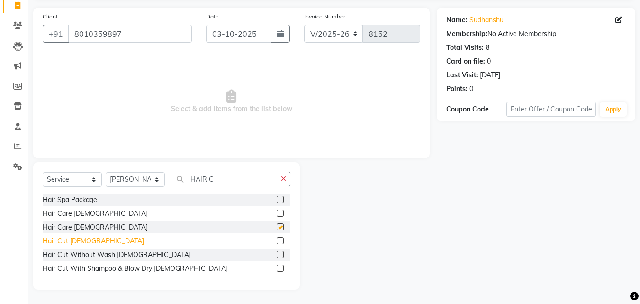
checkbox input "true"
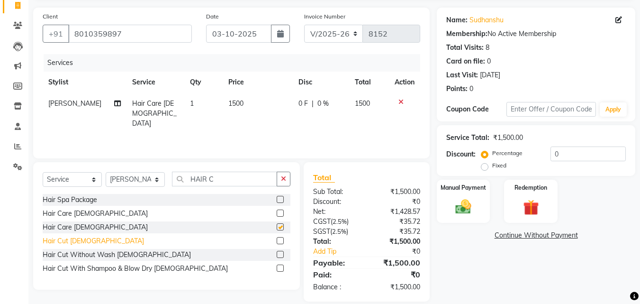
click at [74, 241] on div "Hair Cut [DEMOGRAPHIC_DATA]" at bounding box center [93, 241] width 101 height 10
checkbox input "true"
checkbox input "false"
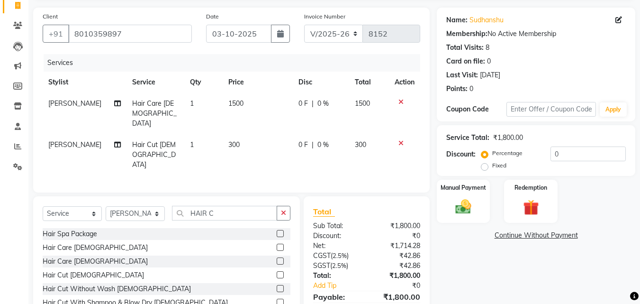
click at [401, 99] on icon at bounding box center [401, 102] width 5 height 7
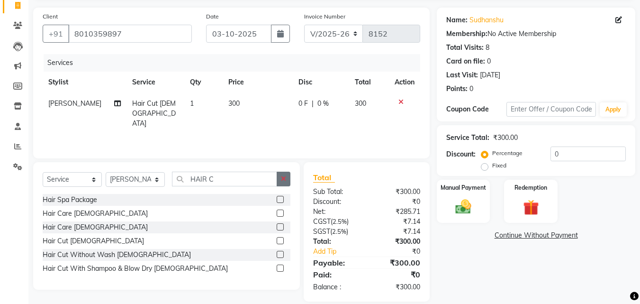
click at [279, 182] on button "button" at bounding box center [284, 179] width 14 height 15
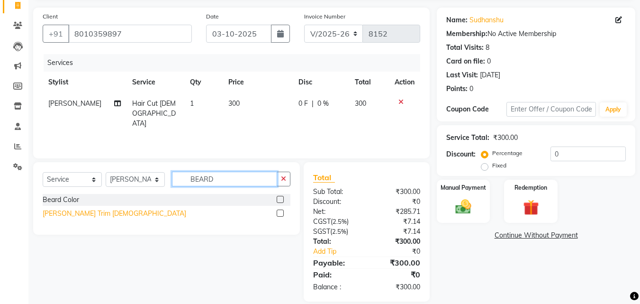
type input "BEARD"
click at [71, 212] on div "Beard Trim Male" at bounding box center [115, 214] width 144 height 10
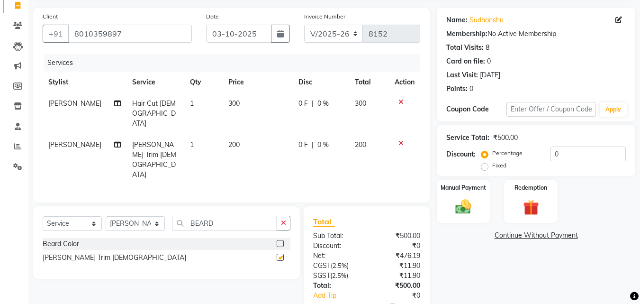
checkbox input "false"
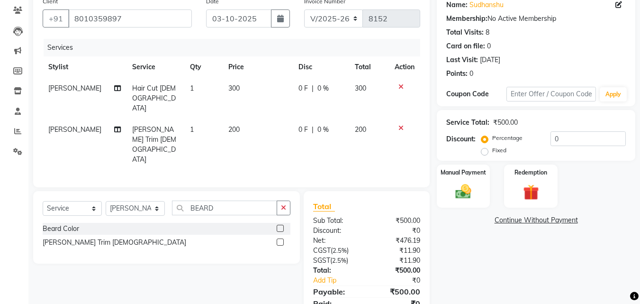
scroll to position [87, 0]
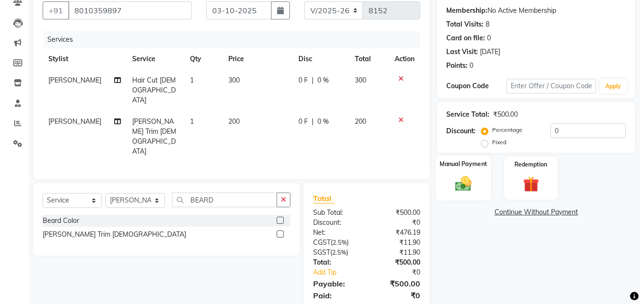
click at [451, 188] on img at bounding box center [463, 183] width 27 height 19
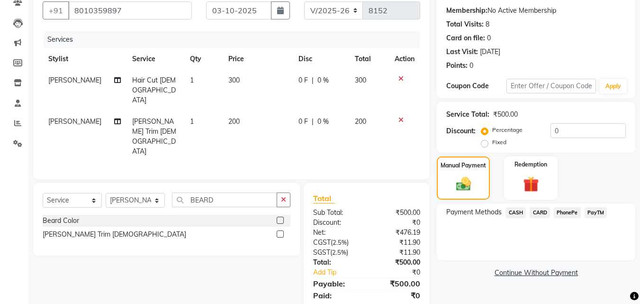
click at [599, 219] on div "PayTM" at bounding box center [594, 213] width 27 height 13
click at [600, 211] on span "PayTM" at bounding box center [596, 212] width 23 height 11
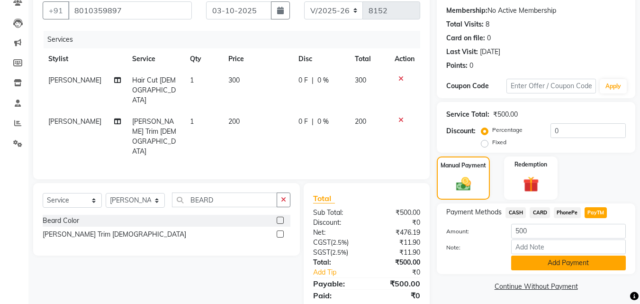
click at [595, 270] on div "Payment Methods CASH CARD PhonePe PayTM Amount: 500 Note: Add Payment" at bounding box center [536, 238] width 199 height 71
click at [592, 262] on button "Add Payment" at bounding box center [568, 263] width 115 height 15
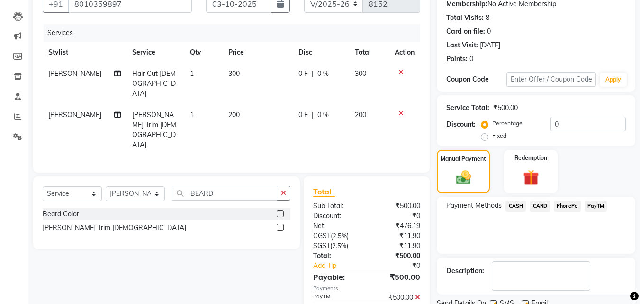
scroll to position [130, 0]
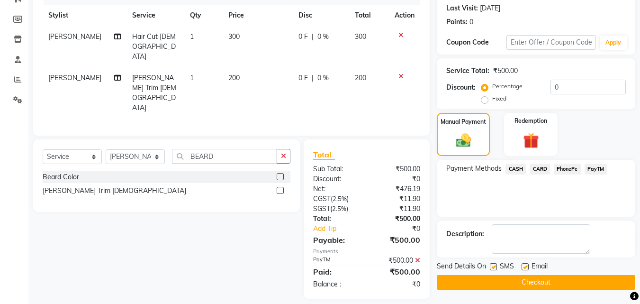
click at [573, 281] on button "Checkout" at bounding box center [536, 282] width 199 height 15
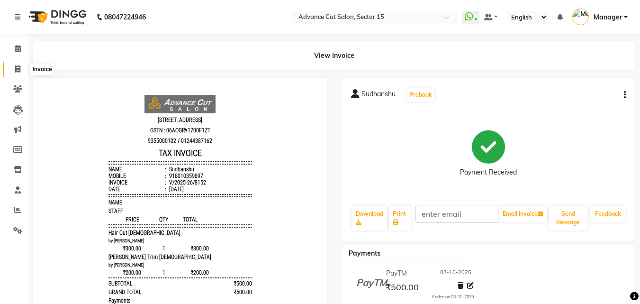
drag, startPoint x: 12, startPoint y: 72, endPoint x: 42, endPoint y: 0, distance: 78.0
click at [12, 72] on span at bounding box center [17, 69] width 17 height 11
select select "6255"
select select "service"
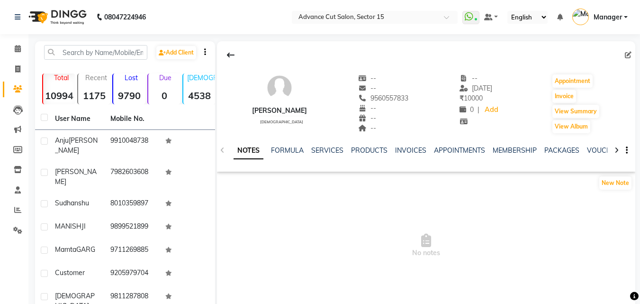
click at [408, 155] on div "INVOICES" at bounding box center [410, 151] width 31 height 10
click at [405, 147] on link "INVOICES" at bounding box center [410, 150] width 31 height 9
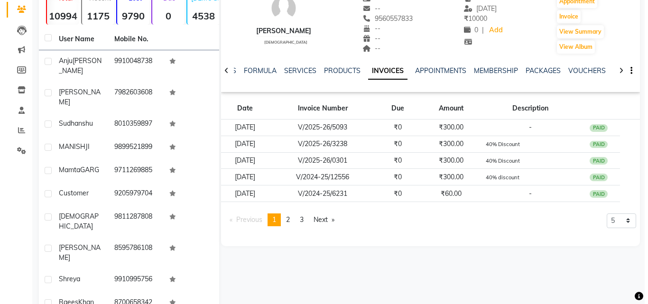
scroll to position [99, 0]
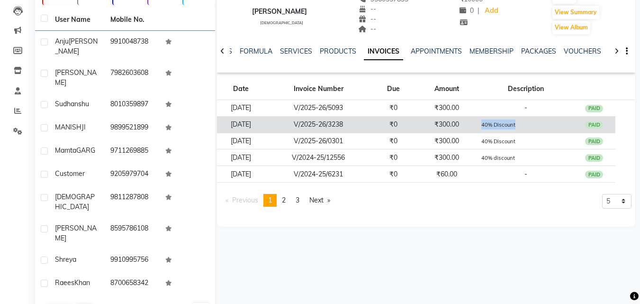
drag, startPoint x: 491, startPoint y: 127, endPoint x: 529, endPoint y: 131, distance: 38.6
click at [529, 131] on tr "[DATE] V/2025-26/3238 ₹0 ₹300.00 40% Discount PAID" at bounding box center [426, 124] width 419 height 17
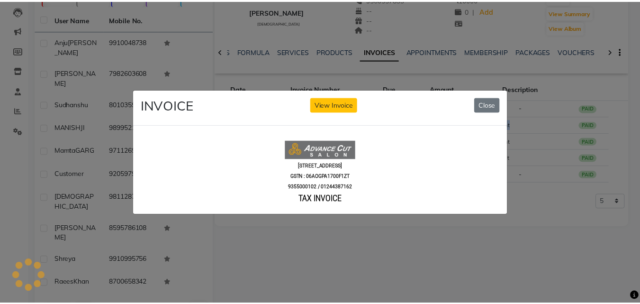
scroll to position [0, 0]
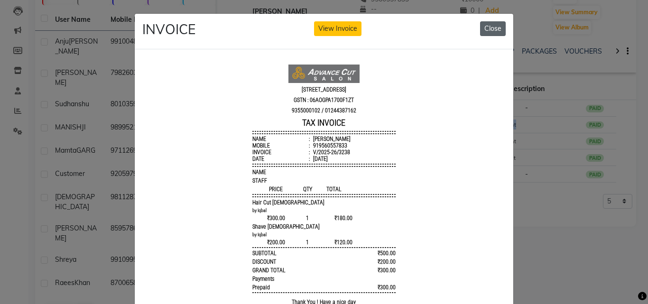
click at [487, 29] on button "Close" at bounding box center [493, 28] width 26 height 15
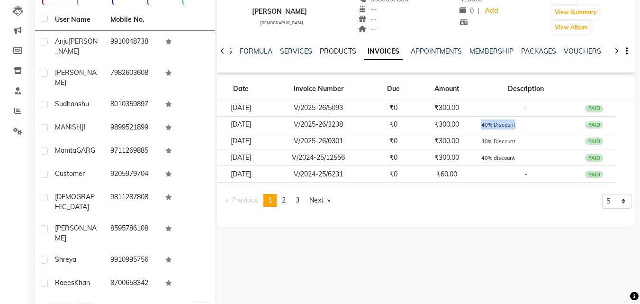
click at [330, 51] on link "PRODUCTS" at bounding box center [338, 51] width 37 height 9
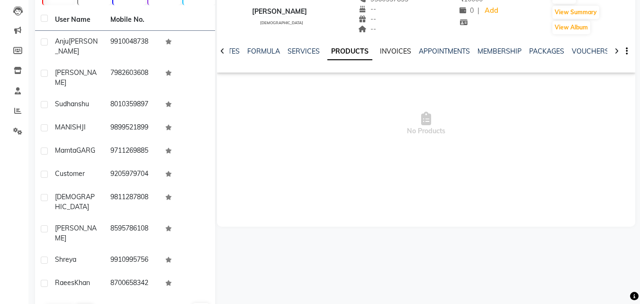
click at [393, 49] on link "INVOICES" at bounding box center [395, 51] width 31 height 9
